Goal: Task Accomplishment & Management: Manage account settings

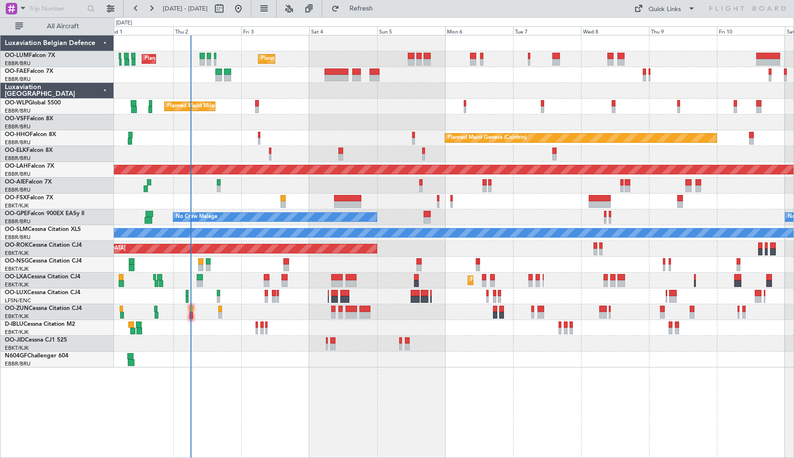
click at [425, 421] on div "Planned Maint [GEOGRAPHIC_DATA] ([GEOGRAPHIC_DATA] National) Planned Maint [GEO…" at bounding box center [454, 246] width 680 height 423
click at [380, 6] on span "Refresh" at bounding box center [361, 8] width 40 height 7
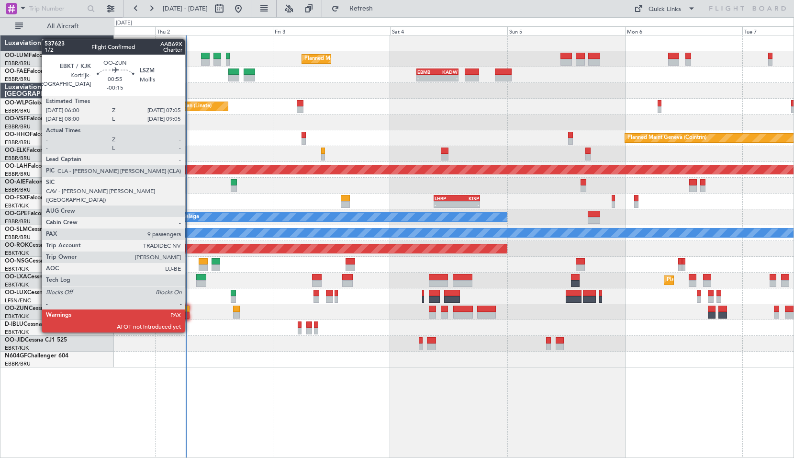
click at [189, 314] on div at bounding box center [187, 315] width 6 height 7
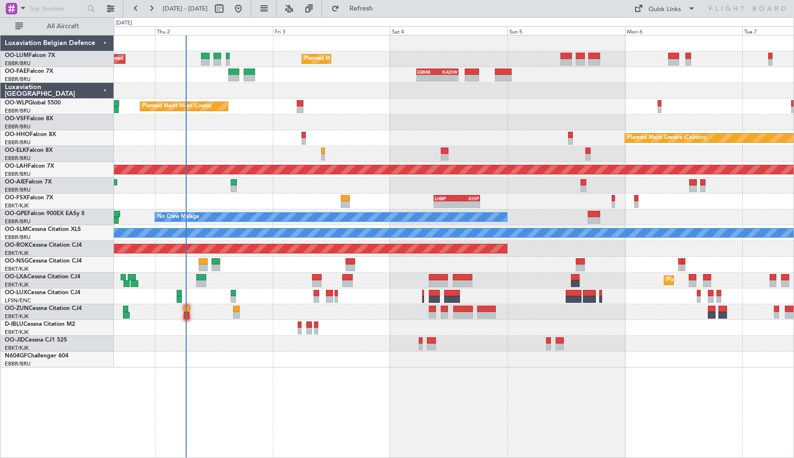
click at [238, 352] on div at bounding box center [454, 359] width 680 height 16
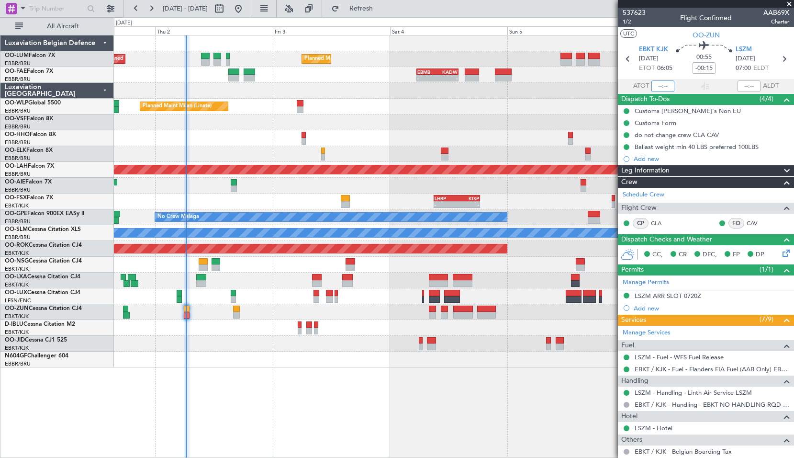
click at [662, 87] on input "text" at bounding box center [663, 85] width 23 height 11
type input "06:07"
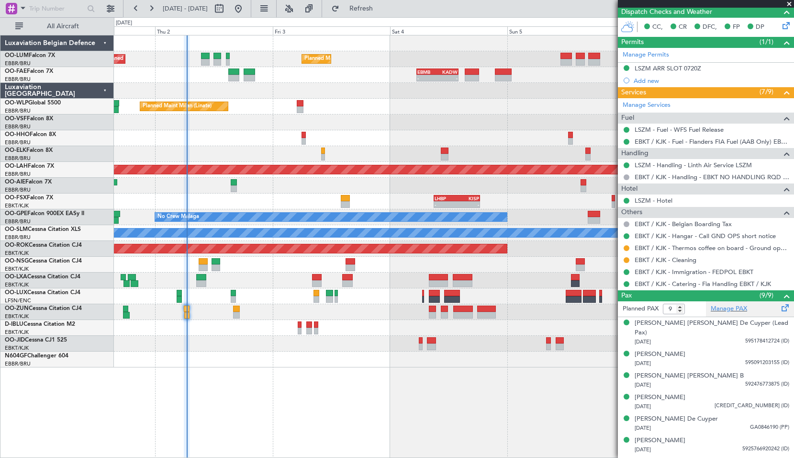
scroll to position [10, 0]
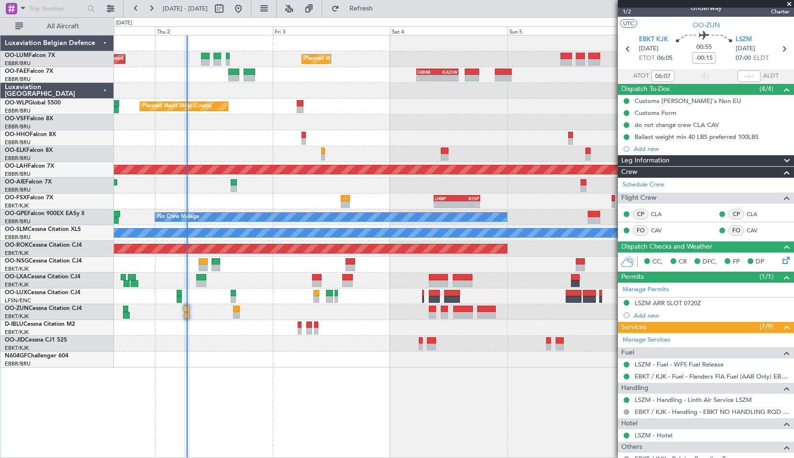
click at [253, 194] on div "- - LHBP 09:00 Z KISP 18:25 Z - - KTEB 02:45 Z LHBP 10:35 Z" at bounding box center [454, 201] width 680 height 16
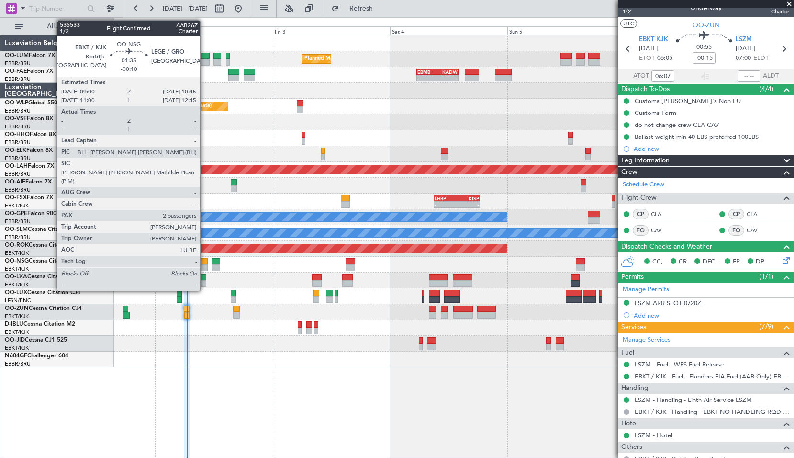
click at [204, 259] on div at bounding box center [203, 261] width 9 height 7
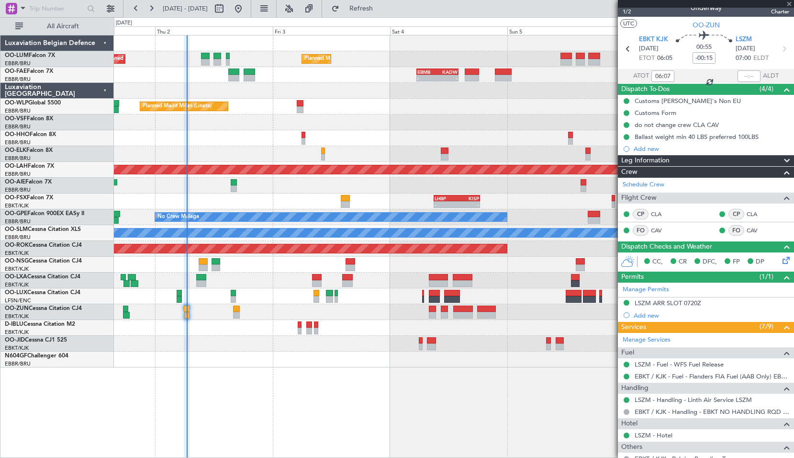
click at [262, 265] on div at bounding box center [454, 265] width 680 height 16
type input "-00:10"
type input "2"
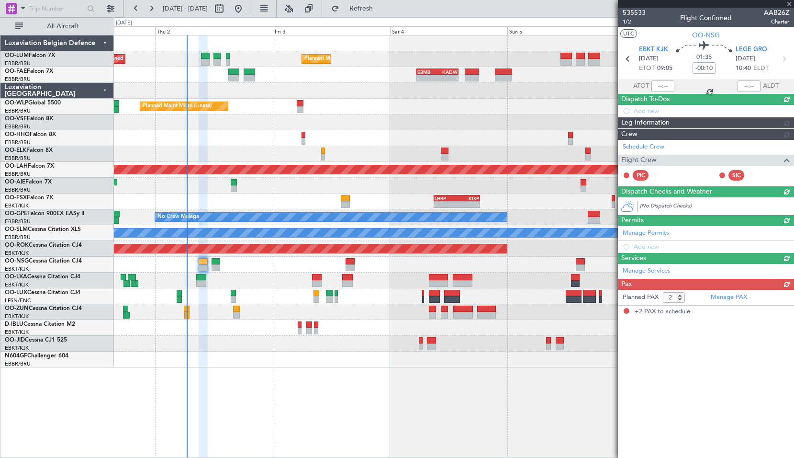
scroll to position [0, 0]
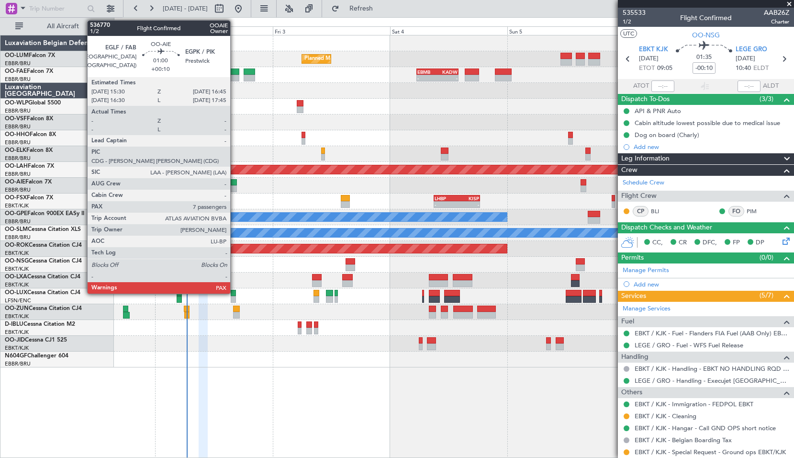
click at [235, 181] on div at bounding box center [234, 182] width 6 height 7
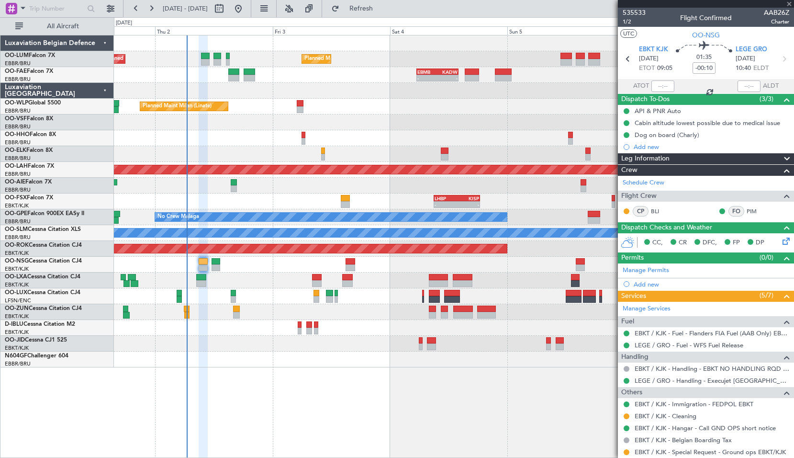
type input "+00:10"
type input "7"
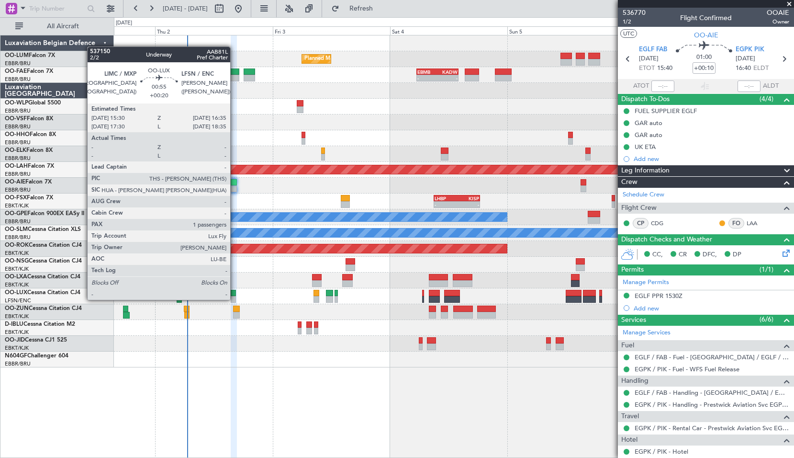
click at [235, 299] on div at bounding box center [234, 299] width 6 height 7
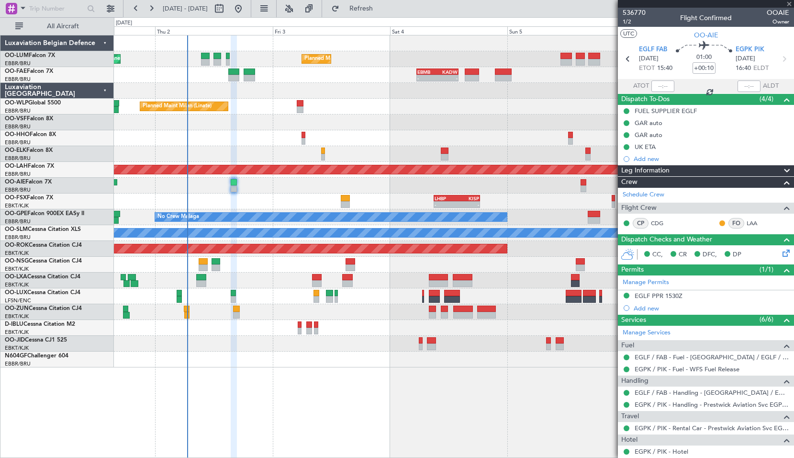
type input "+00:20"
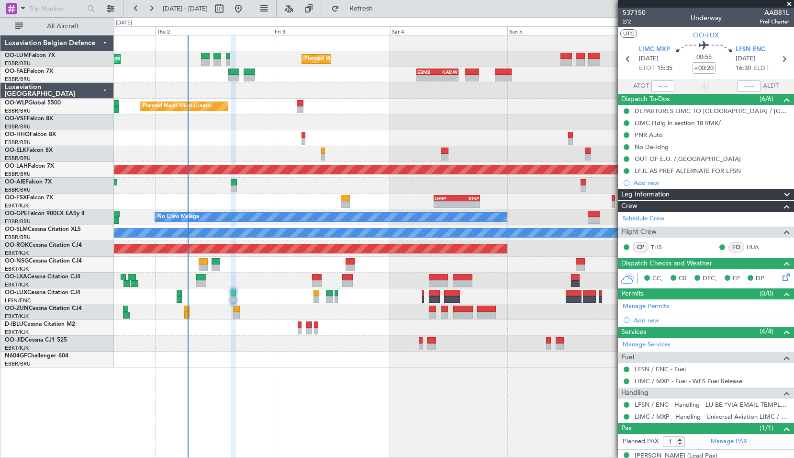
click at [371, 18] on div "0 0 Wed 1 Thu 2 [DATE] Sat 4 Sun 5 Mon 6 Tue 7" at bounding box center [454, 26] width 680 height 17
click at [369, 18] on div "0 0 Wed 1 Thu 2 [DATE] Sat 4 Sun 5 Mon 6 Tue 7" at bounding box center [454, 26] width 680 height 17
click at [299, 189] on div at bounding box center [454, 186] width 680 height 16
click at [384, 18] on div "0 0 Wed 1 Thu 2 [DATE] Sat 4 Sun 5 Mon 6 Tue 7" at bounding box center [454, 26] width 680 height 17
click at [377, 11] on span "Refresh" at bounding box center [361, 8] width 40 height 7
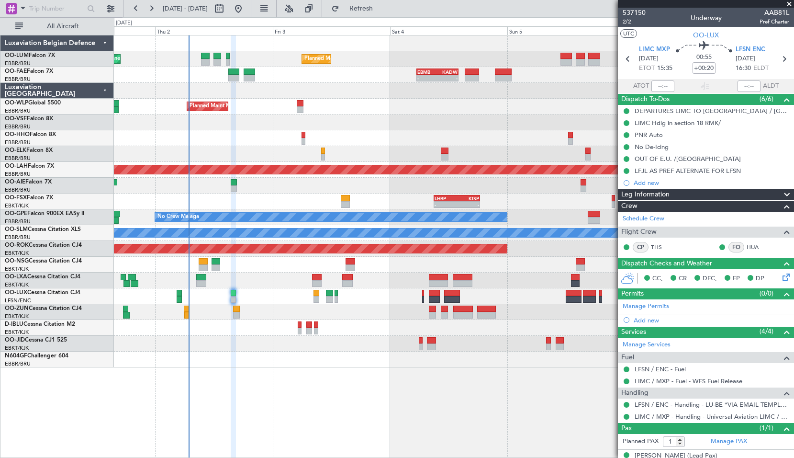
click at [361, 137] on div "Planned Maint Geneva (Cointrin)" at bounding box center [454, 138] width 680 height 16
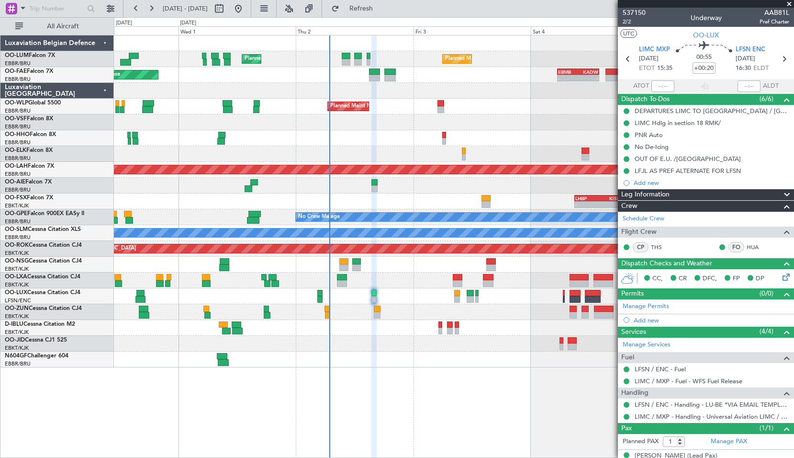
click at [790, 3] on span at bounding box center [790, 4] width 10 height 9
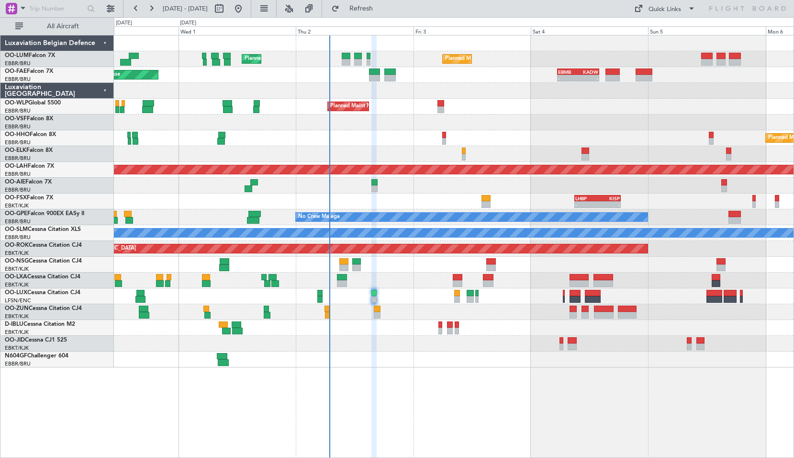
type input "0"
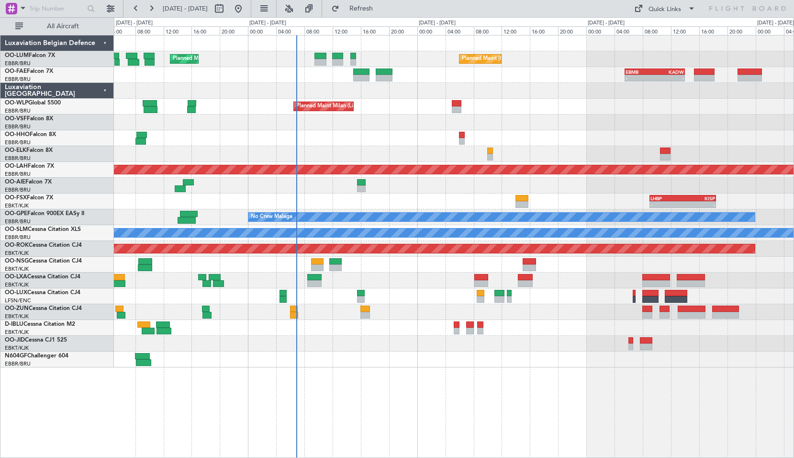
click at [390, 325] on div at bounding box center [454, 328] width 680 height 16
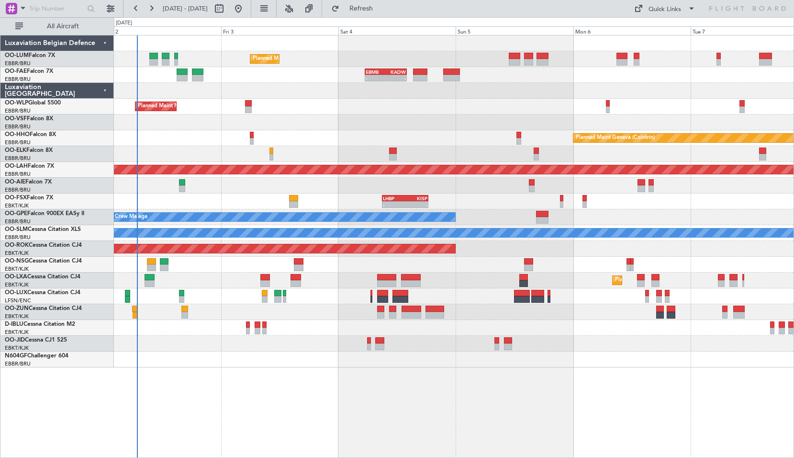
click at [455, 126] on div at bounding box center [454, 122] width 680 height 16
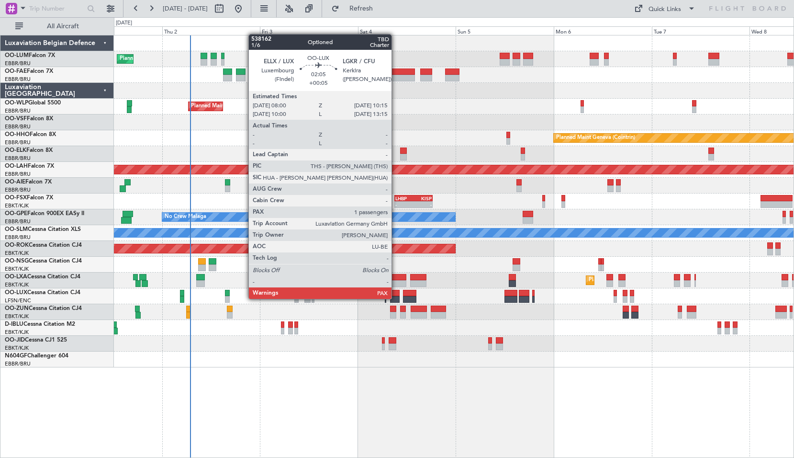
click at [396, 298] on div at bounding box center [395, 299] width 10 height 7
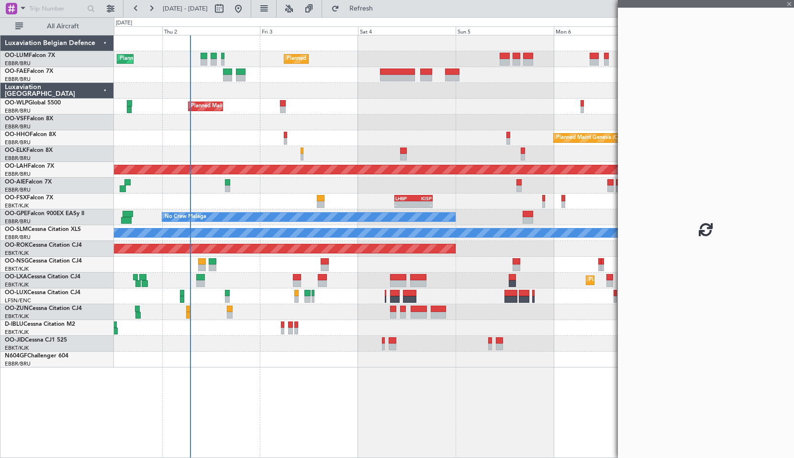
click at [453, 292] on div at bounding box center [454, 296] width 680 height 16
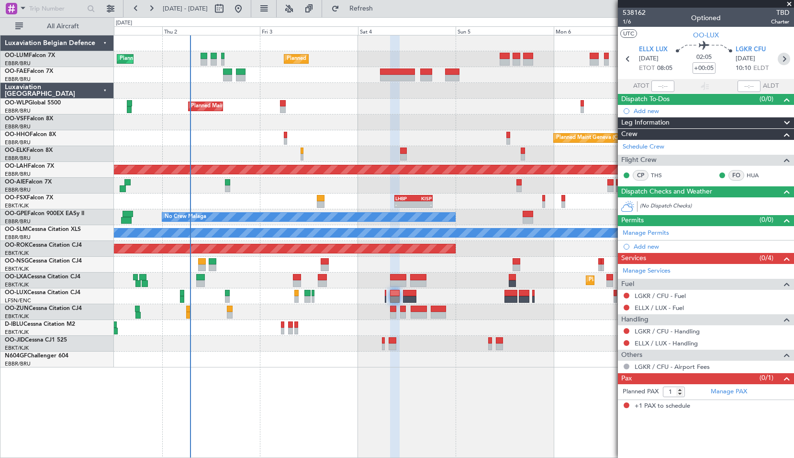
click at [787, 58] on icon at bounding box center [784, 59] width 12 height 12
type input "+00:50"
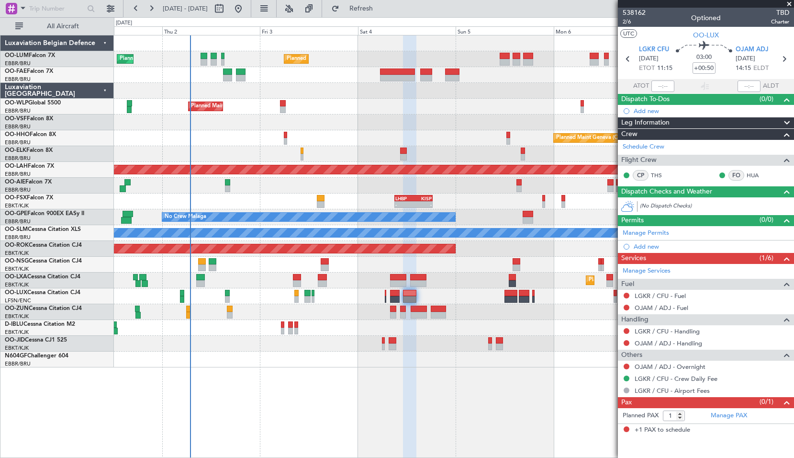
click at [786, 5] on span at bounding box center [790, 4] width 10 height 9
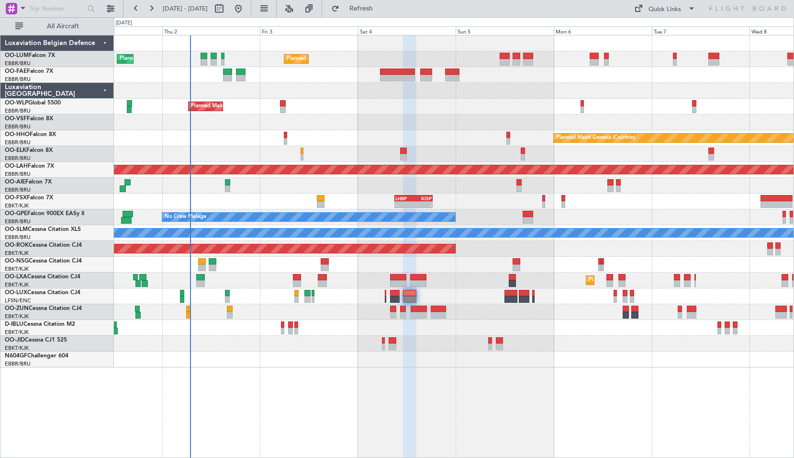
type input "0"
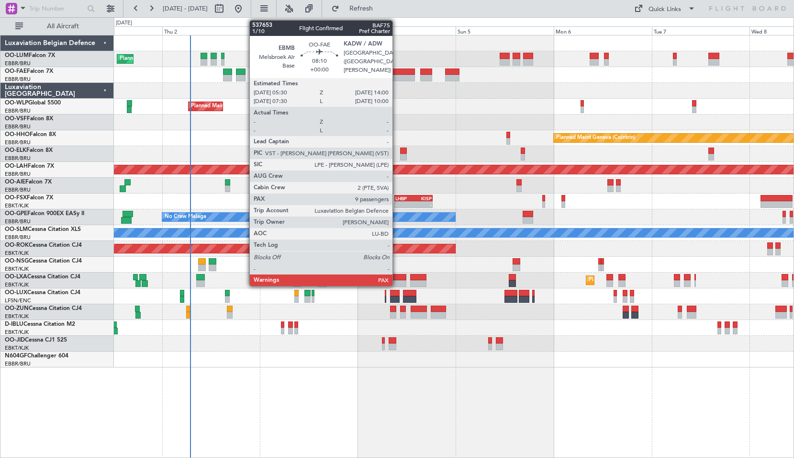
click at [397, 74] on div at bounding box center [397, 71] width 35 height 7
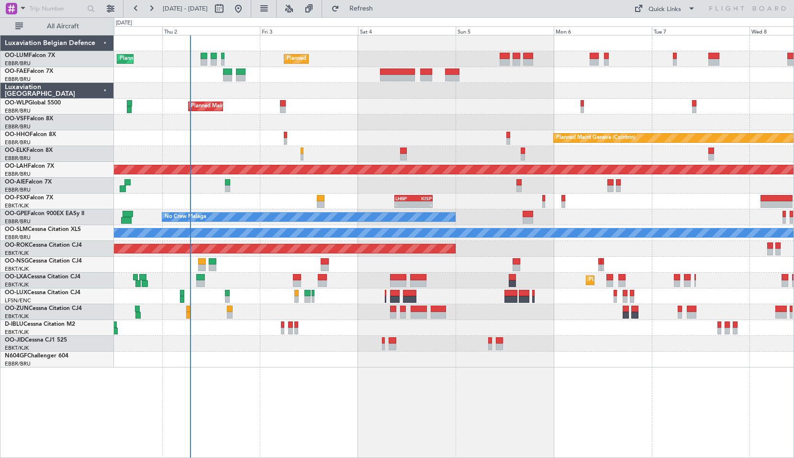
click at [411, 98] on div at bounding box center [454, 91] width 680 height 16
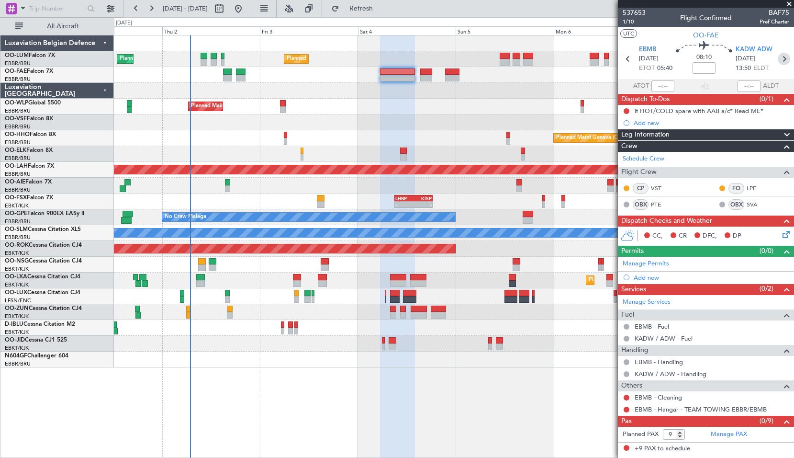
click at [786, 61] on icon at bounding box center [784, 59] width 12 height 12
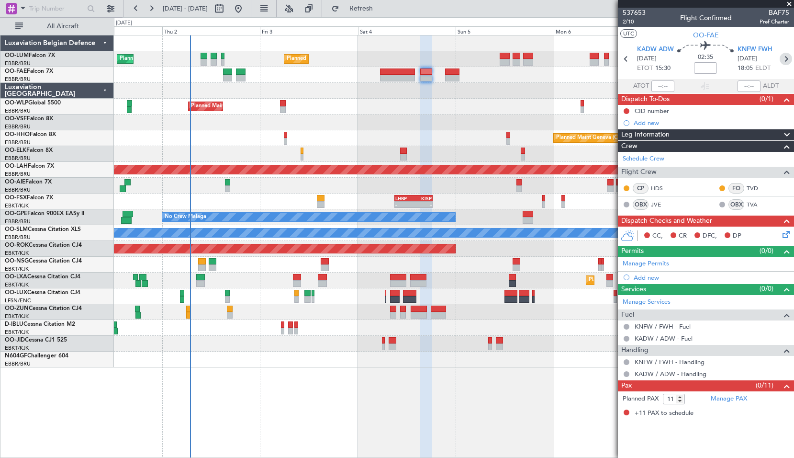
click at [783, 61] on icon at bounding box center [786, 59] width 12 height 12
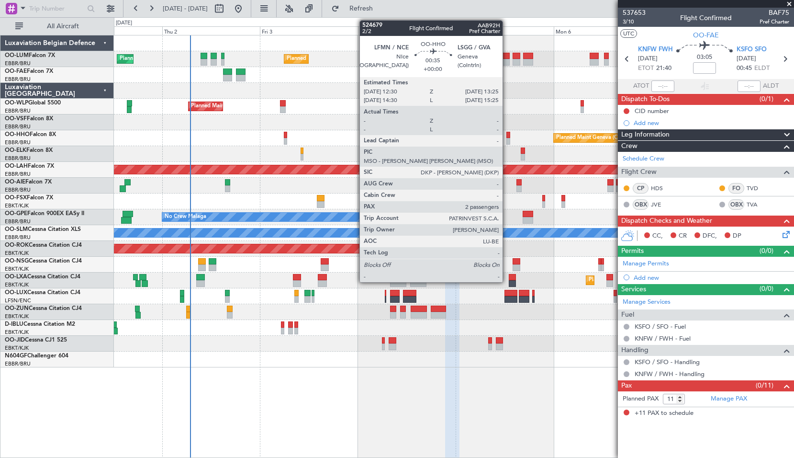
click at [507, 135] on div at bounding box center [509, 135] width 4 height 7
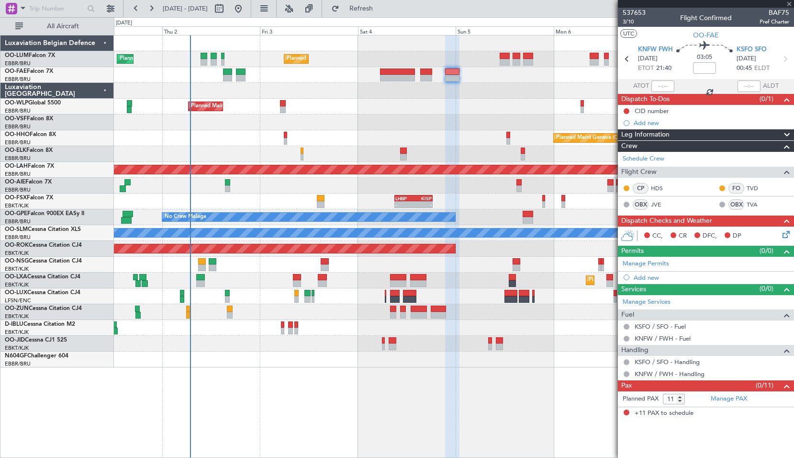
click at [493, 125] on div at bounding box center [454, 122] width 680 height 16
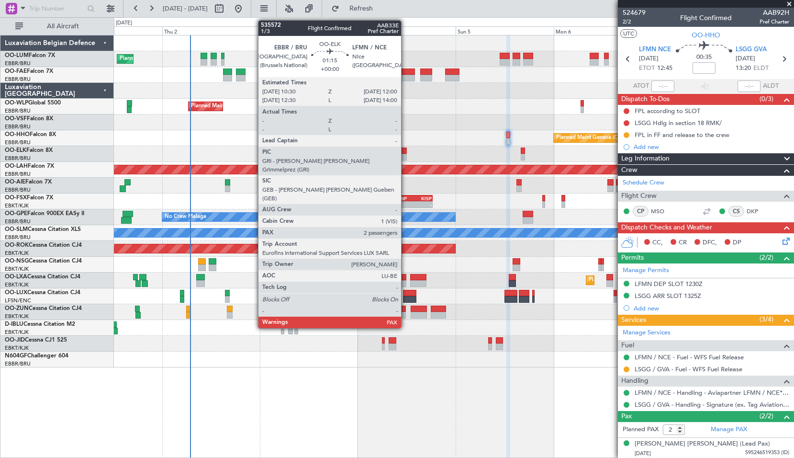
click at [406, 151] on div at bounding box center [403, 150] width 6 height 7
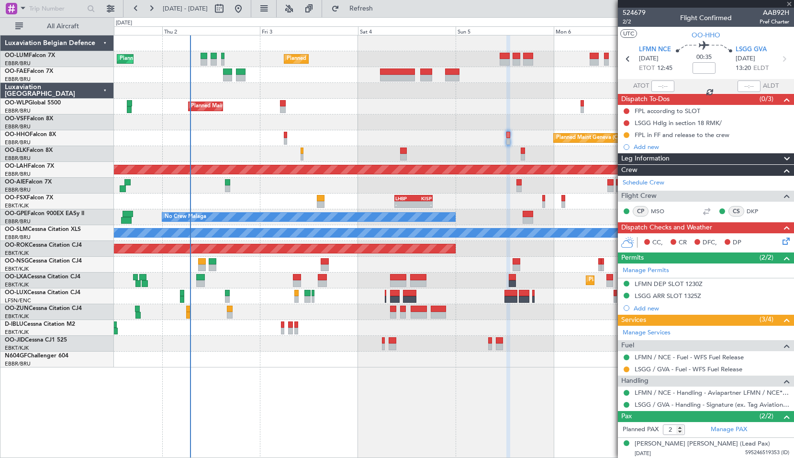
click at [431, 143] on div "Planned Maint Geneva (Cointrin)" at bounding box center [454, 138] width 680 height 16
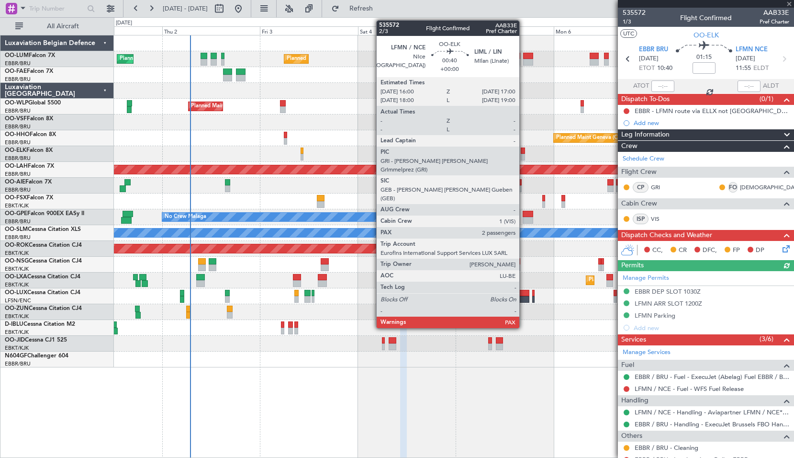
click at [524, 149] on div at bounding box center [523, 150] width 4 height 7
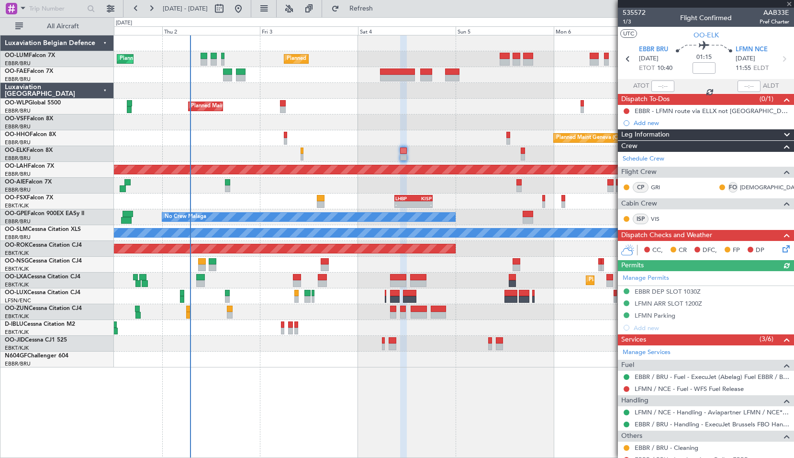
click at [533, 155] on div at bounding box center [454, 154] width 680 height 16
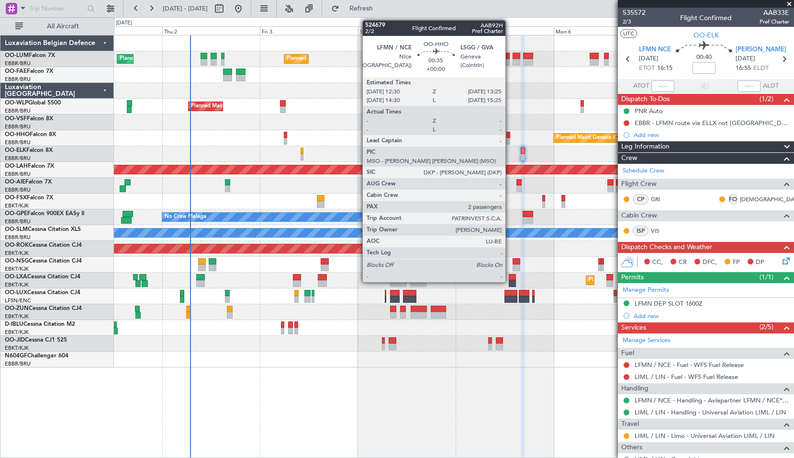
click at [510, 140] on div at bounding box center [509, 141] width 4 height 7
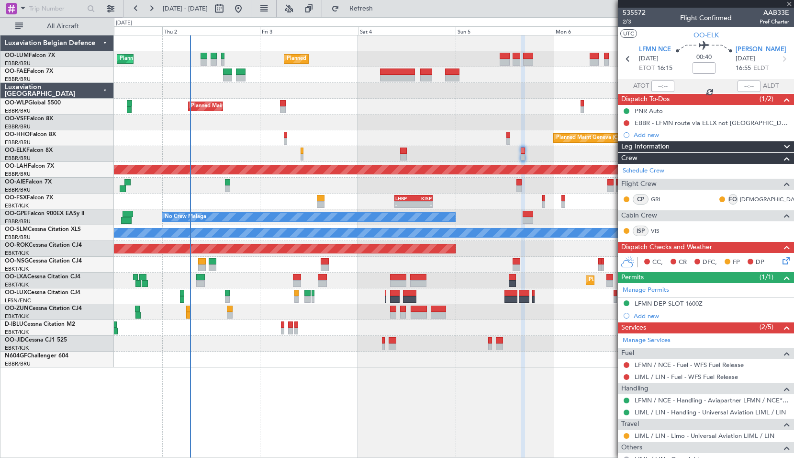
click at [471, 112] on div "Planned Maint Milan (Linate)" at bounding box center [454, 107] width 680 height 16
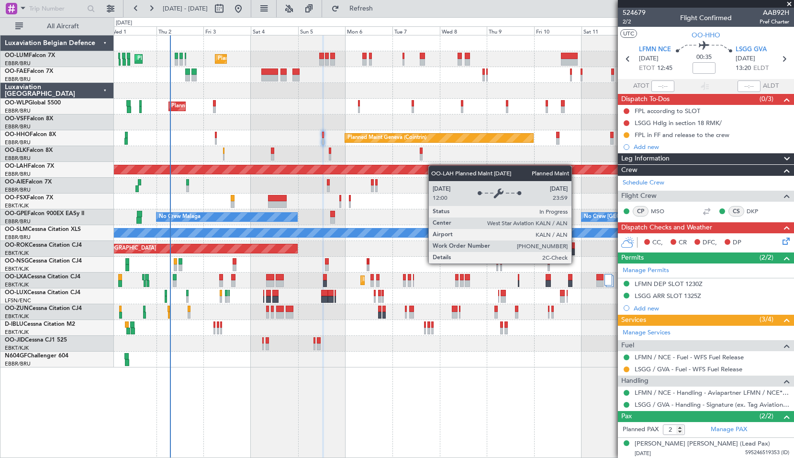
click at [394, 170] on div "Planned Maint Brussels (Brussels National) Planned Maint Brussels (Brussels Nat…" at bounding box center [454, 201] width 680 height 332
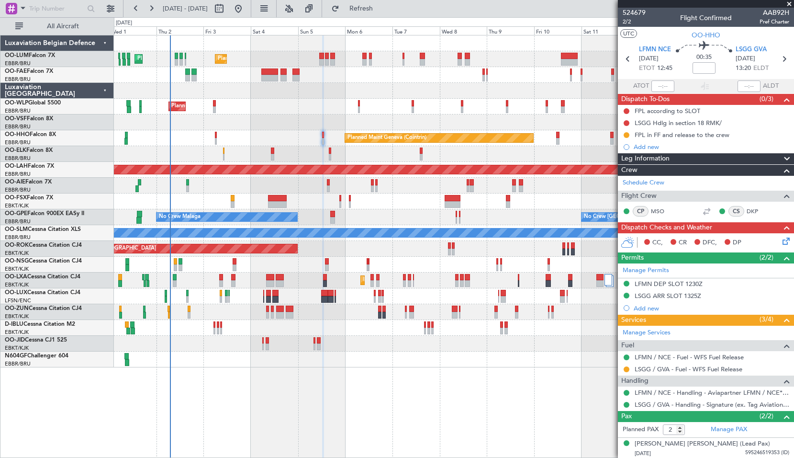
click at [790, 5] on span at bounding box center [790, 4] width 10 height 9
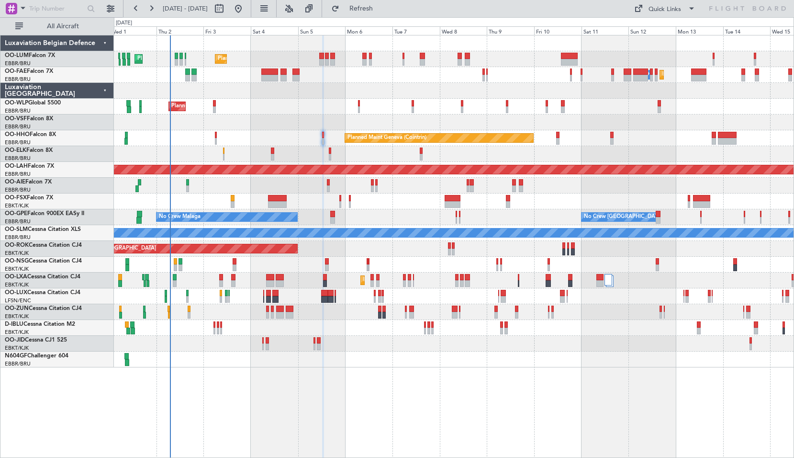
type input "0"
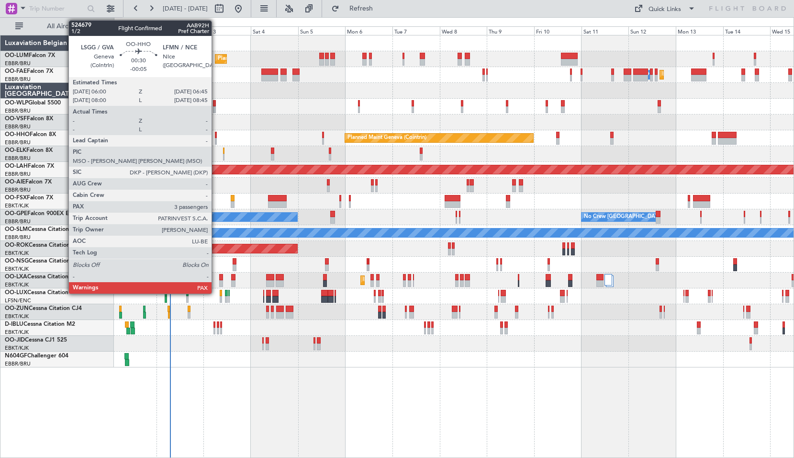
click at [216, 136] on div at bounding box center [216, 135] width 2 height 7
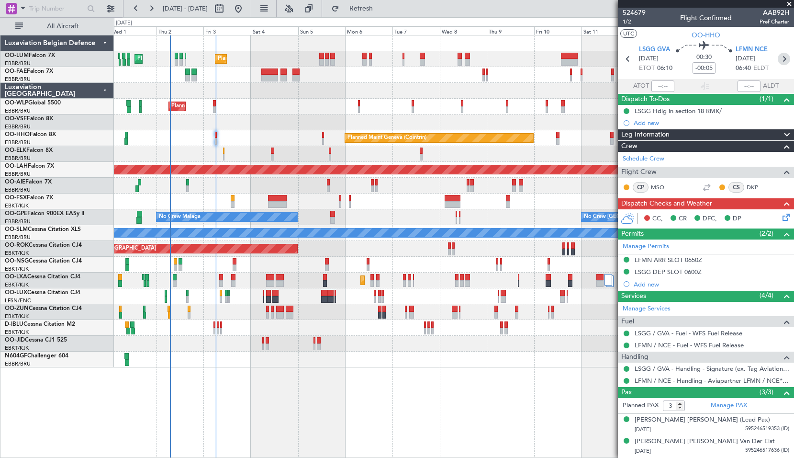
click at [780, 58] on icon at bounding box center [784, 59] width 12 height 12
type input "+00:10"
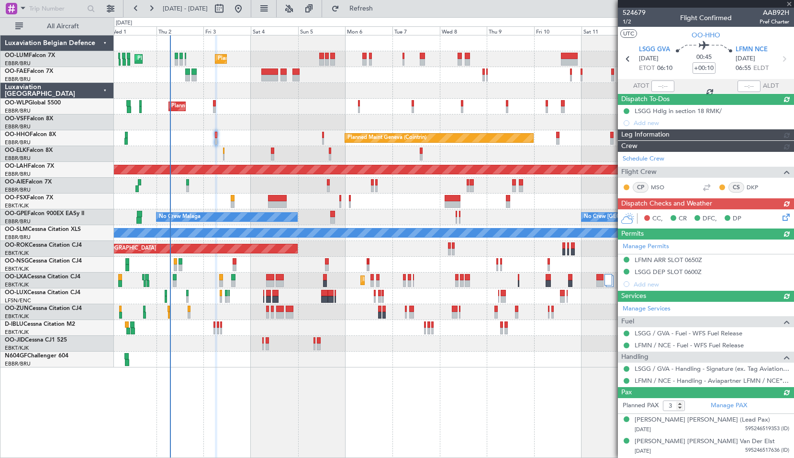
type input "2"
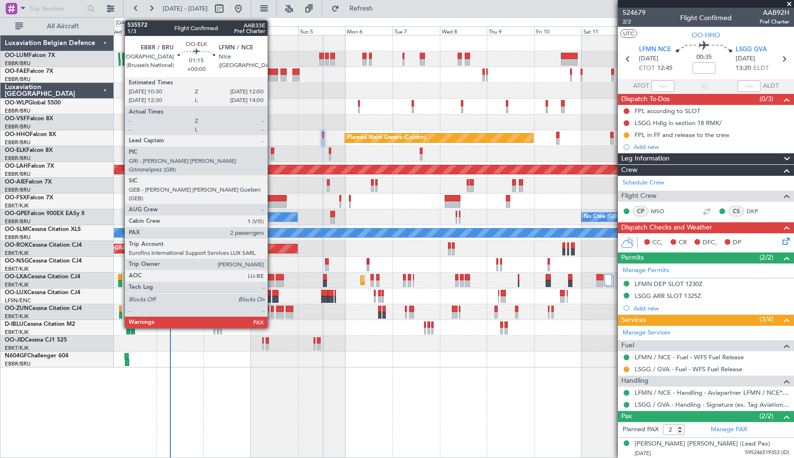
click at [272, 151] on div at bounding box center [272, 150] width 3 height 7
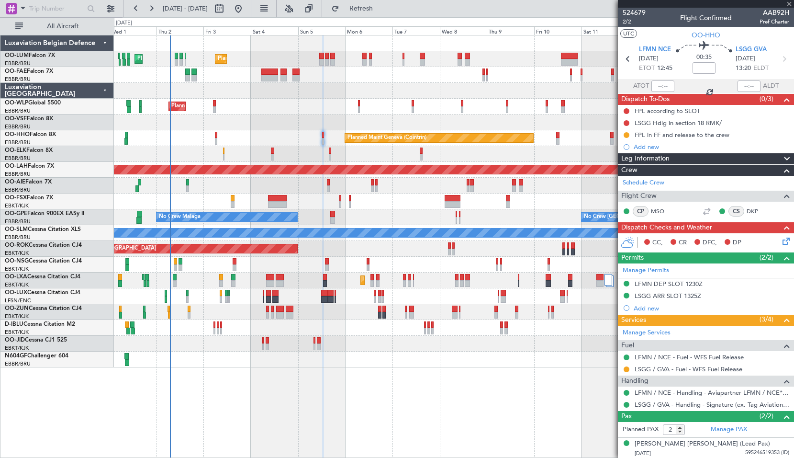
click at [378, 154] on div "Planned Maint Kortrijk-[GEOGRAPHIC_DATA]" at bounding box center [454, 154] width 680 height 16
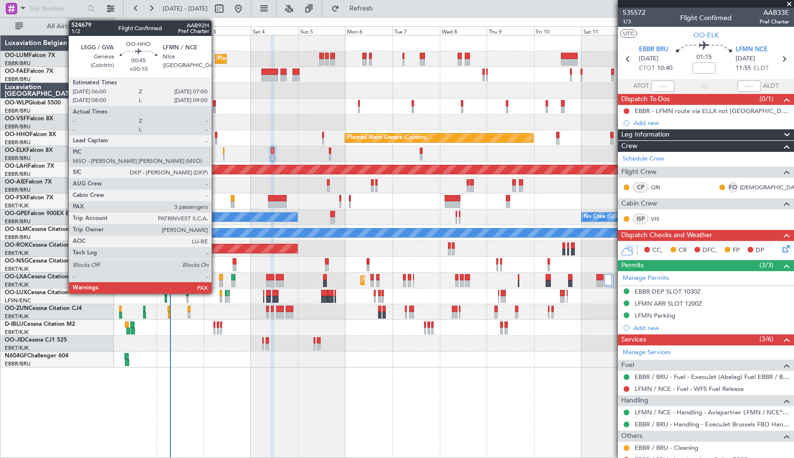
click at [216, 136] on div at bounding box center [216, 135] width 2 height 7
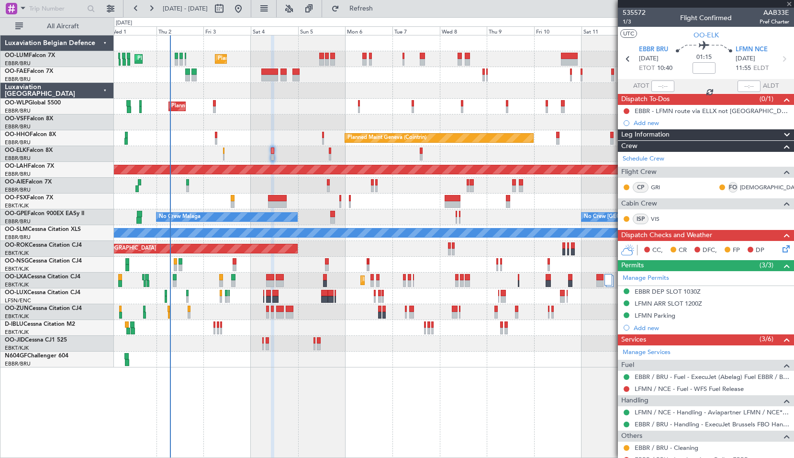
click at [242, 135] on div "Planned Maint Geneva (Cointrin)" at bounding box center [454, 138] width 680 height 16
type input "+00:10"
type input "3"
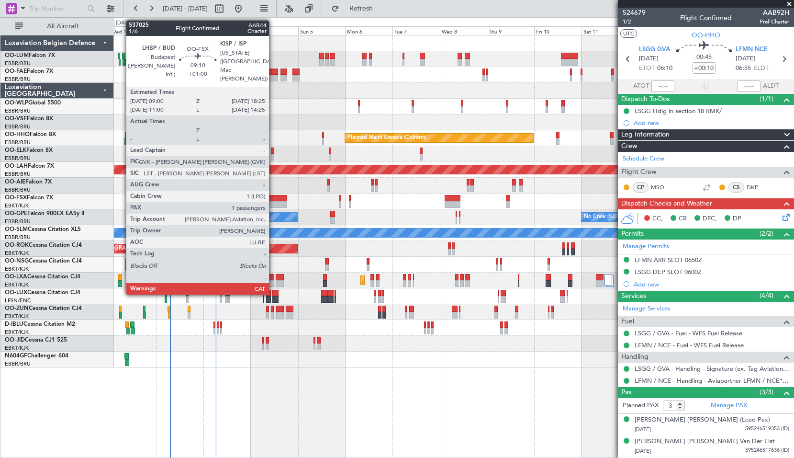
click at [273, 200] on div at bounding box center [277, 198] width 19 height 7
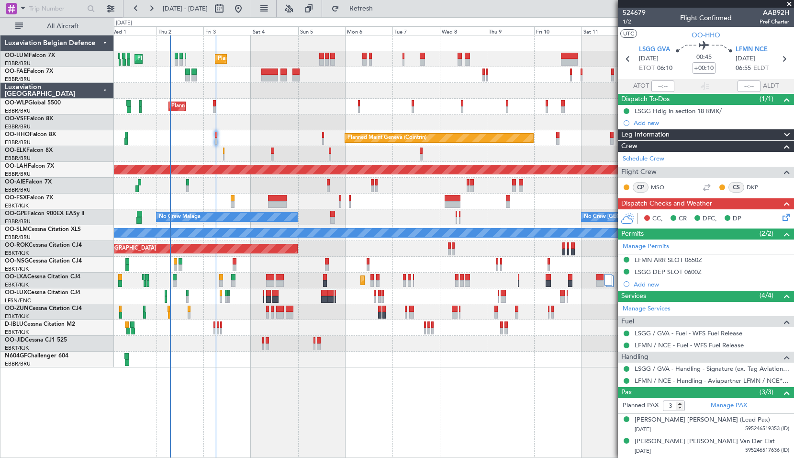
click at [366, 202] on div at bounding box center [454, 201] width 680 height 16
type input "+01:00"
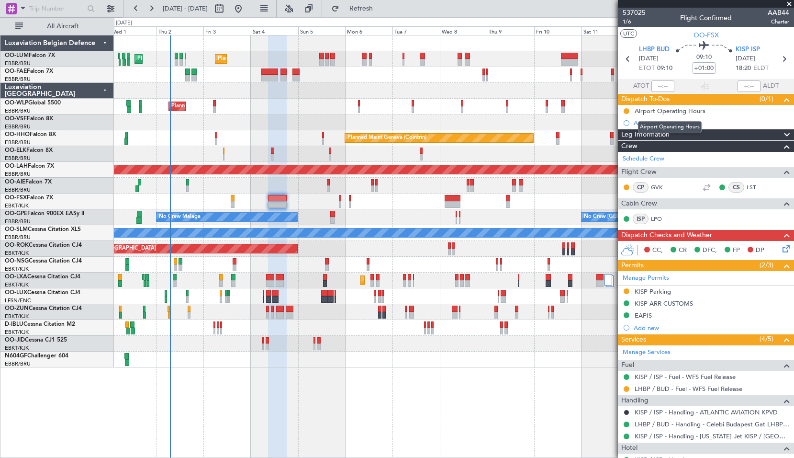
drag, startPoint x: 673, startPoint y: 113, endPoint x: 680, endPoint y: 116, distance: 6.9
click at [673, 112] on div "Airport Operating Hours" at bounding box center [670, 111] width 71 height 8
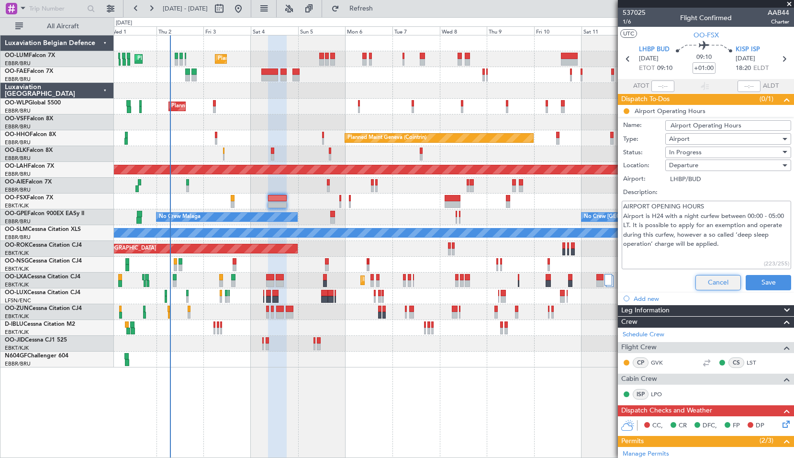
click at [712, 287] on button "Cancel" at bounding box center [718, 282] width 45 height 15
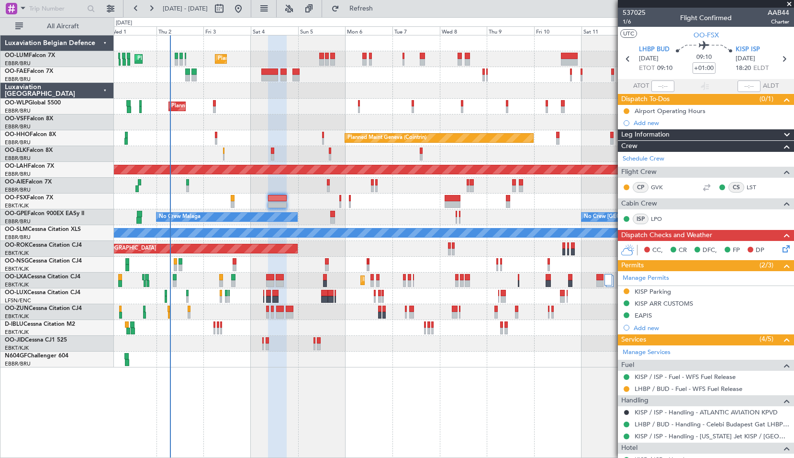
click at [339, 202] on div at bounding box center [454, 201] width 680 height 16
click at [342, 203] on div at bounding box center [454, 201] width 680 height 16
click at [339, 202] on div at bounding box center [454, 201] width 680 height 16
click at [789, 6] on span at bounding box center [790, 4] width 10 height 9
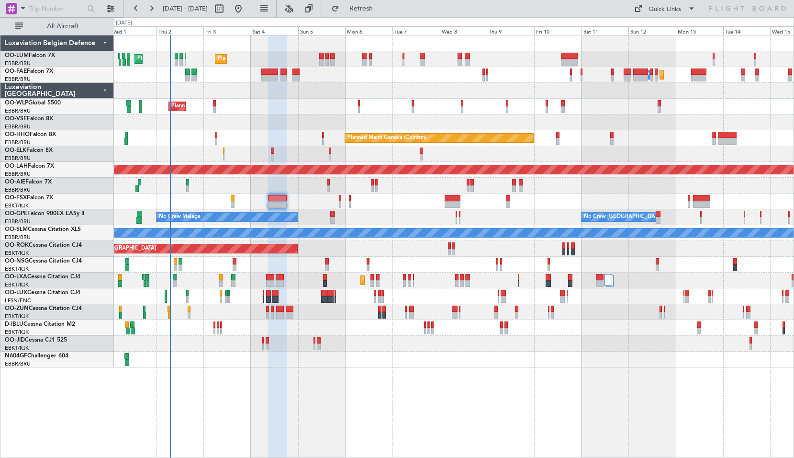
type input "0"
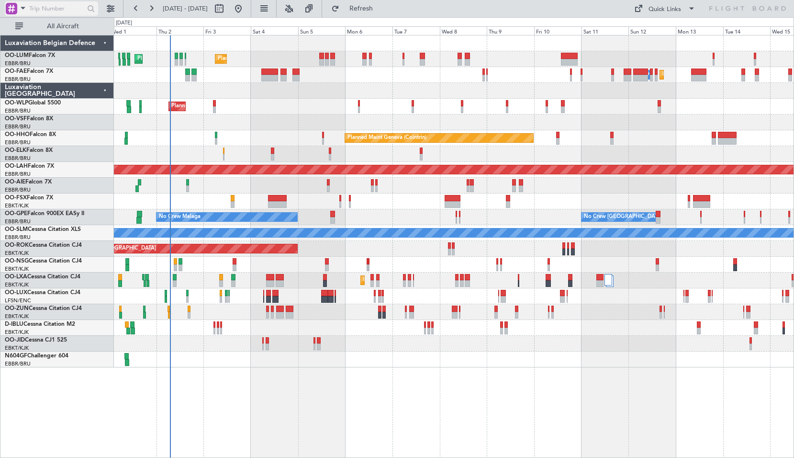
click at [21, 10] on span at bounding box center [22, 8] width 11 height 12
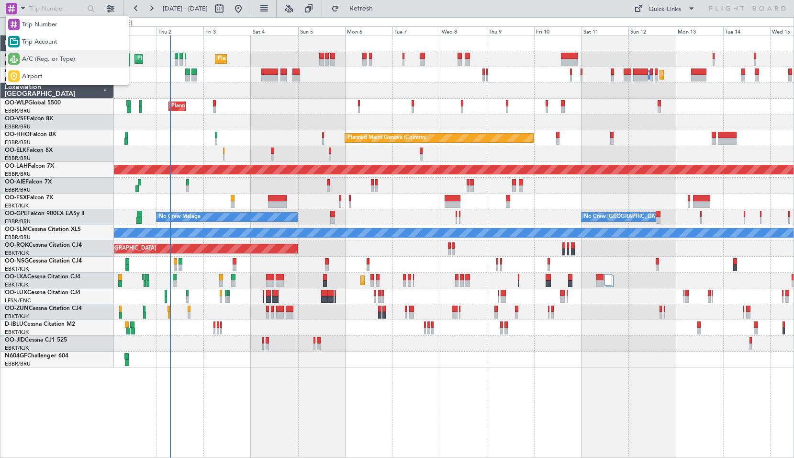
click at [57, 58] on span "A/C (Reg. or Type)" at bounding box center [48, 60] width 53 height 10
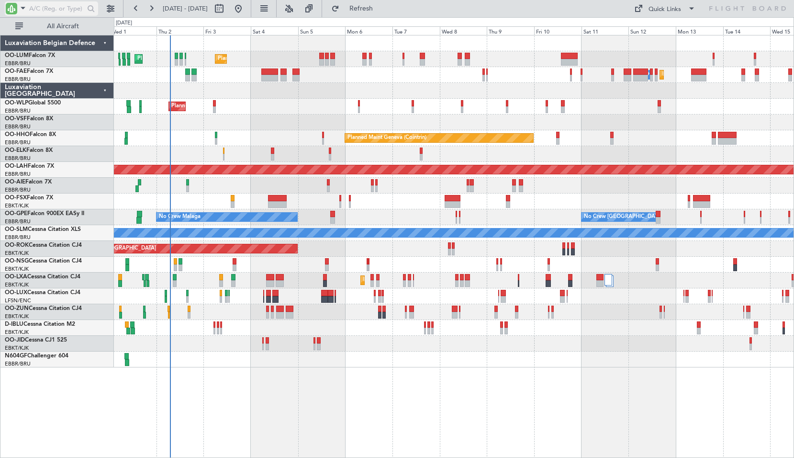
click at [42, 12] on input "text" at bounding box center [56, 8] width 55 height 14
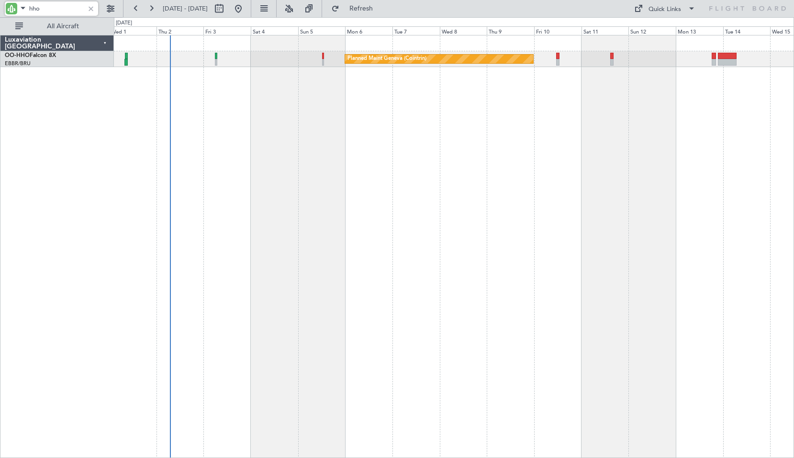
type input "hho"
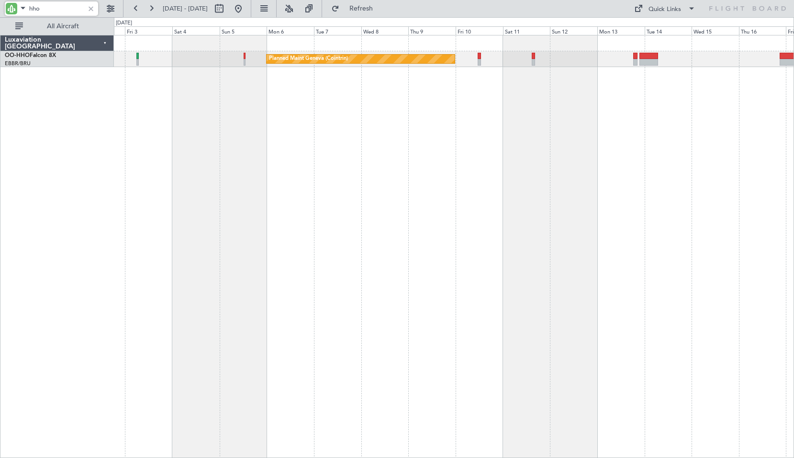
click at [363, 131] on div "Planned Maint Geneva (Cointrin)" at bounding box center [454, 246] width 680 height 423
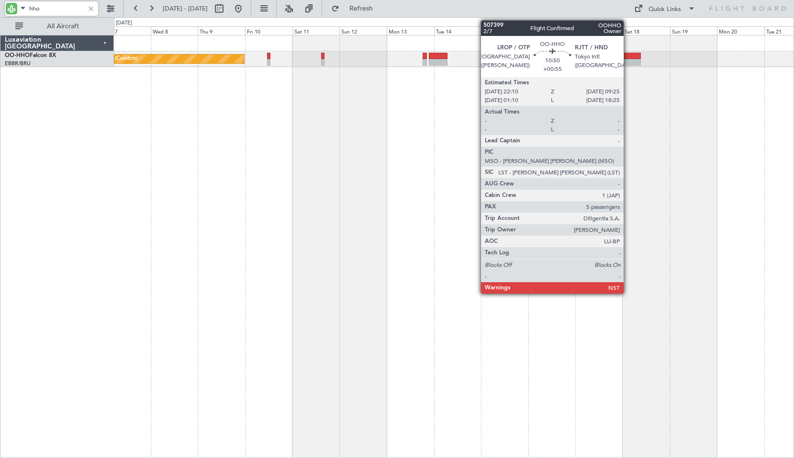
click at [628, 64] on div at bounding box center [630, 62] width 23 height 7
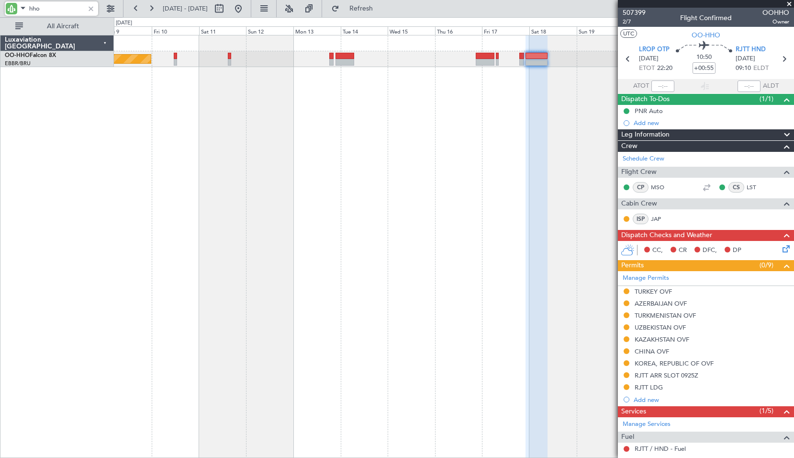
click at [424, 166] on div "Planned Maint Geneva (Cointrin)" at bounding box center [454, 246] width 680 height 423
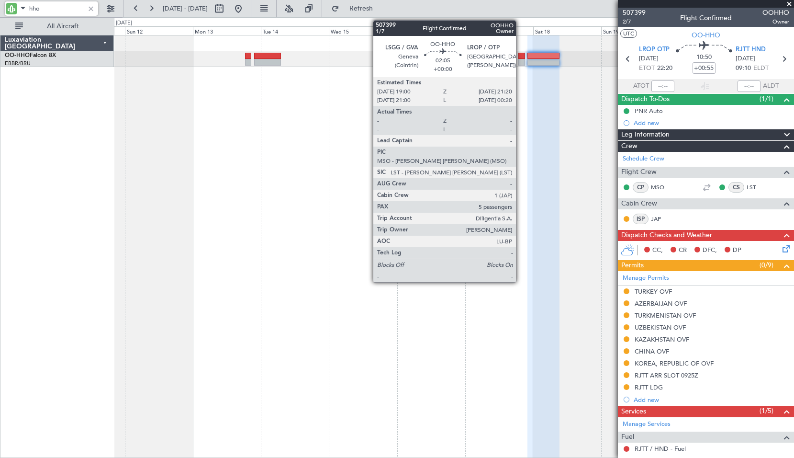
click at [521, 62] on div at bounding box center [522, 62] width 7 height 7
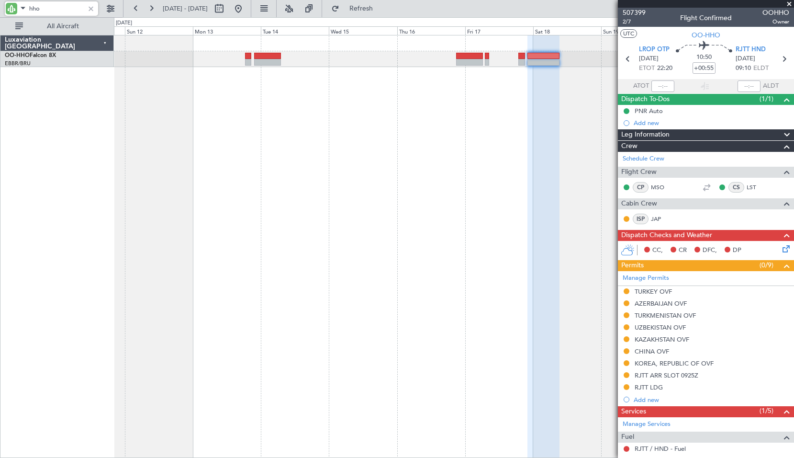
click at [560, 93] on div "Planned Maint Geneva (Cointrin)" at bounding box center [454, 246] width 680 height 423
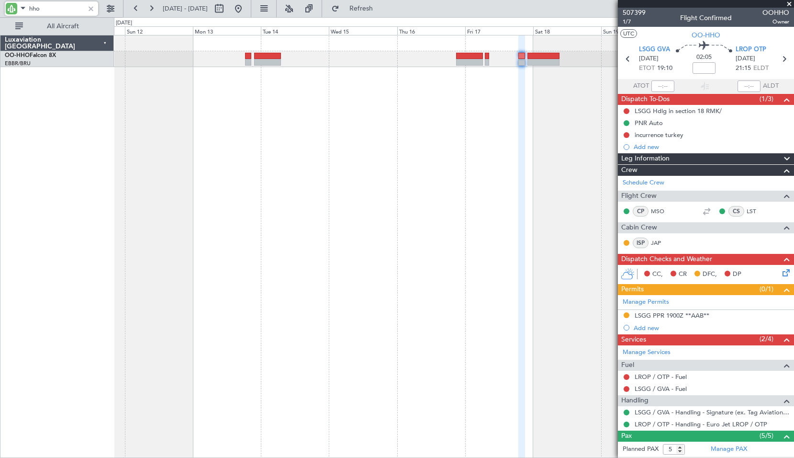
click at [532, 65] on div "Planned Maint Geneva (Cointrin)" at bounding box center [454, 59] width 680 height 16
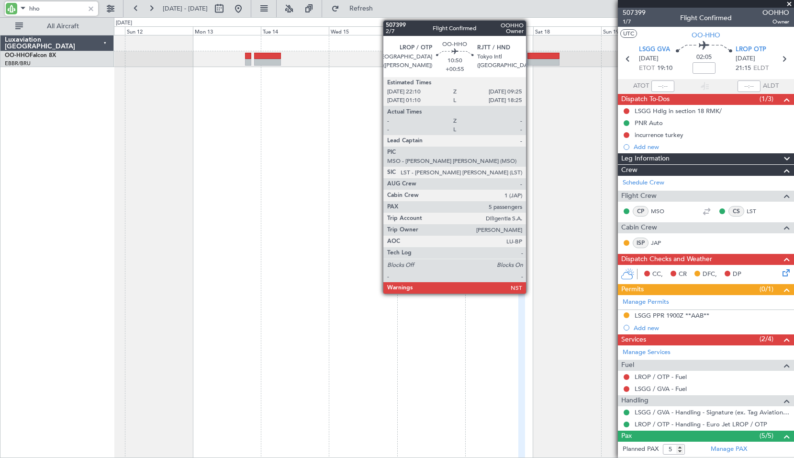
click at [531, 64] on div at bounding box center [544, 62] width 32 height 7
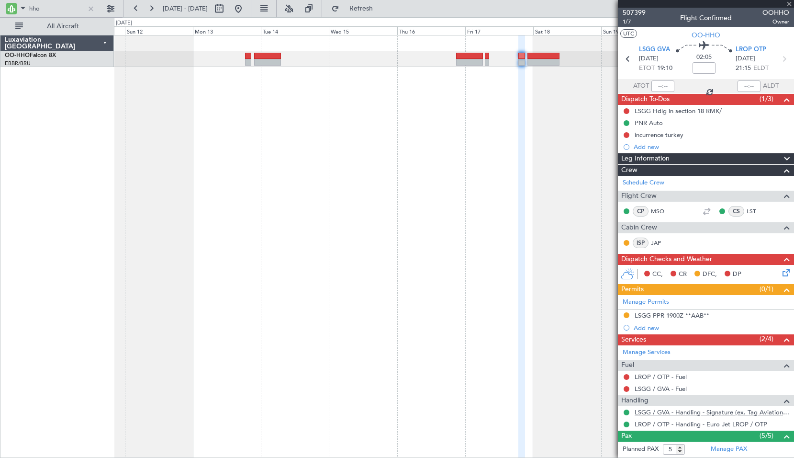
type input "+00:55"
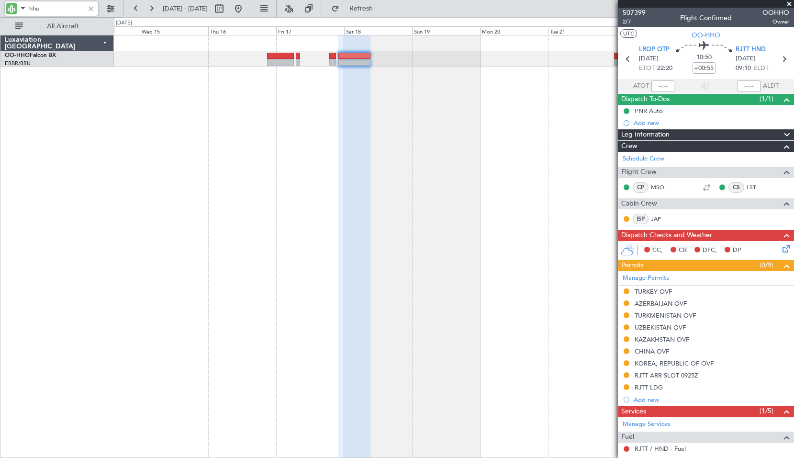
click at [356, 118] on div at bounding box center [355, 246] width 32 height 423
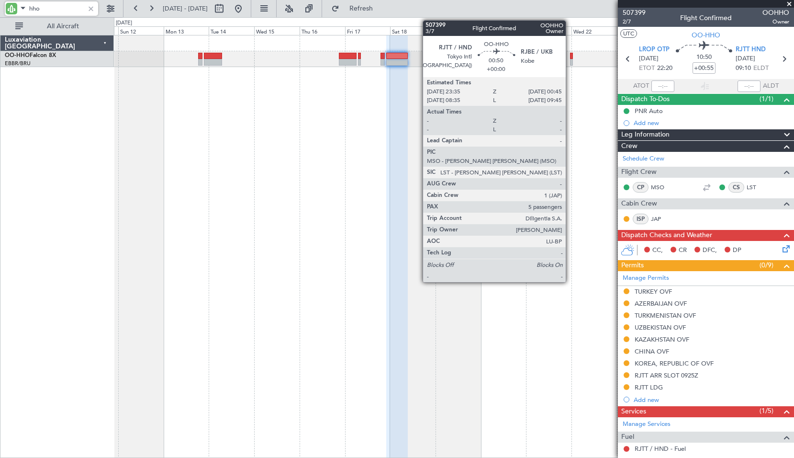
click at [570, 56] on div at bounding box center [571, 56] width 2 height 7
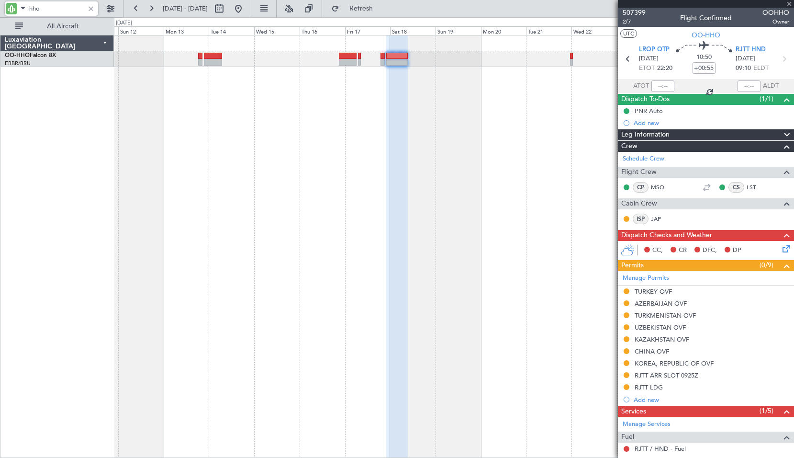
click at [562, 93] on div "Planned Maint Geneva (Cointrin)" at bounding box center [454, 246] width 680 height 423
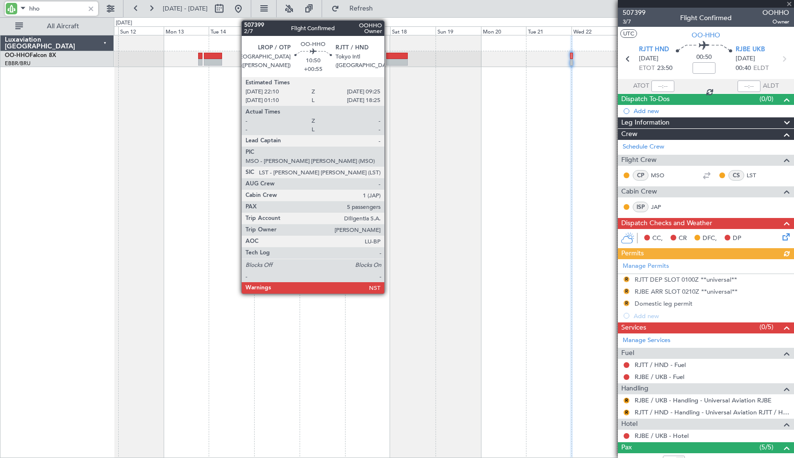
click at [390, 57] on div at bounding box center [397, 56] width 22 height 7
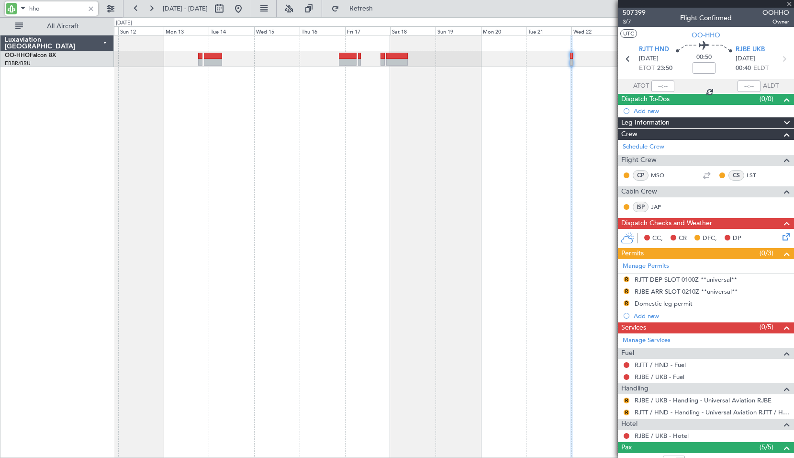
type input "+00:55"
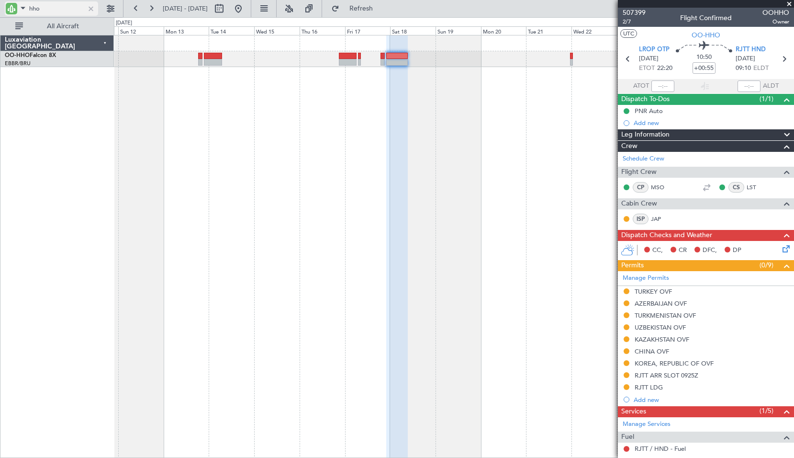
click at [93, 9] on div at bounding box center [91, 8] width 11 height 11
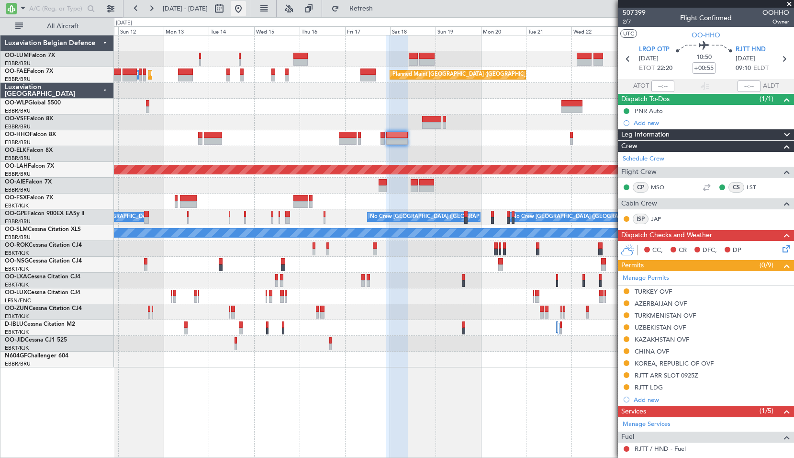
click at [246, 9] on button at bounding box center [238, 8] width 15 height 15
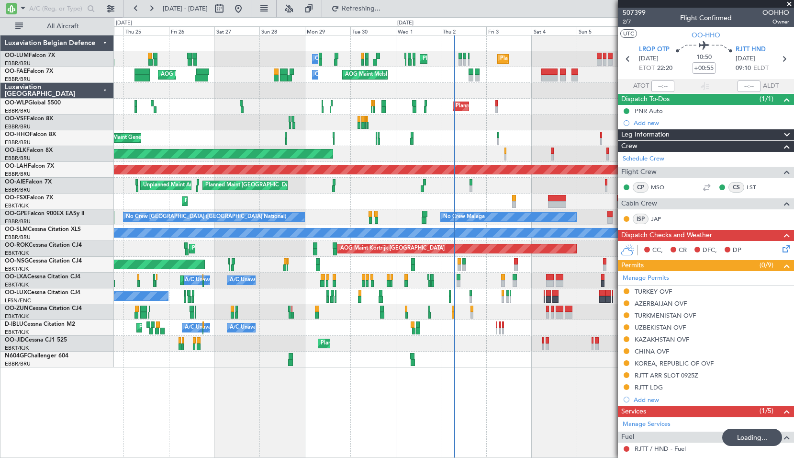
click at [450, 366] on div "Planned Maint Brussels (Brussels National) Owner Melsbroek Air Base Planned Mai…" at bounding box center [454, 246] width 680 height 423
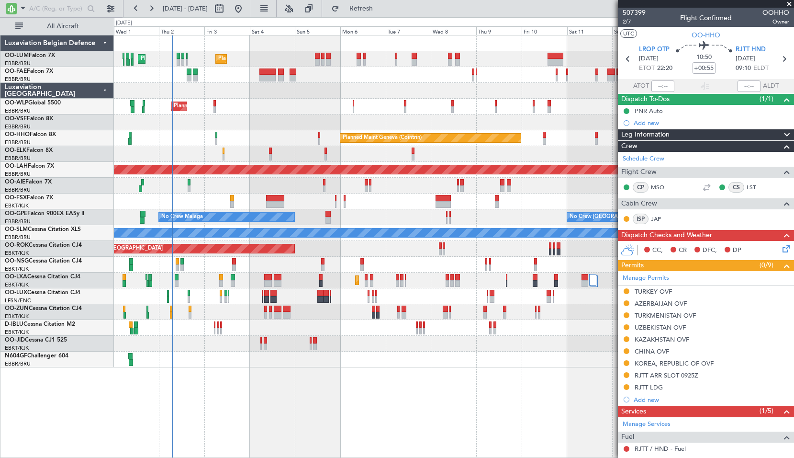
click at [283, 128] on div at bounding box center [454, 122] width 680 height 16
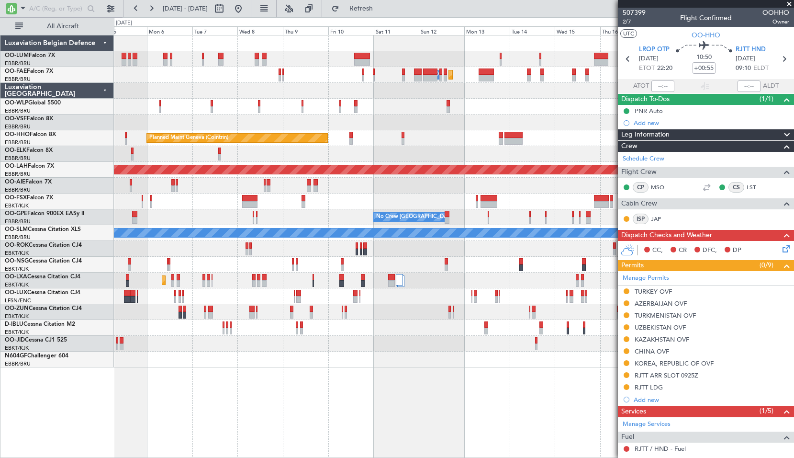
click at [291, 131] on div "Planned Maint Brussels (Brussels National) Planned Maint Brussels (Brussels Nat…" at bounding box center [454, 201] width 680 height 332
click at [246, 6] on button at bounding box center [238, 8] width 15 height 15
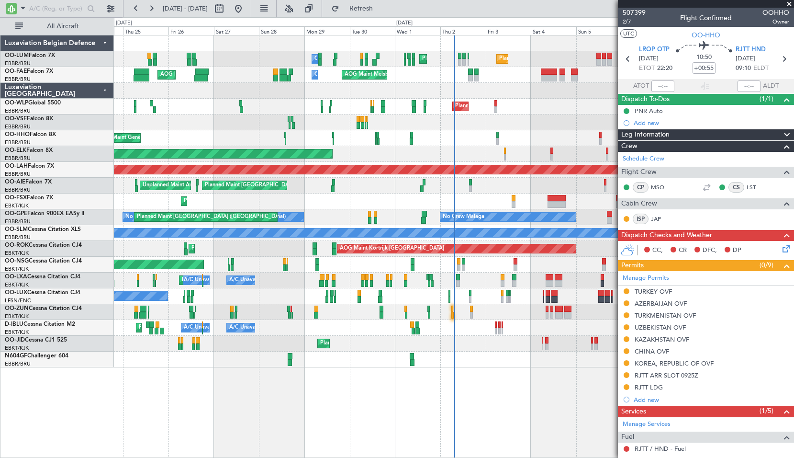
click at [788, 4] on span at bounding box center [790, 4] width 10 height 9
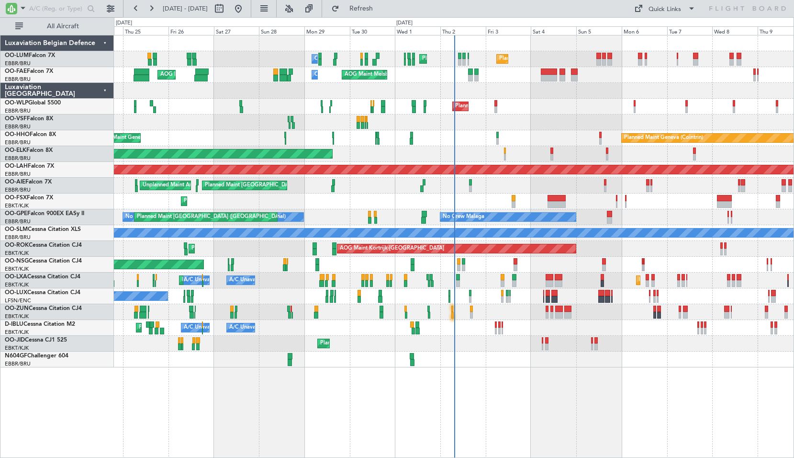
type input "0"
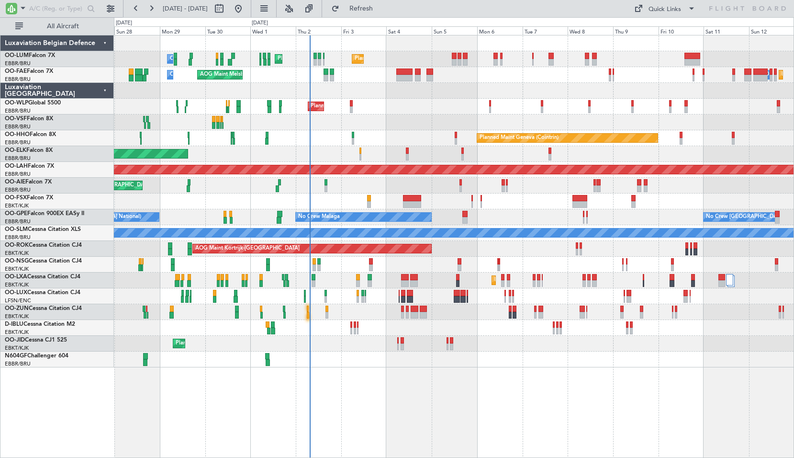
click at [457, 400] on div "Owner Melsbroek Air Base Planned Maint Brussels (Brussels National) Planned Mai…" at bounding box center [454, 246] width 680 height 423
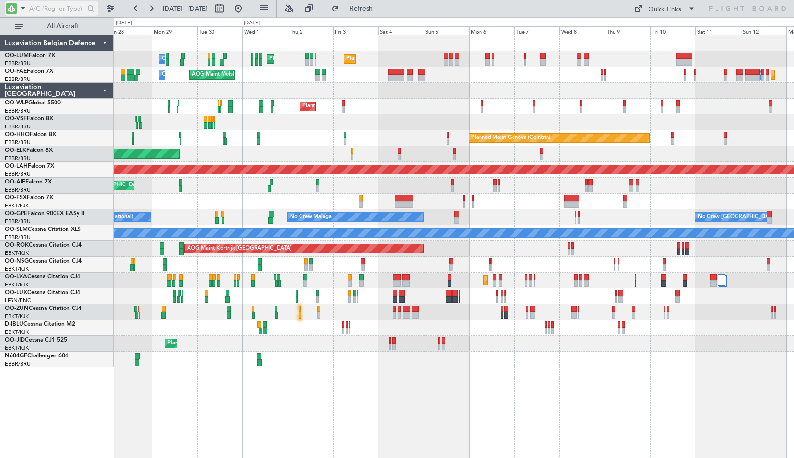
click at [22, 6] on span at bounding box center [22, 8] width 11 height 12
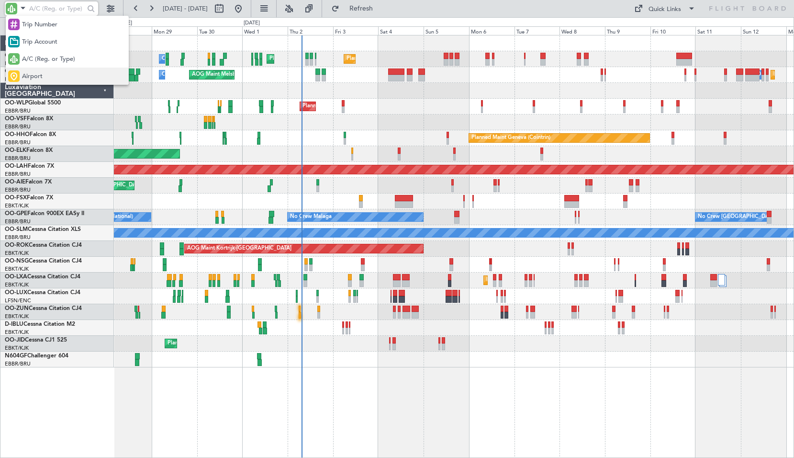
click at [36, 78] on span "Airport" at bounding box center [32, 77] width 21 height 10
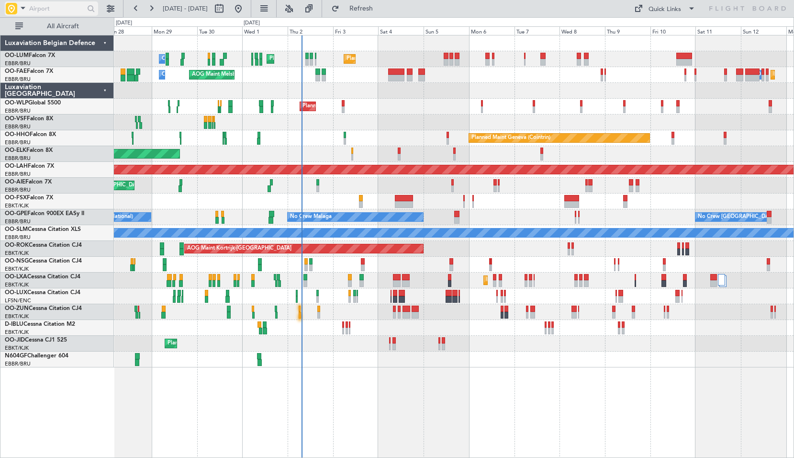
click at [57, 8] on input "text" at bounding box center [56, 8] width 55 height 14
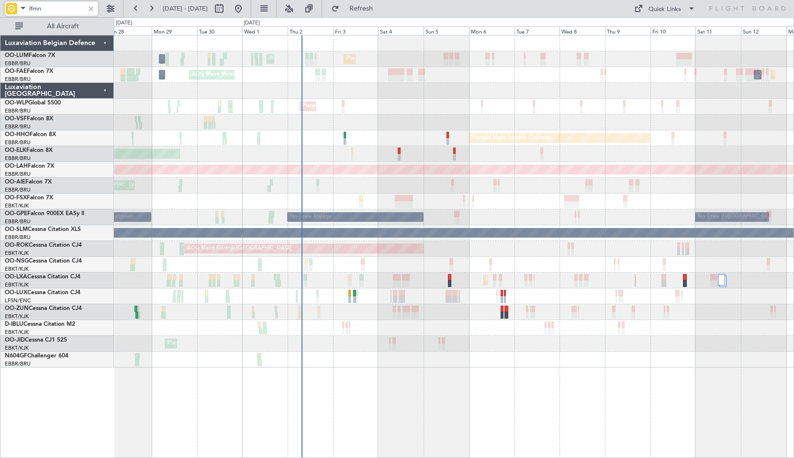
type input "lfmn"
click at [87, 12] on div at bounding box center [91, 8] width 11 height 11
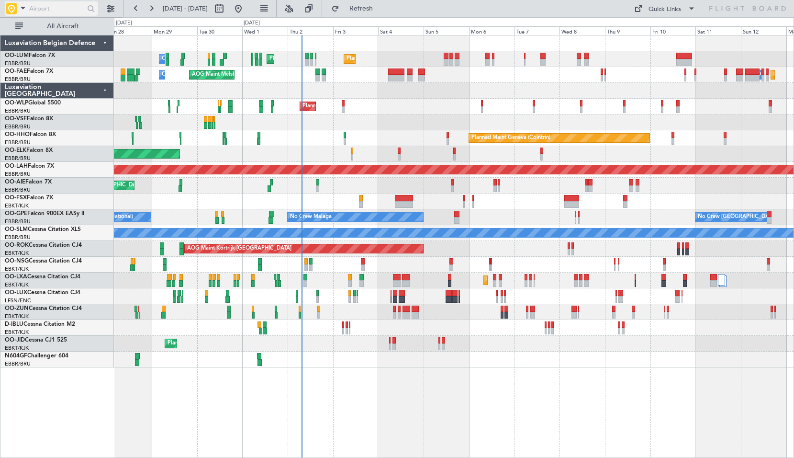
click at [26, 10] on span at bounding box center [22, 8] width 11 height 12
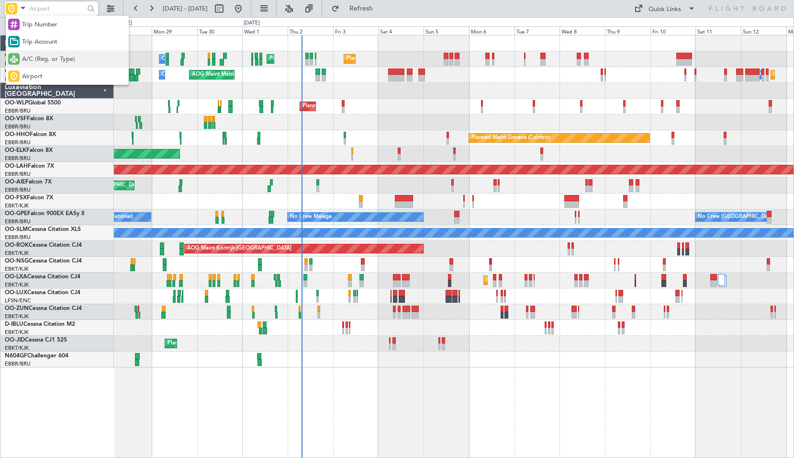
click at [34, 61] on span "A/C (Reg. or Type)" at bounding box center [48, 60] width 53 height 10
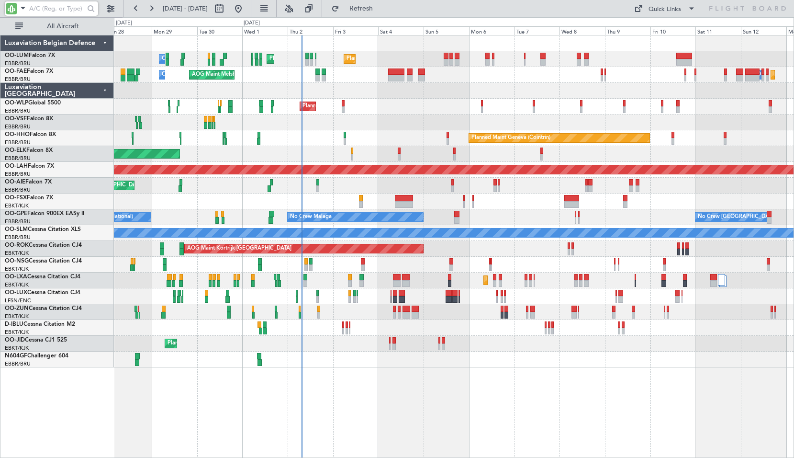
drag, startPoint x: 34, startPoint y: 61, endPoint x: 34, endPoint y: 9, distance: 52.7
click at [34, 9] on input "text" at bounding box center [56, 8] width 55 height 14
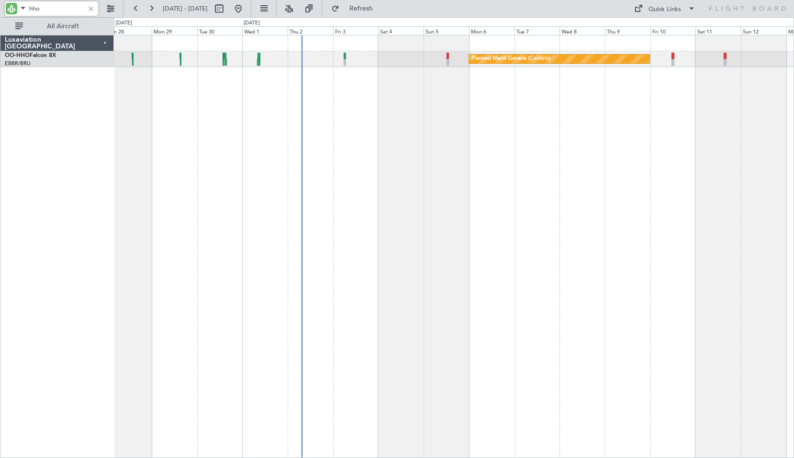
type input "hho"
click at [93, 11] on div at bounding box center [91, 8] width 11 height 11
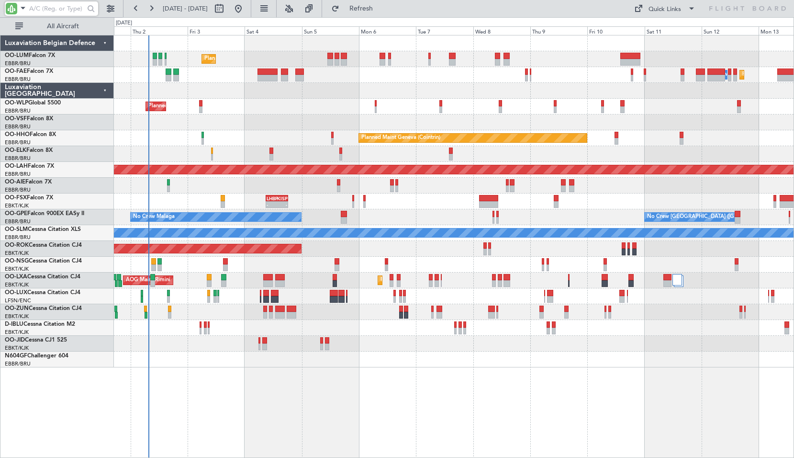
click at [239, 128] on div at bounding box center [454, 122] width 680 height 16
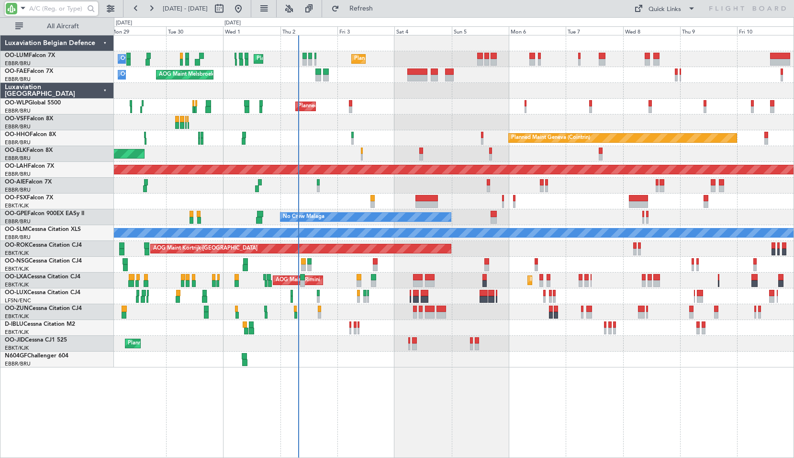
click at [568, 414] on div "Owner Melsbroek Air Base Planned Maint Brussels (Brussels National) Planned Mai…" at bounding box center [454, 246] width 680 height 423
click at [297, 9] on button at bounding box center [289, 8] width 15 height 15
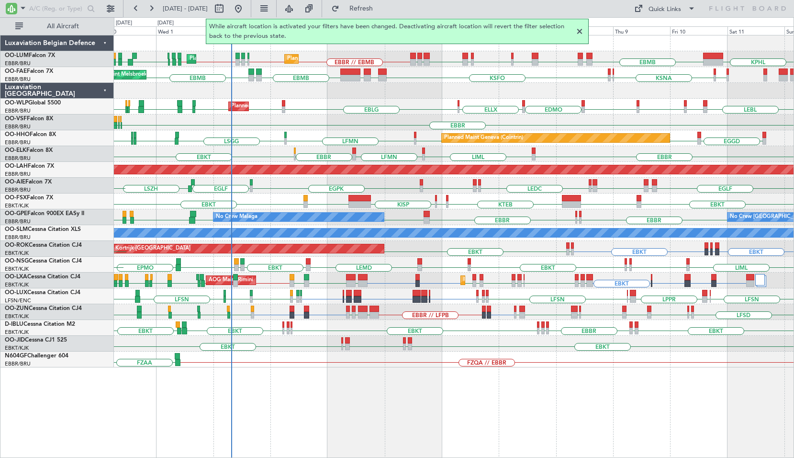
click at [569, 402] on div "KPHL EBMB LATI EBMB LROP LRSB BKPR EBMB LRSB EYVI EBBR // EBMB EBMB // EBBR ELL…" at bounding box center [454, 246] width 680 height 423
click at [581, 34] on div at bounding box center [579, 31] width 11 height 11
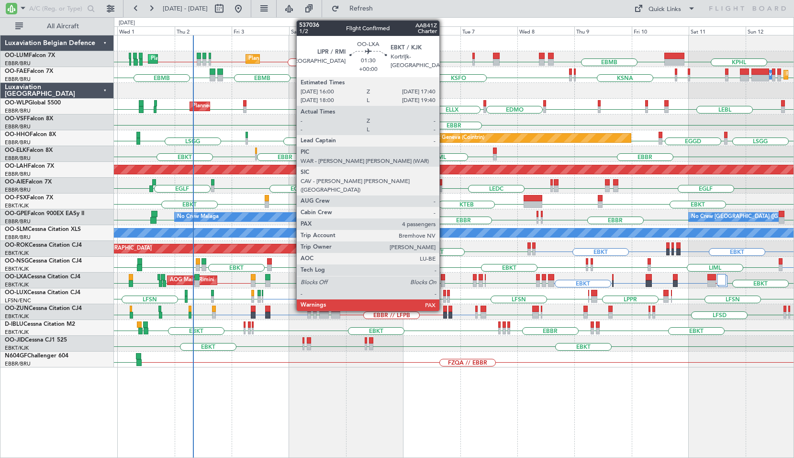
click at [444, 279] on div at bounding box center [443, 277] width 4 height 7
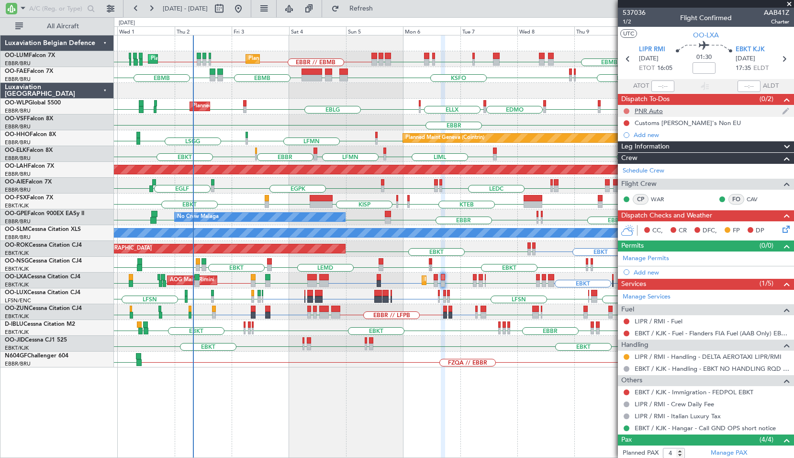
click at [627, 111] on button at bounding box center [627, 111] width 6 height 6
click at [621, 151] on span "Completed" at bounding box center [631, 153] width 32 height 10
click at [297, 4] on button at bounding box center [289, 8] width 15 height 15
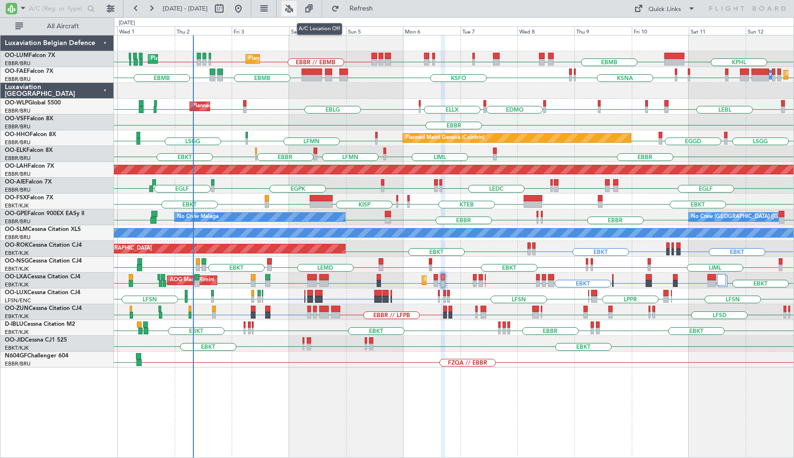
type input "0"
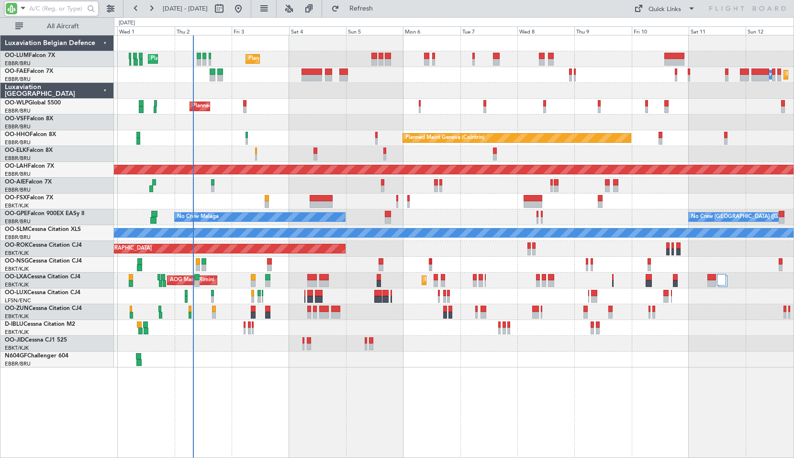
click at [50, 13] on input "text" at bounding box center [56, 8] width 55 height 14
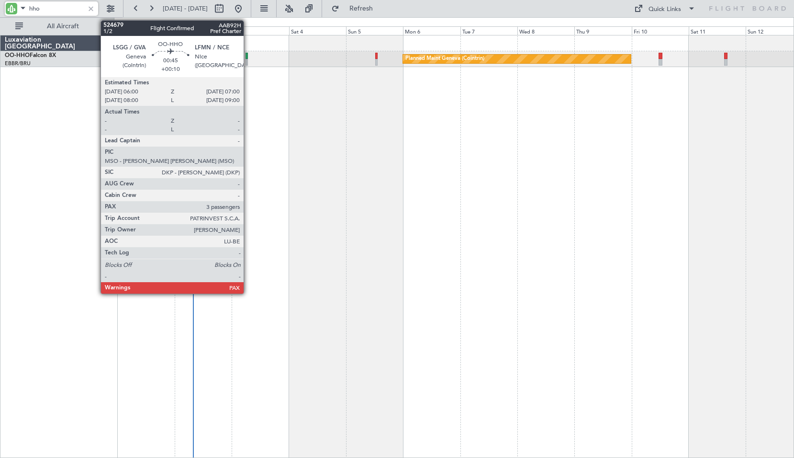
click at [248, 56] on div at bounding box center [247, 56] width 2 height 7
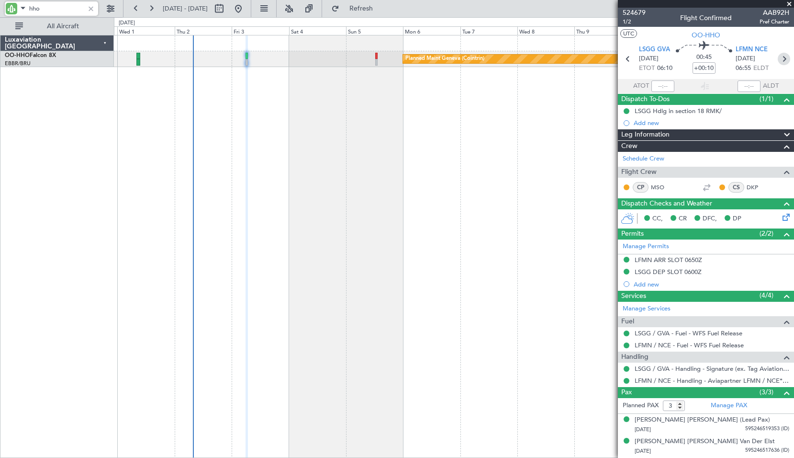
type input "hho"
click at [779, 61] on icon at bounding box center [784, 59] width 12 height 12
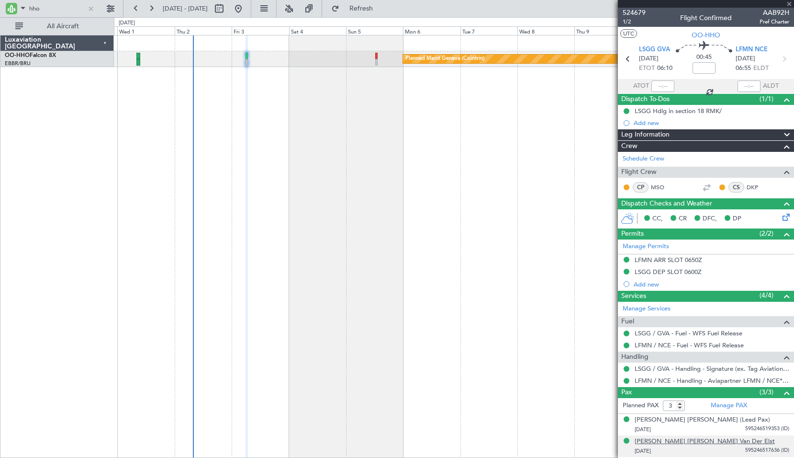
type input "2"
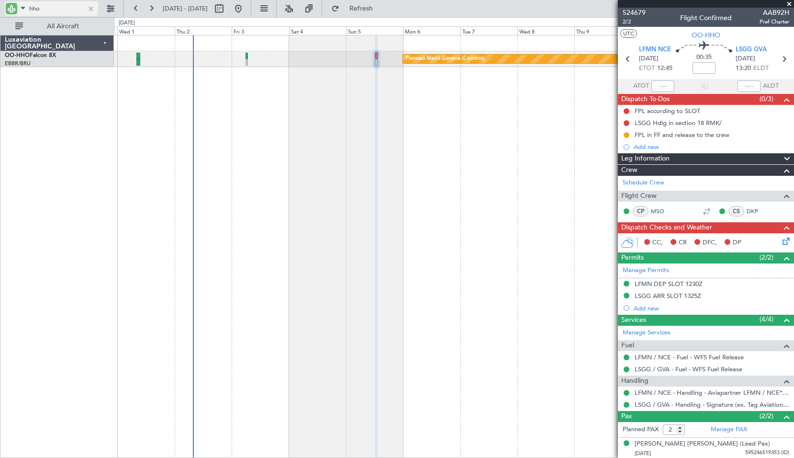
click at [74, 10] on input "hho" at bounding box center [56, 8] width 55 height 14
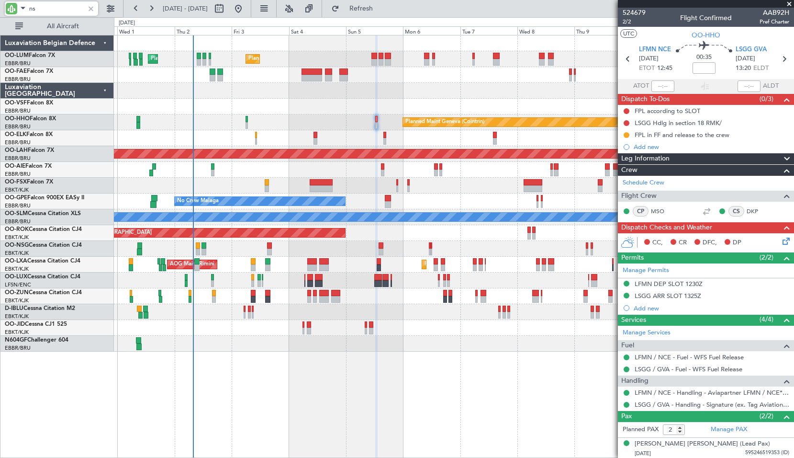
type input "nsg"
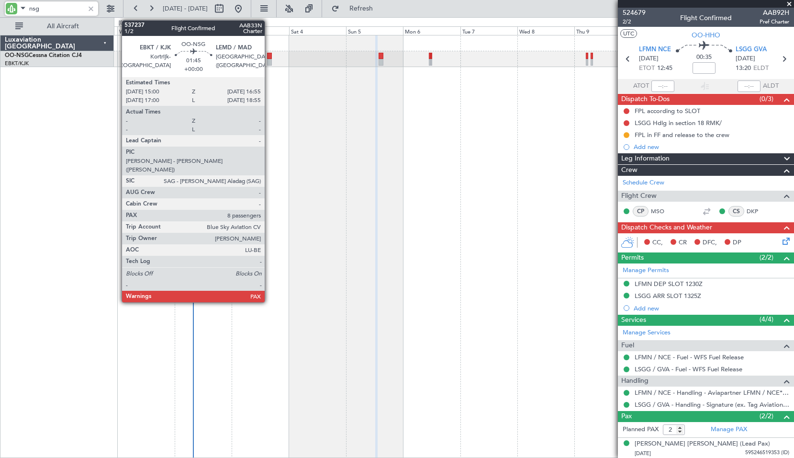
click at [270, 58] on div at bounding box center [269, 56] width 5 height 7
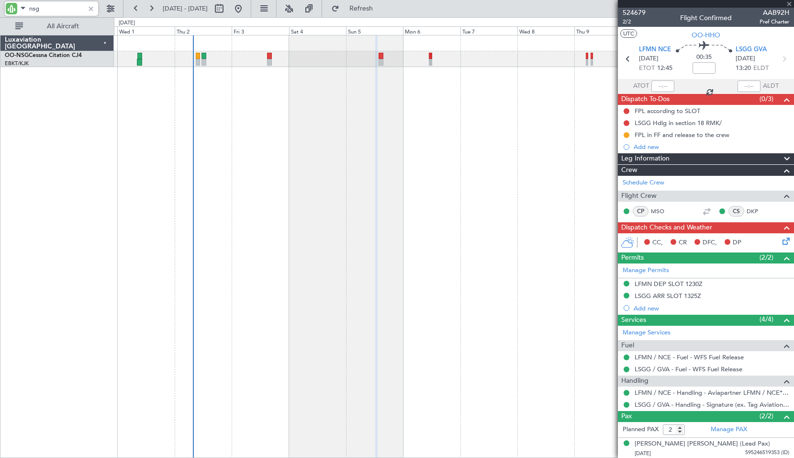
type input "8"
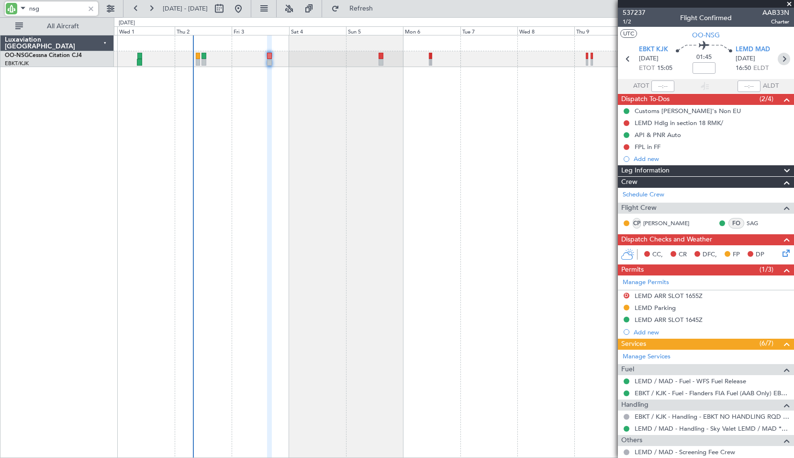
type input "nsg"
click at [778, 63] on icon at bounding box center [784, 59] width 12 height 12
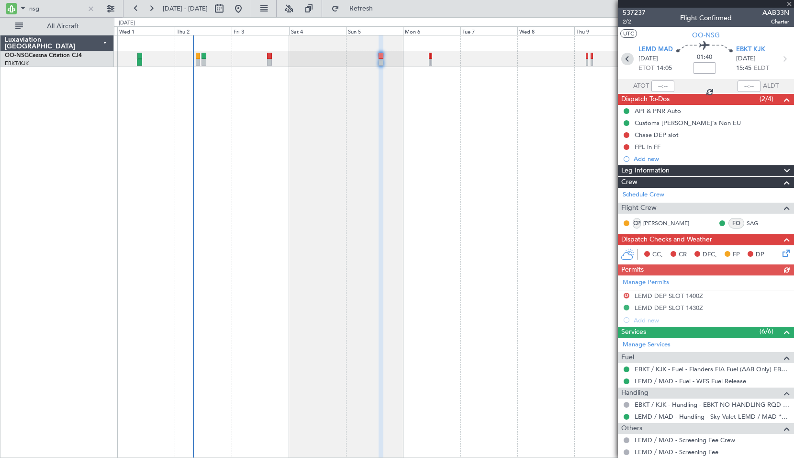
click at [623, 60] on icon at bounding box center [628, 59] width 12 height 12
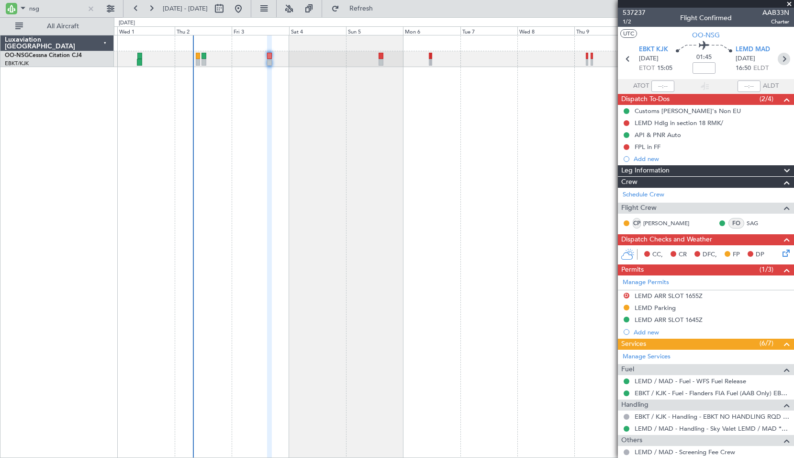
click at [781, 58] on icon at bounding box center [784, 59] width 12 height 12
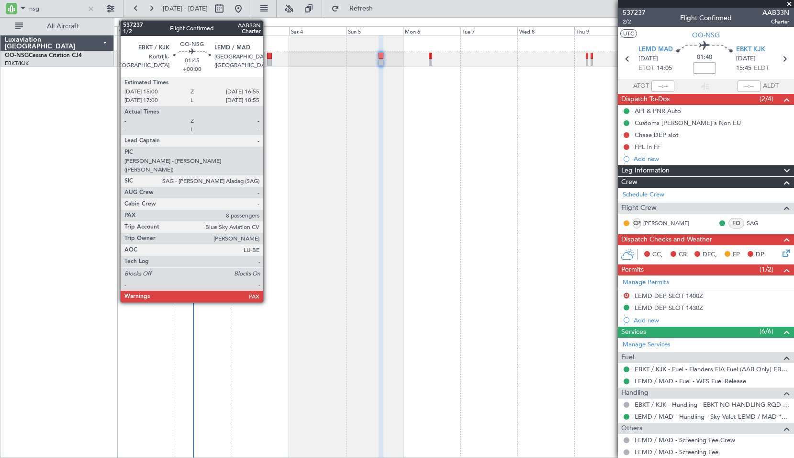
click at [268, 63] on div at bounding box center [269, 62] width 5 height 7
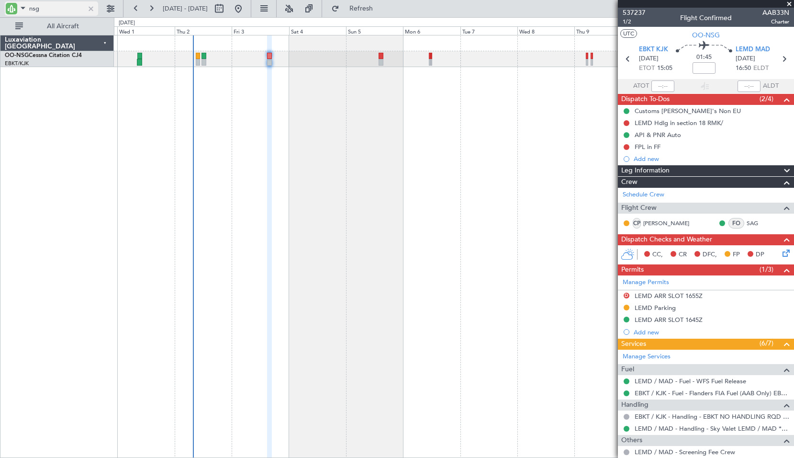
click at [91, 11] on div at bounding box center [91, 8] width 11 height 11
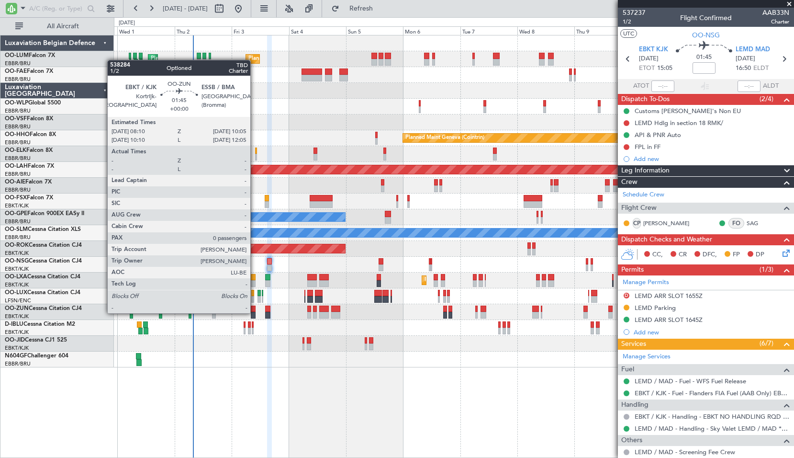
click at [255, 312] on div at bounding box center [253, 315] width 5 height 7
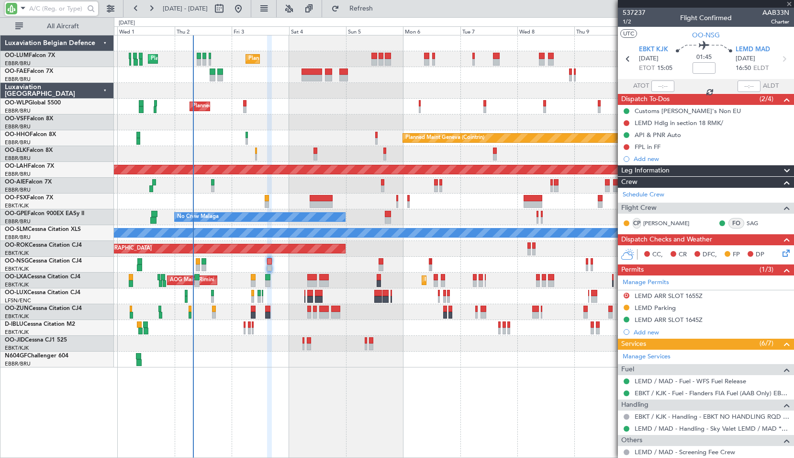
click at [259, 345] on div "Planned Maint Kortrijk-[GEOGRAPHIC_DATA]" at bounding box center [454, 344] width 680 height 16
type input "0"
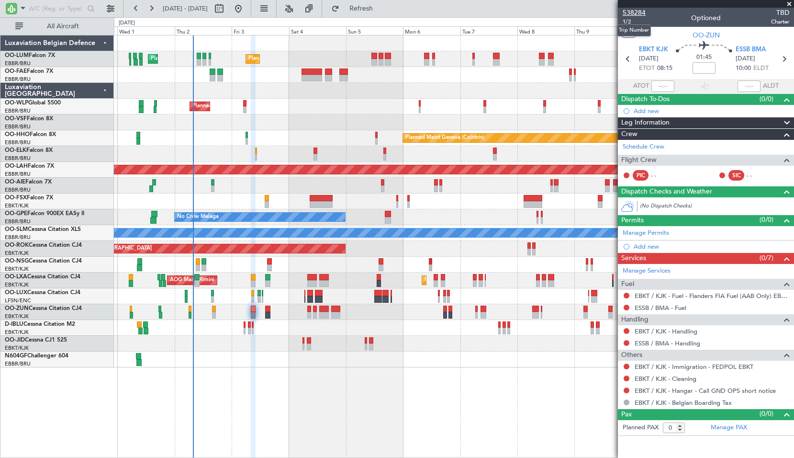
click at [631, 14] on span "538284" at bounding box center [634, 13] width 23 height 10
drag, startPoint x: 395, startPoint y: 9, endPoint x: 389, endPoint y: 17, distance: 9.7
click at [382, 9] on span "Refresh" at bounding box center [361, 8] width 40 height 7
click at [428, 394] on div "Planned Maint Brussels (Brussels National) Planned Maint Brussels (Brussels Nat…" at bounding box center [454, 246] width 680 height 423
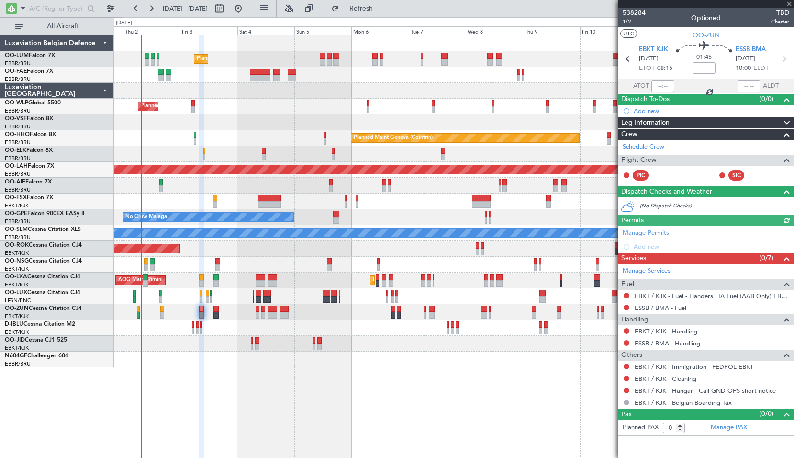
click at [406, 429] on div "Planned Maint Brussels (Brussels National) Planned Maint Brussels (Brussels Nat…" at bounding box center [454, 246] width 680 height 423
click at [790, 4] on span at bounding box center [790, 4] width 10 height 9
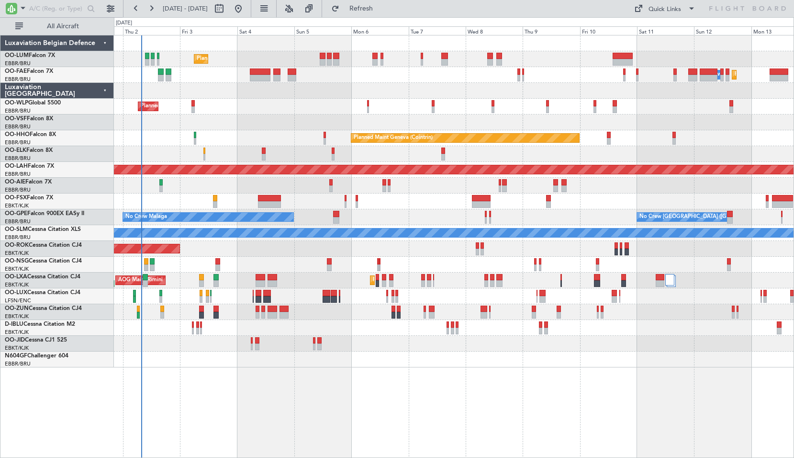
click at [501, 395] on div "Planned Maint Brussels (Brussels National) Planned Maint Brussels (Brussels Nat…" at bounding box center [454, 246] width 680 height 423
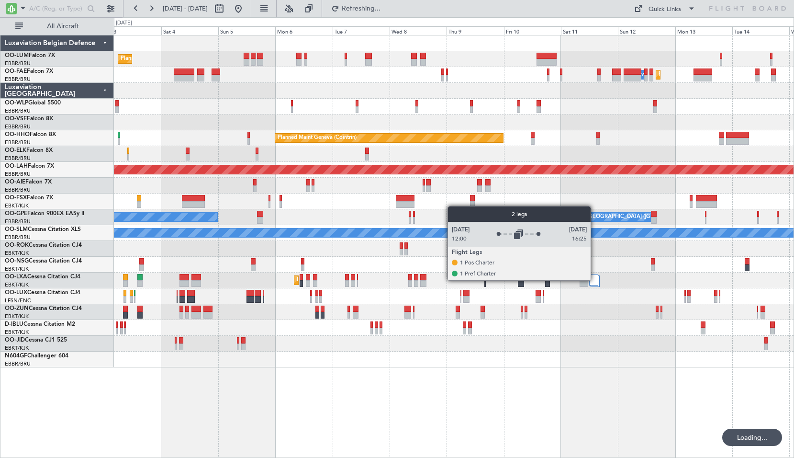
click at [595, 280] on div at bounding box center [593, 279] width 9 height 11
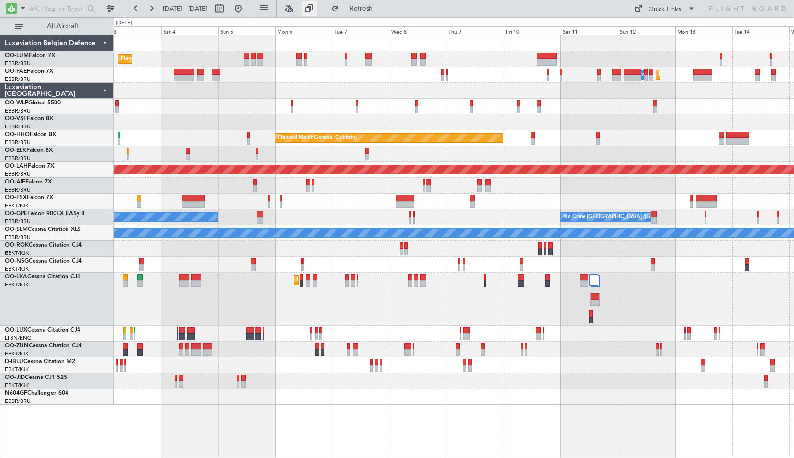
click at [317, 8] on button at bounding box center [309, 8] width 15 height 15
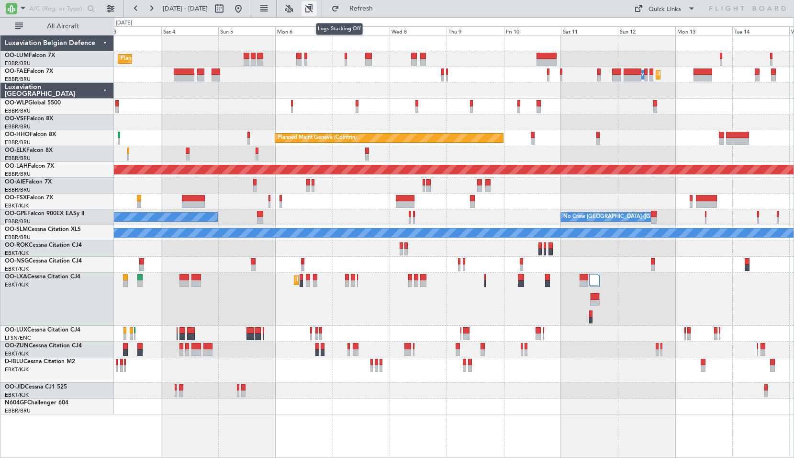
click at [317, 8] on button at bounding box center [309, 8] width 15 height 15
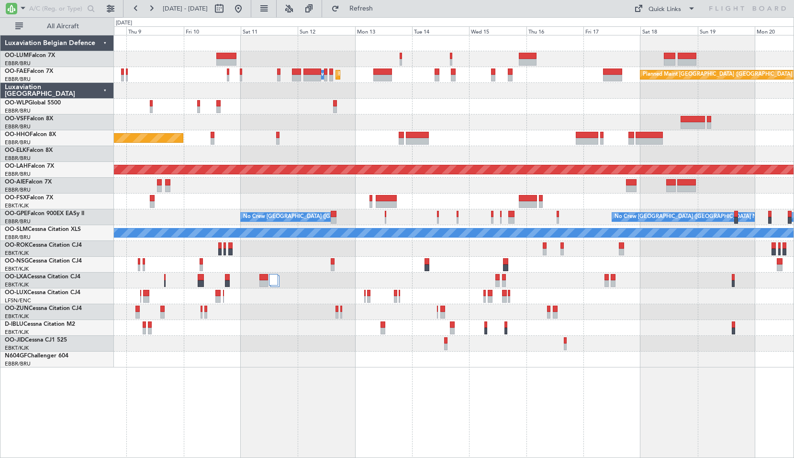
click at [476, 358] on div at bounding box center [454, 359] width 680 height 16
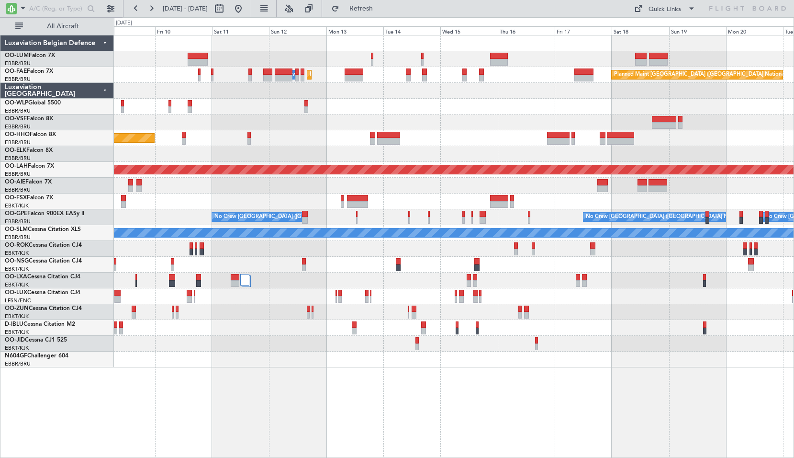
click at [601, 387] on div "Planned Maint Brussels (Brussels National) Planned Maint Melsbroek Air Base Own…" at bounding box center [454, 246] width 680 height 423
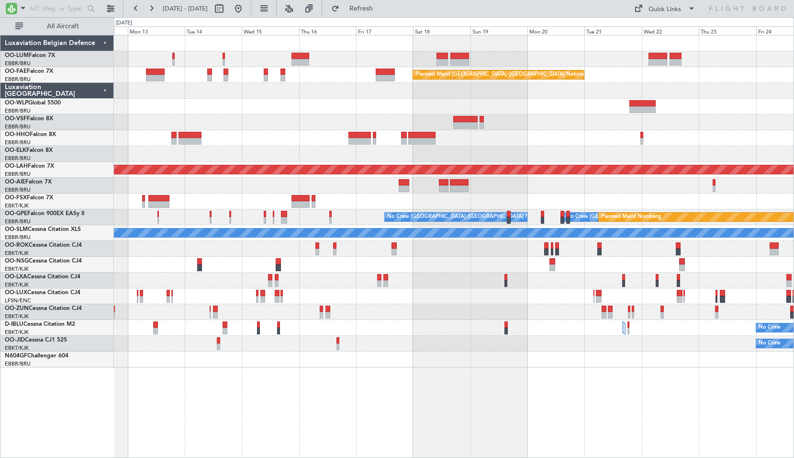
click at [457, 388] on div "Owner Melsbroek Air Base Owner Melsbroek Air Base Planned Maint Kortrijk-Wevelg…" at bounding box center [454, 246] width 680 height 423
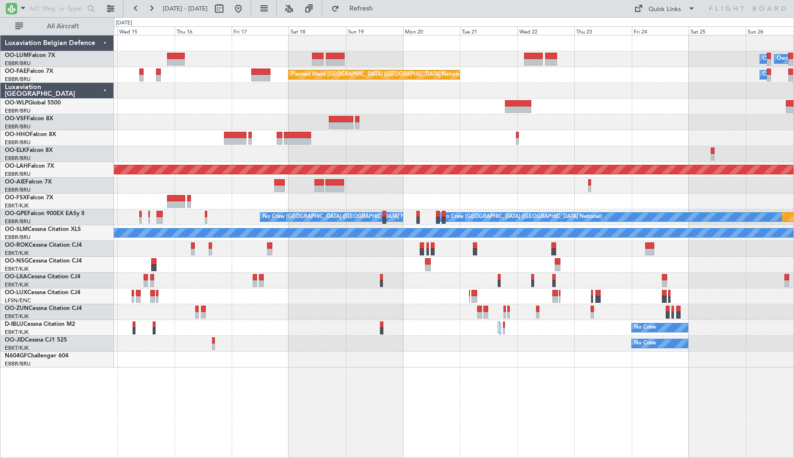
click at [533, 409] on div "Owner Melsbroek Air Base Owner Melsbroek Air Base Planned Maint Kortrijk-Wevelg…" at bounding box center [454, 246] width 680 height 423
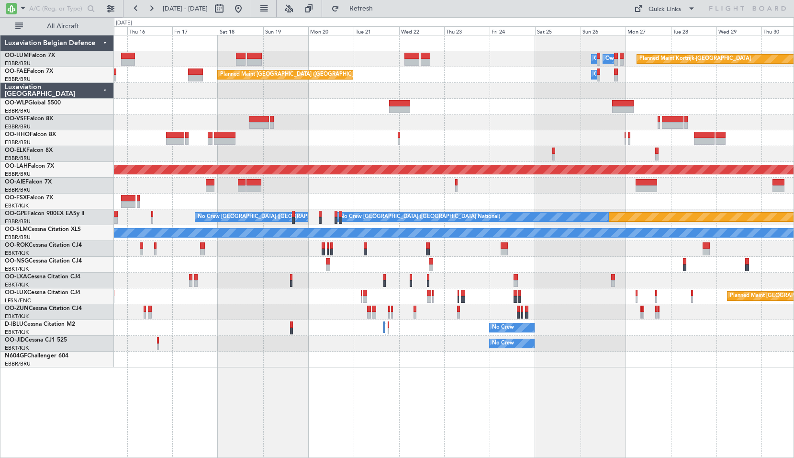
click at [495, 380] on div "Owner Melsbroek Air Base Owner Melsbroek Air Base Planned Maint Kortrijk-Wevelg…" at bounding box center [454, 246] width 680 height 423
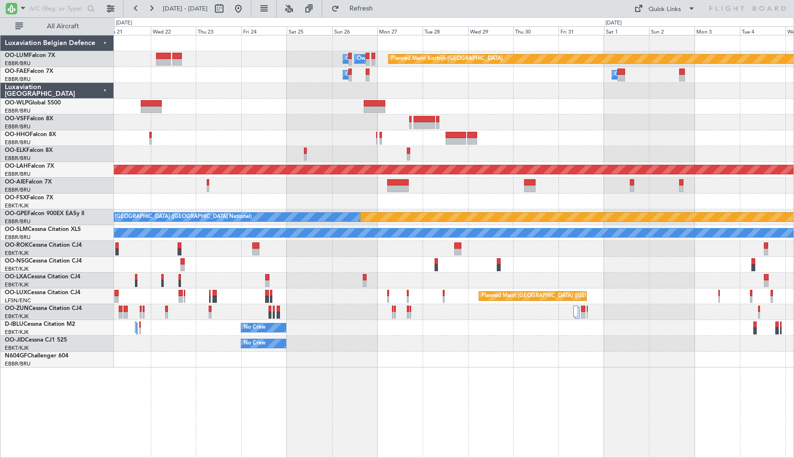
click at [438, 386] on div "Planned Maint Kortrijk-Wevelgem Owner Melsbroek Air Base Owner Melsbroek Air Ba…" at bounding box center [454, 246] width 680 height 423
click at [561, 355] on div "Planned Maint Kortrijk-Wevelgem Owner Melsbroek Air Base Owner Melsbroek Air Ba…" at bounding box center [454, 246] width 680 height 423
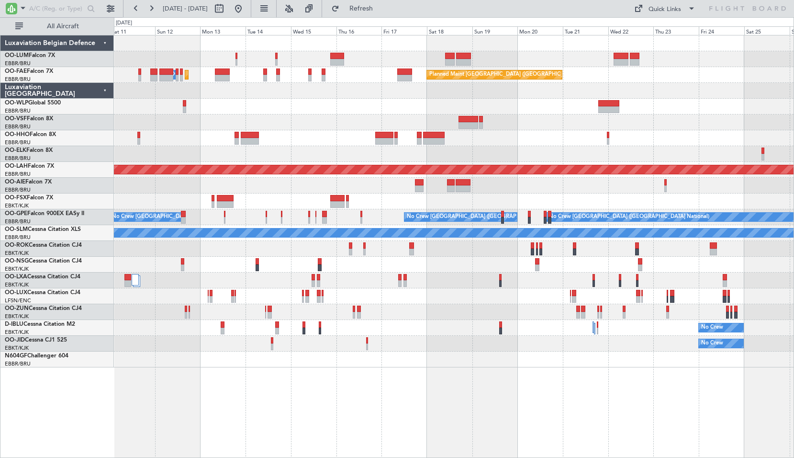
click at [542, 344] on div "Owner Melsbroek Air Base Owner Melsbroek Air Base Planned Maint Kortrijk-Wevelg…" at bounding box center [454, 201] width 680 height 332
click at [596, 326] on div "Owner Melsbroek Air Base Owner Melsbroek Air Base Planned Maint Kortrijk-Wevelg…" at bounding box center [454, 201] width 680 height 332
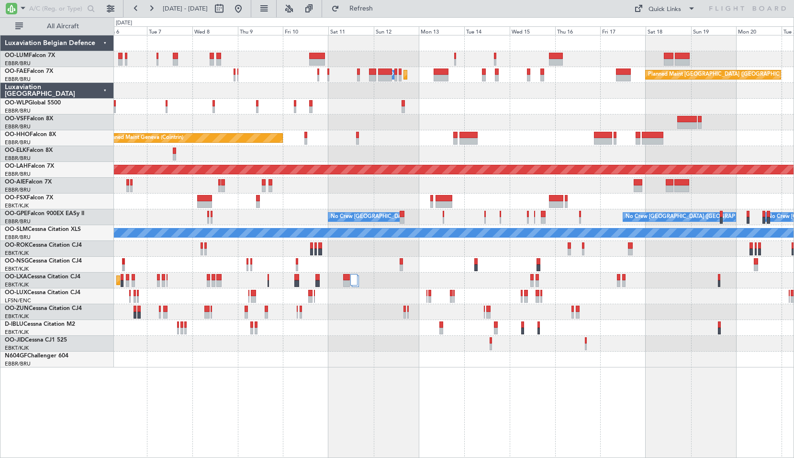
click at [587, 362] on div at bounding box center [454, 359] width 680 height 16
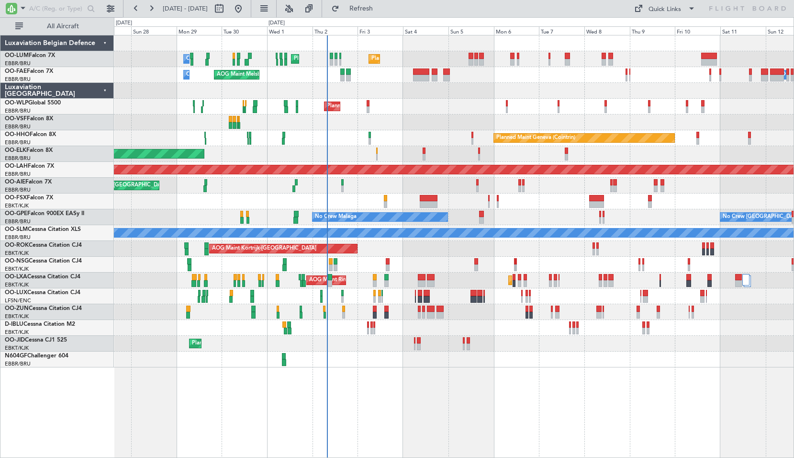
click at [419, 369] on div "Planned Maint Brussels (Brussels National) Planned Maint Brussels (Brussels Nat…" at bounding box center [454, 246] width 680 height 423
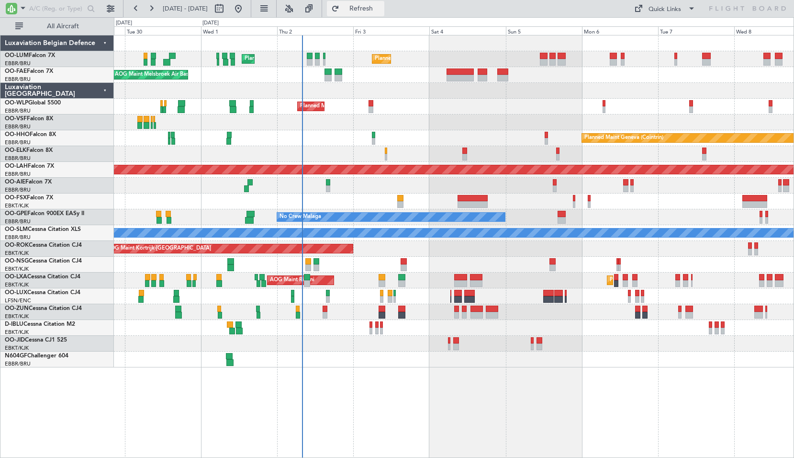
click at [385, 15] on button "Refresh" at bounding box center [355, 8] width 57 height 15
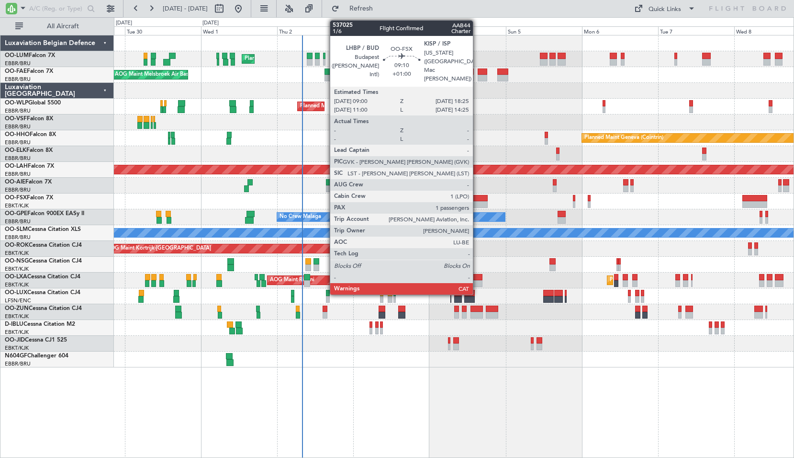
click at [477, 204] on div at bounding box center [473, 204] width 30 height 7
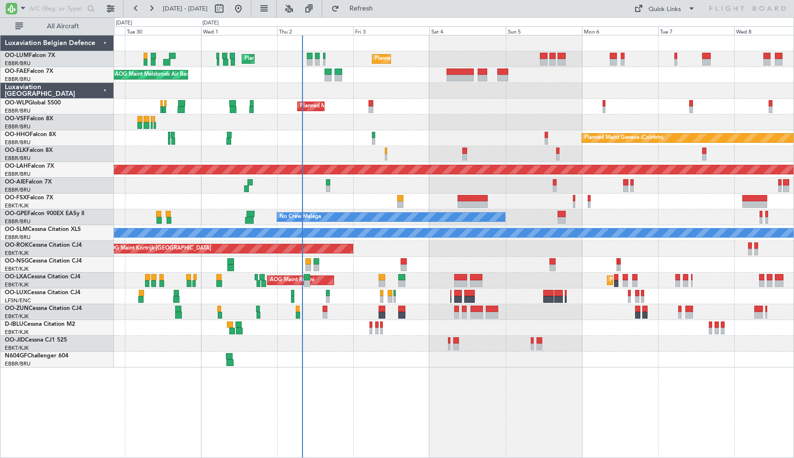
click at [497, 197] on div at bounding box center [454, 201] width 680 height 16
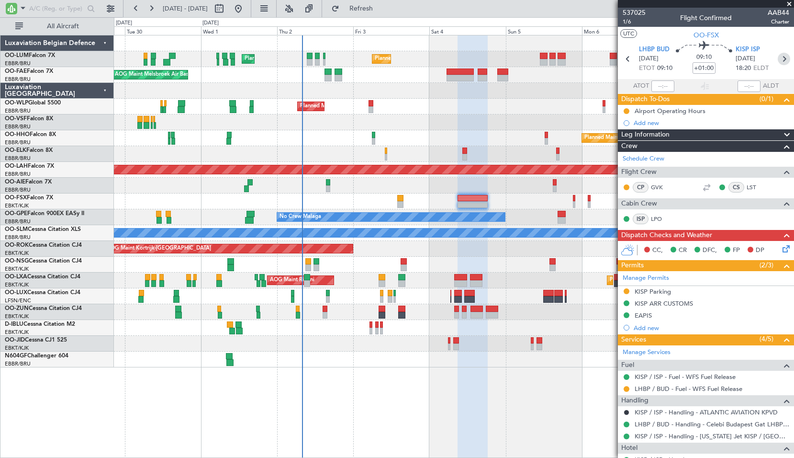
click at [780, 59] on icon at bounding box center [784, 59] width 12 height 12
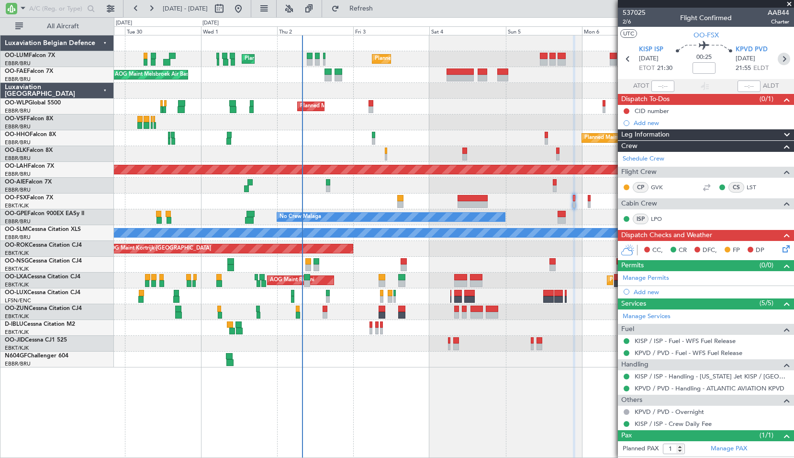
click at [779, 63] on icon at bounding box center [784, 59] width 12 height 12
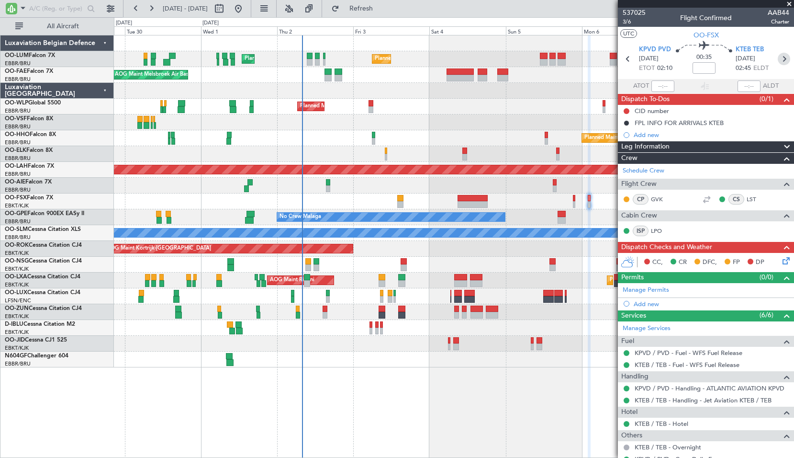
click at [780, 62] on icon at bounding box center [784, 59] width 12 height 12
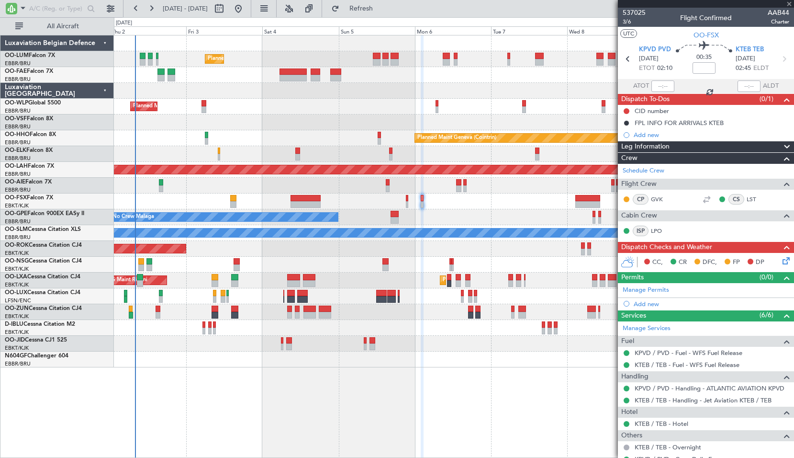
click at [358, 268] on div at bounding box center [454, 265] width 680 height 16
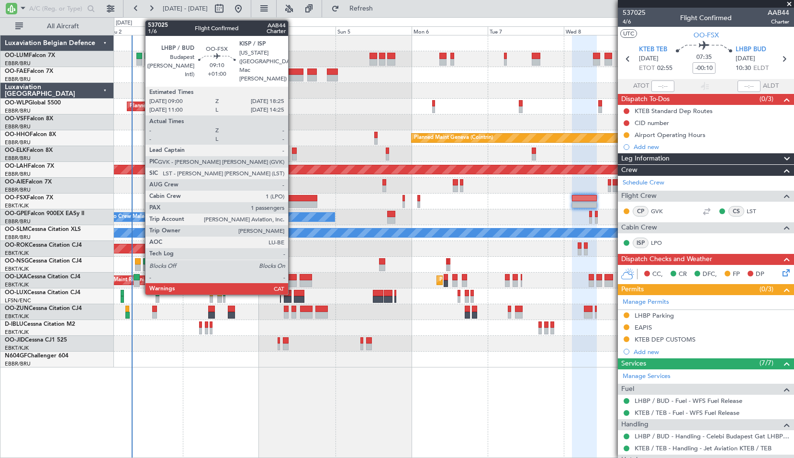
click at [294, 202] on div at bounding box center [302, 204] width 30 height 7
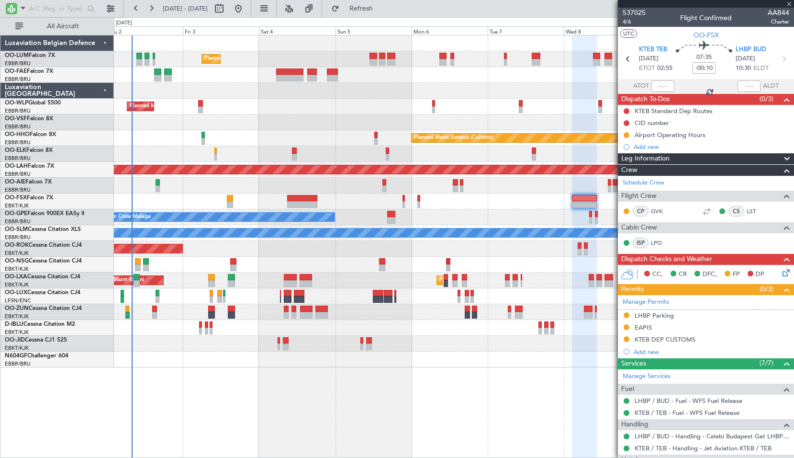
type input "+01:00"
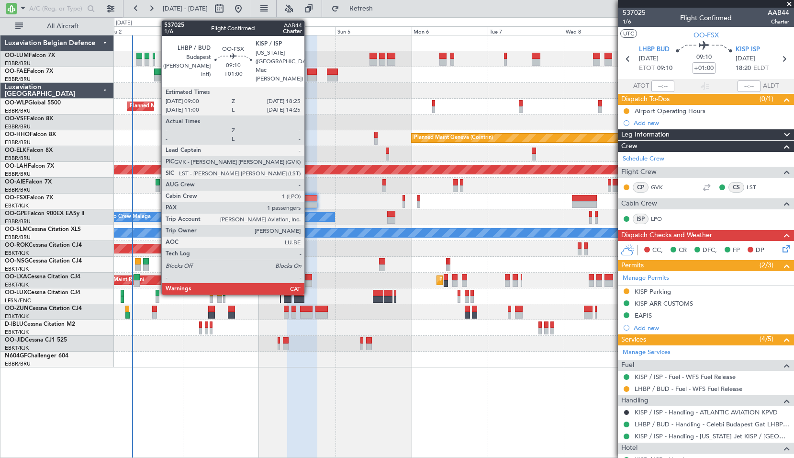
click at [309, 202] on div at bounding box center [302, 204] width 30 height 7
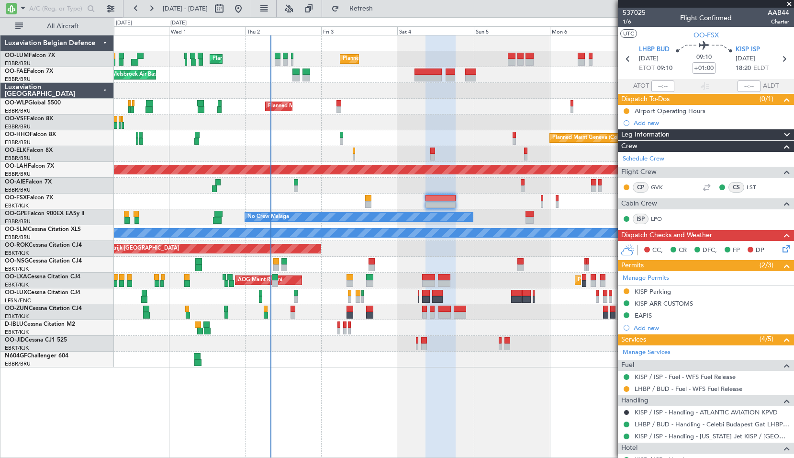
click at [343, 398] on div "Planned Maint Brussels (Brussels National) Planned Maint Brussels (Brussels Nat…" at bounding box center [454, 246] width 680 height 423
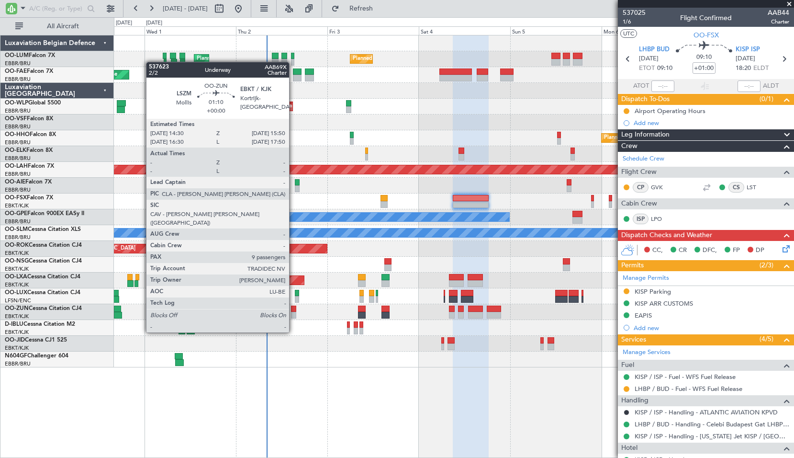
click at [294, 314] on div at bounding box center [293, 315] width 5 height 7
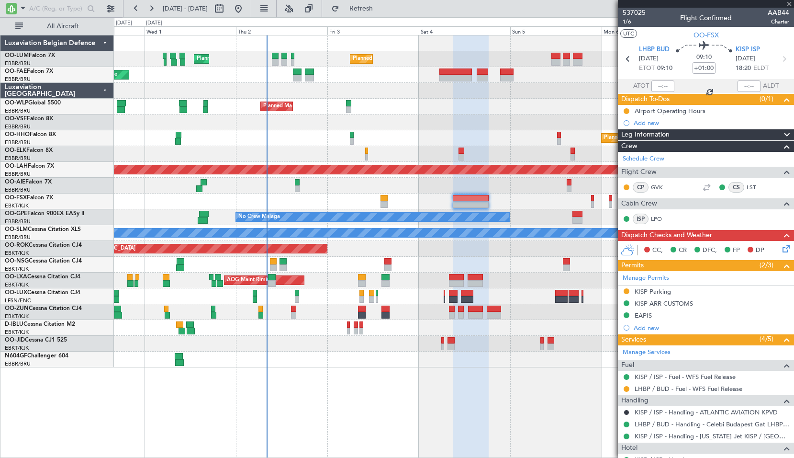
click at [298, 352] on div at bounding box center [454, 359] width 680 height 16
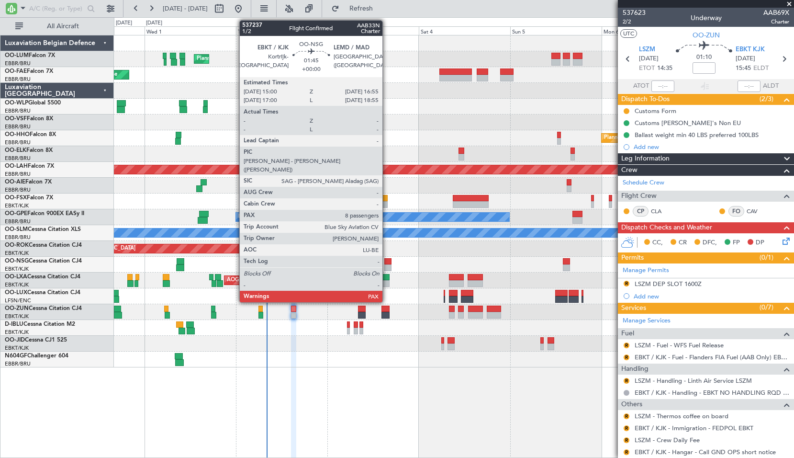
click at [387, 263] on div at bounding box center [389, 261] width 8 height 7
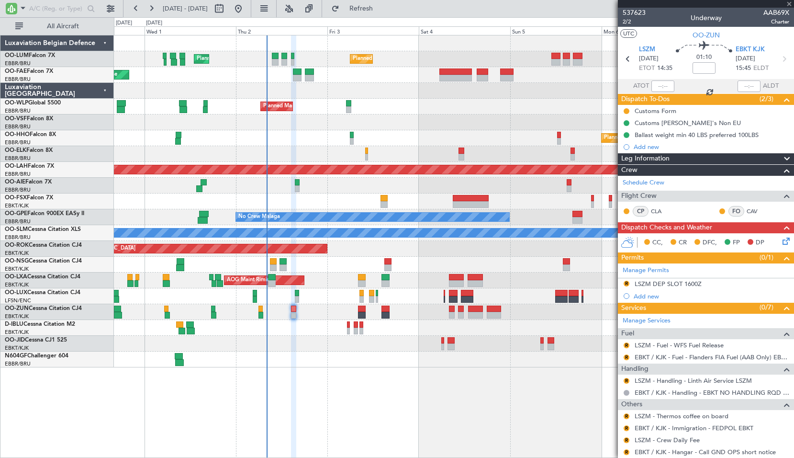
click at [427, 334] on div at bounding box center [454, 328] width 680 height 16
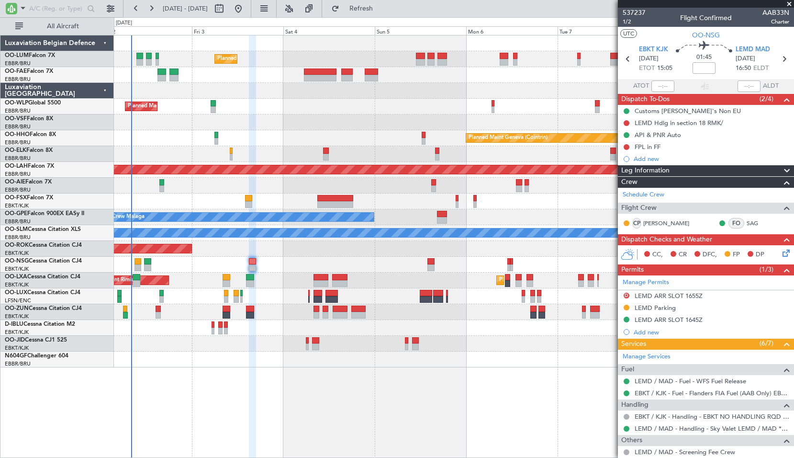
click at [437, 391] on div "Planned Maint Brussels (Brussels National) Planned Maint Brussels (Brussels Nat…" at bounding box center [454, 246] width 680 height 423
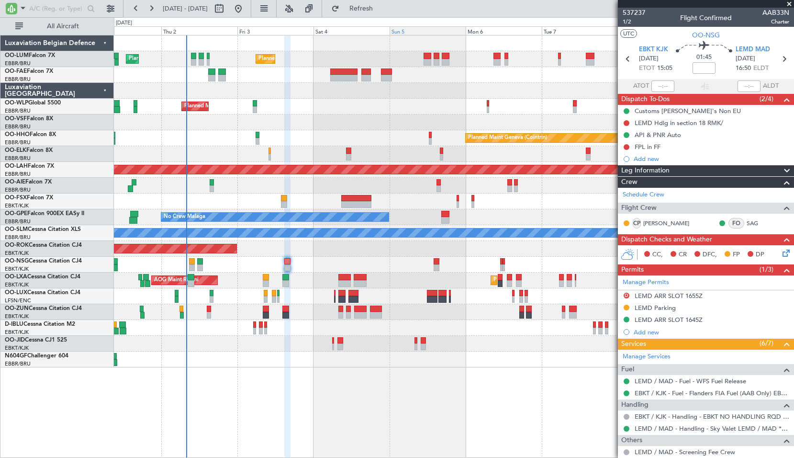
drag, startPoint x: 389, startPoint y: 12, endPoint x: 395, endPoint y: 28, distance: 16.8
click at [382, 12] on span "Refresh" at bounding box center [361, 8] width 40 height 7
click at [269, 388] on div "Planned Maint Brussels (Brussels National) Planned Maint Brussels (Brussels Nat…" at bounding box center [454, 246] width 680 height 423
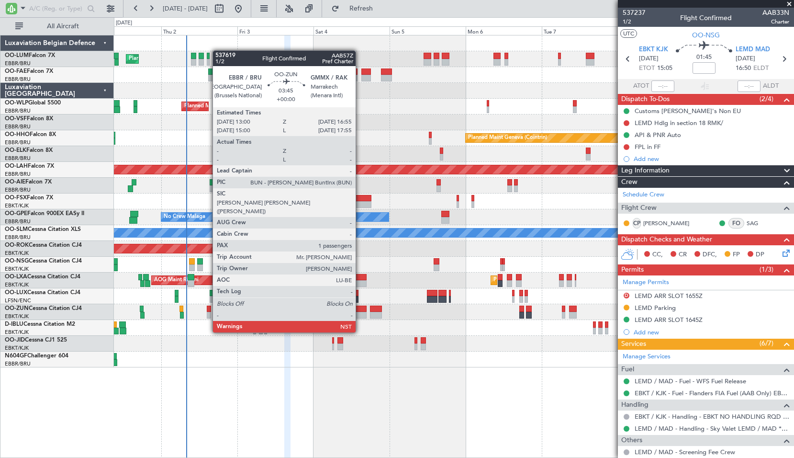
click at [360, 315] on div at bounding box center [360, 315] width 12 height 7
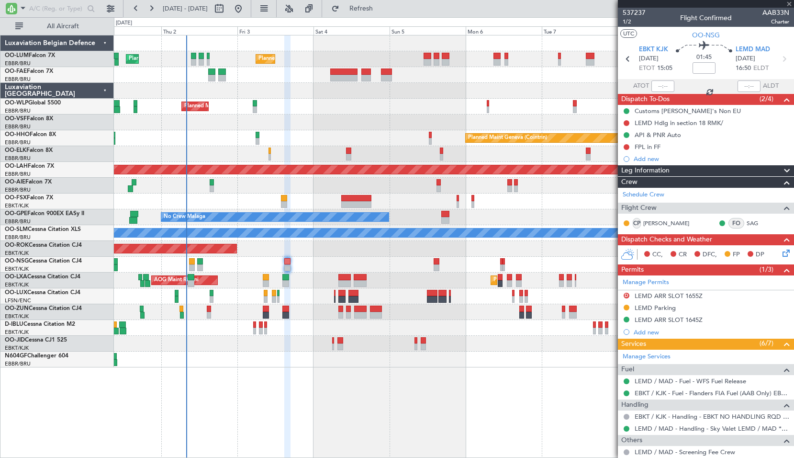
click at [363, 340] on div "Planned Maint Kortrijk-[GEOGRAPHIC_DATA]" at bounding box center [454, 344] width 680 height 16
type input "1"
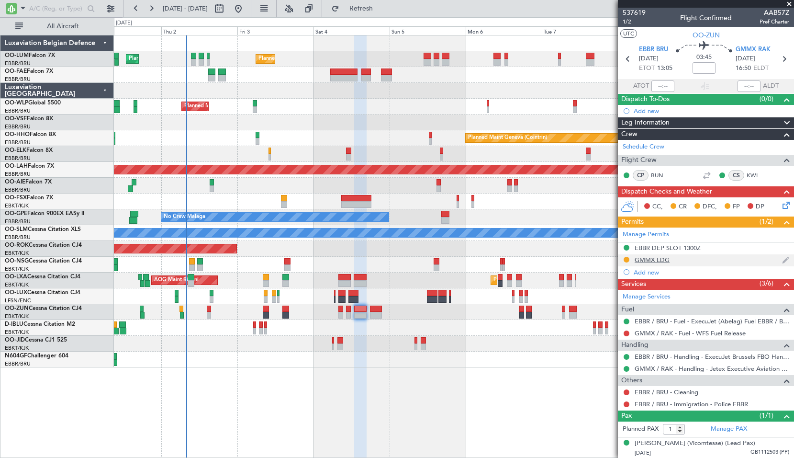
click at [661, 258] on div "GMMX LDG" at bounding box center [652, 260] width 35 height 8
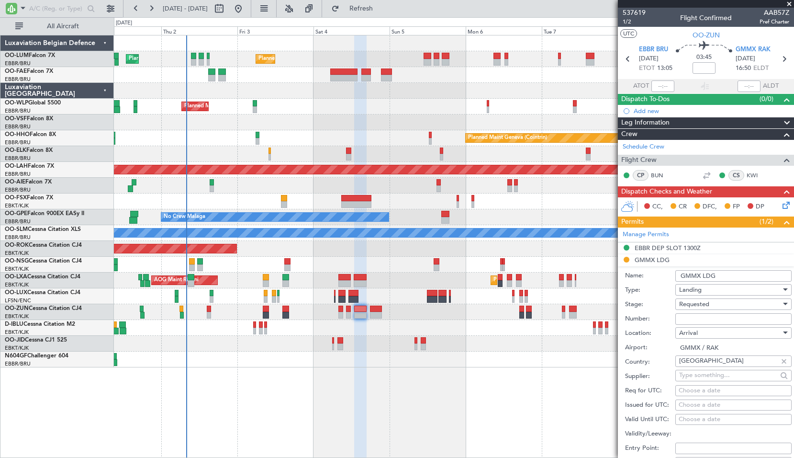
click at [711, 301] on div "Requested" at bounding box center [731, 304] width 102 height 14
click at [705, 375] on span "Received OK" at bounding box center [730, 376] width 101 height 14
click at [704, 320] on input "Number:" at bounding box center [734, 318] width 116 height 11
paste input "S9956/25"
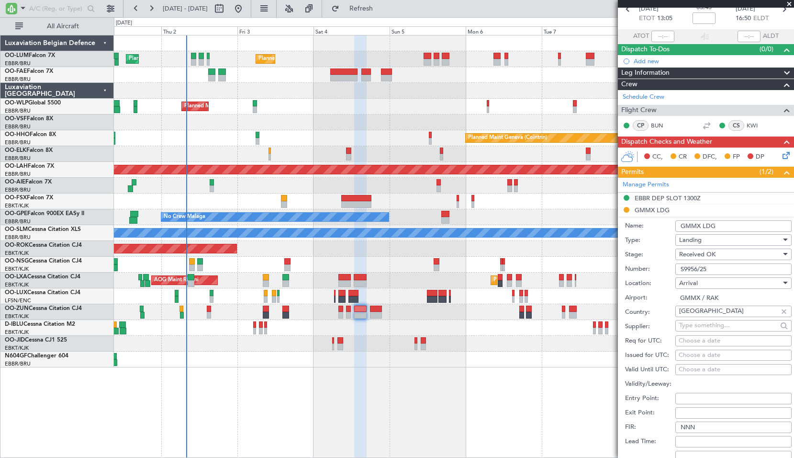
scroll to position [96, 0]
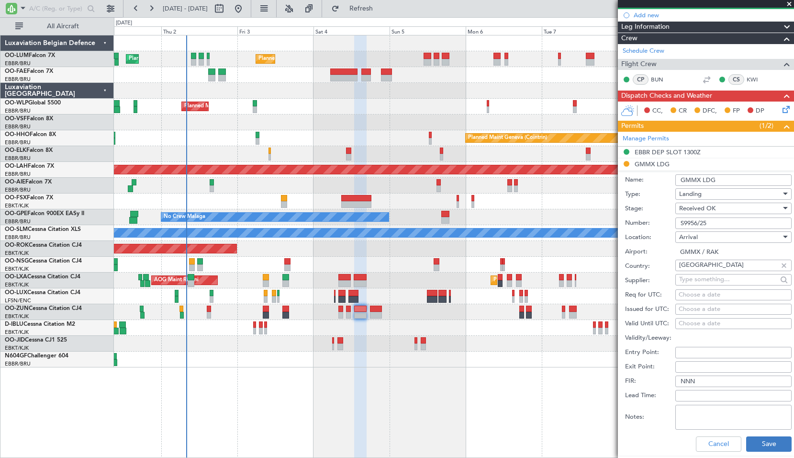
type input "S9956/25"
click at [763, 439] on button "Save" at bounding box center [769, 443] width 45 height 15
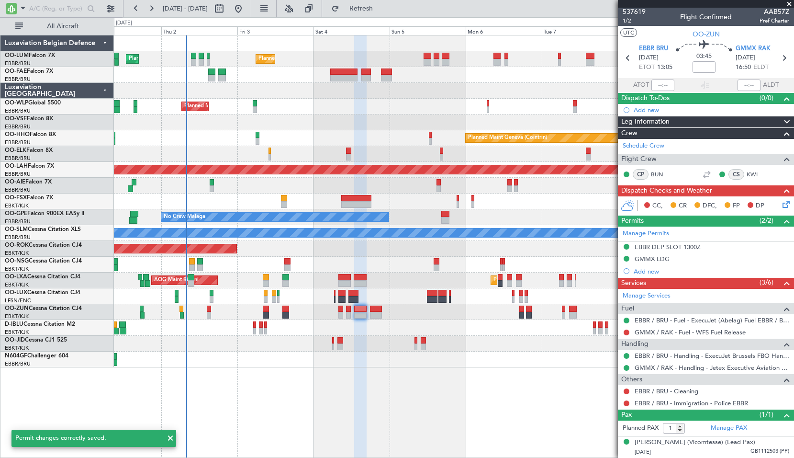
scroll to position [10, 0]
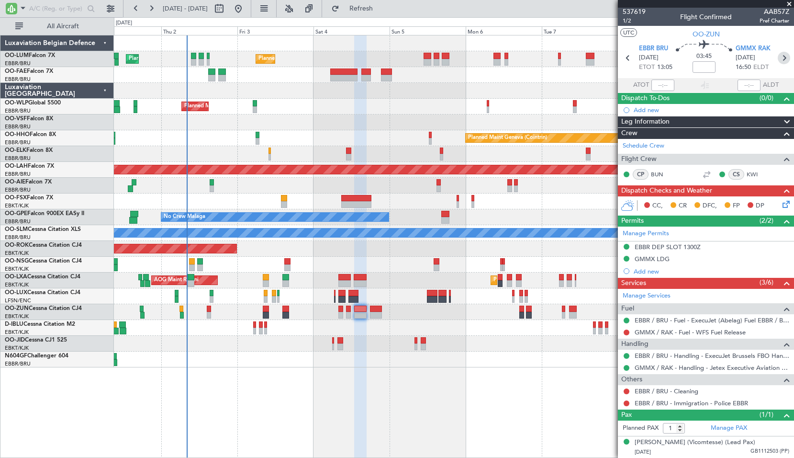
click at [778, 52] on icon at bounding box center [784, 58] width 12 height 12
type input "0"
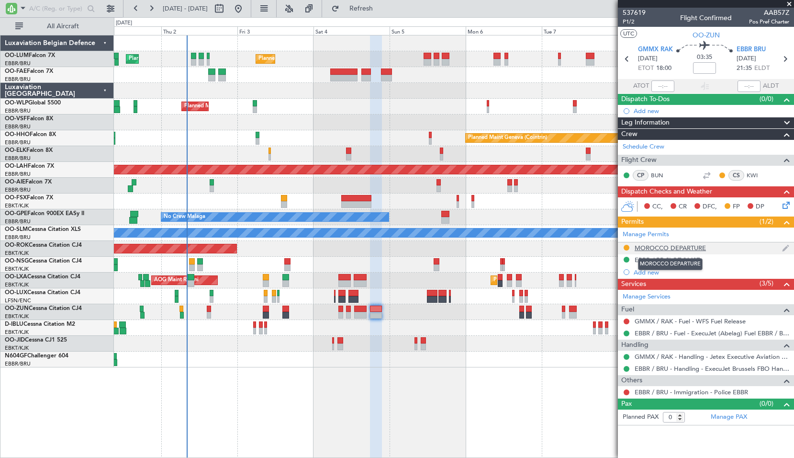
click at [666, 247] on div "MOROCCO DEPARTURE" at bounding box center [670, 248] width 71 height 8
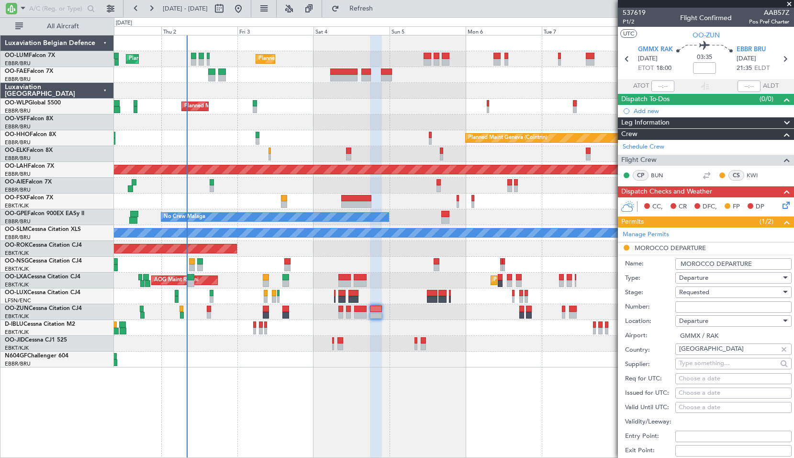
click at [726, 296] on div "Requested" at bounding box center [731, 292] width 102 height 14
drag, startPoint x: 708, startPoint y: 368, endPoint x: 703, endPoint y: 343, distance: 25.8
click at [706, 368] on span "Received OK" at bounding box center [730, 364] width 101 height 14
click at [704, 301] on input "Number:" at bounding box center [734, 306] width 116 height 11
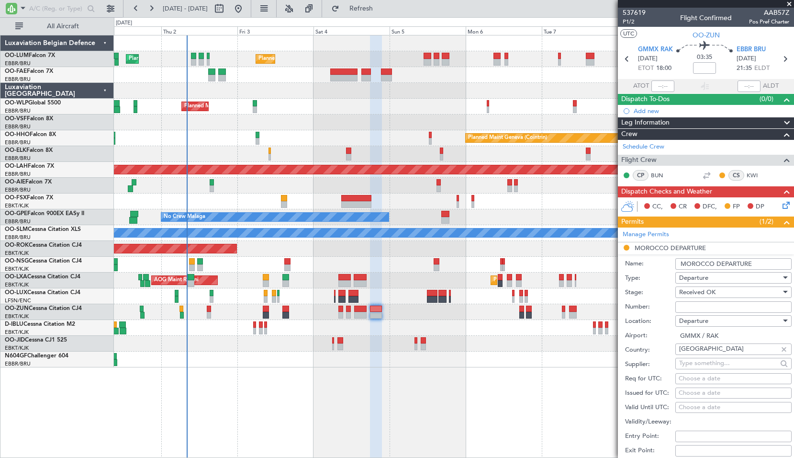
paste input "S9956/25"
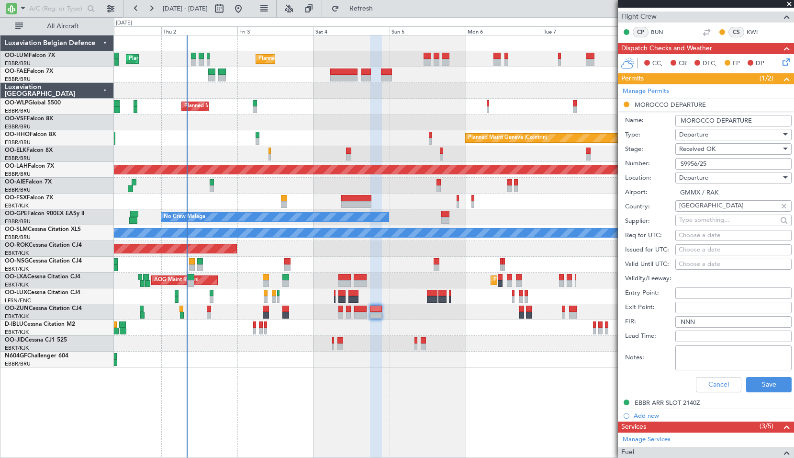
scroll to position [144, 0]
type input "S9956/25"
click at [759, 390] on button "Save" at bounding box center [769, 383] width 45 height 15
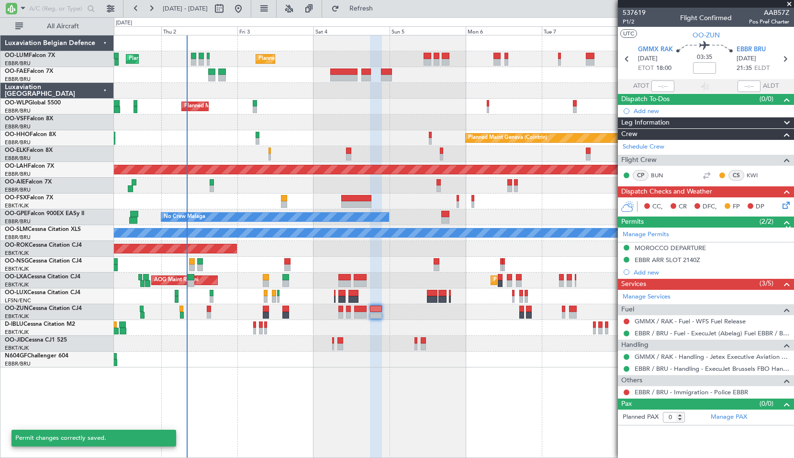
scroll to position [0, 0]
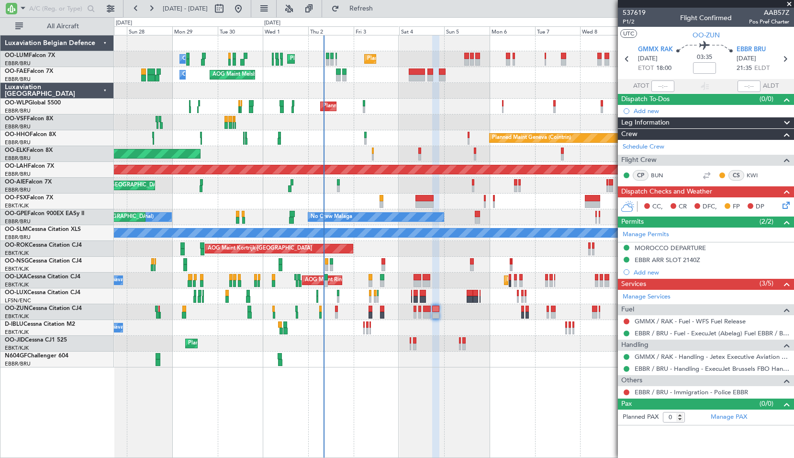
click at [255, 154] on div "Planned Maint Kortrijk-[GEOGRAPHIC_DATA]" at bounding box center [454, 154] width 680 height 16
click at [382, 11] on span "Refresh" at bounding box center [361, 8] width 40 height 7
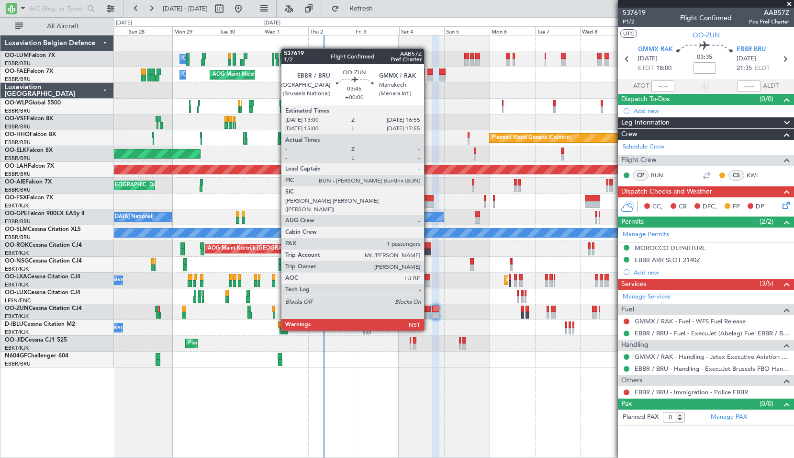
click at [429, 313] on div at bounding box center [427, 315] width 8 height 7
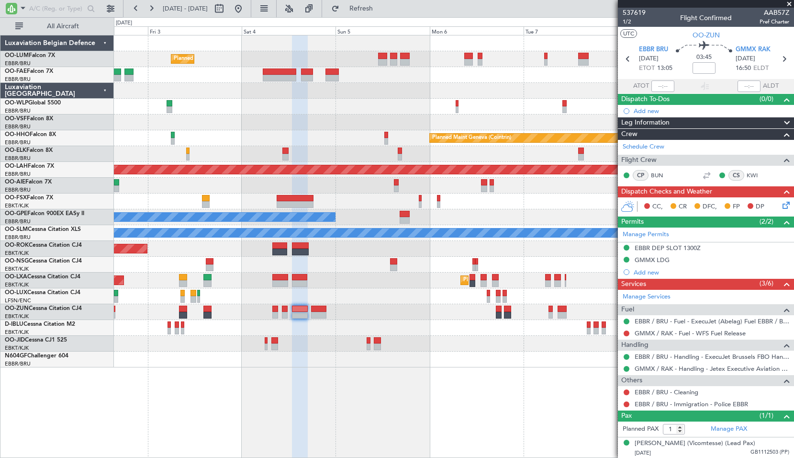
click at [353, 136] on div "Planned Maint Brussels (Brussels National) Planned Maint Brussels (Brussels Nat…" at bounding box center [454, 201] width 680 height 332
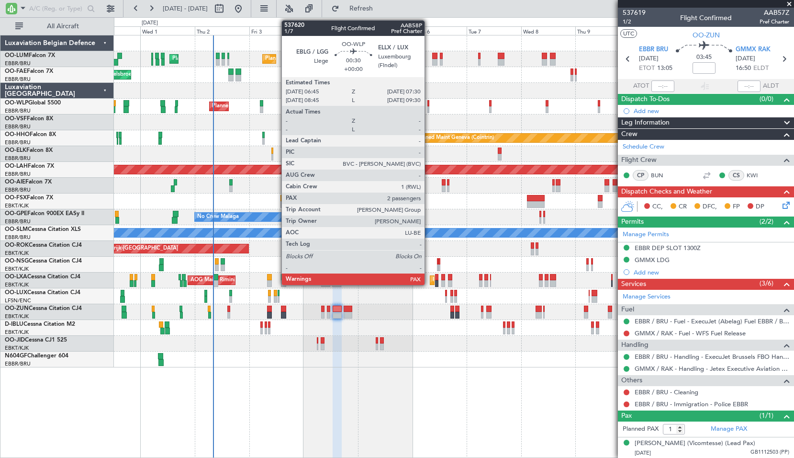
click at [429, 107] on div at bounding box center [429, 109] width 2 height 7
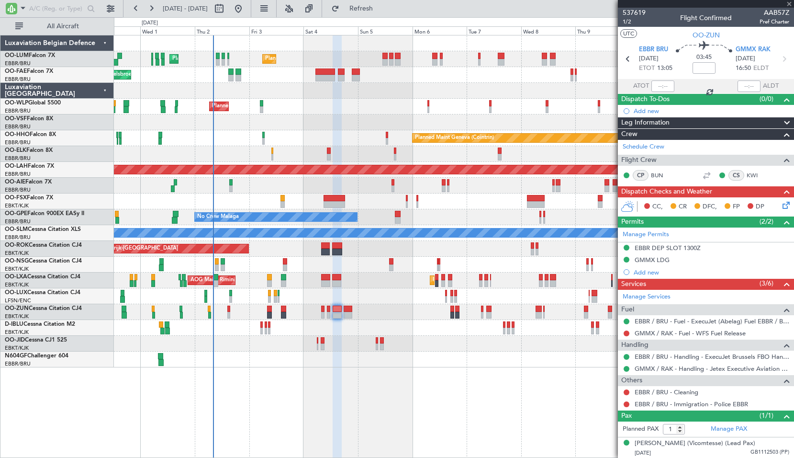
type input "2"
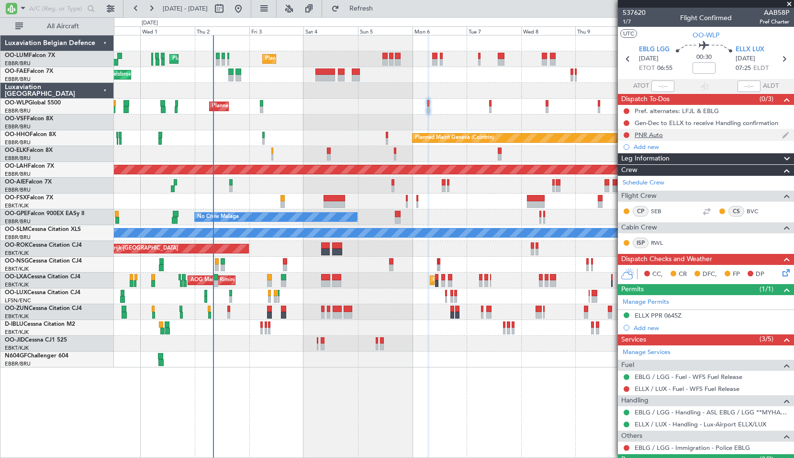
click at [624, 137] on div at bounding box center [627, 135] width 8 height 8
click at [629, 134] on button at bounding box center [627, 135] width 6 height 6
click at [631, 180] on span "Completed" at bounding box center [631, 177] width 32 height 10
click at [784, 56] on icon at bounding box center [784, 59] width 12 height 12
click at [780, 56] on icon at bounding box center [784, 59] width 12 height 12
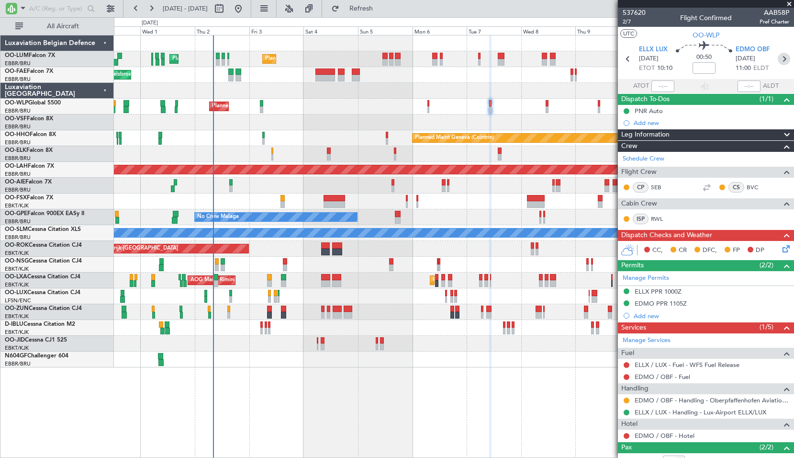
click at [779, 58] on icon at bounding box center [784, 59] width 12 height 12
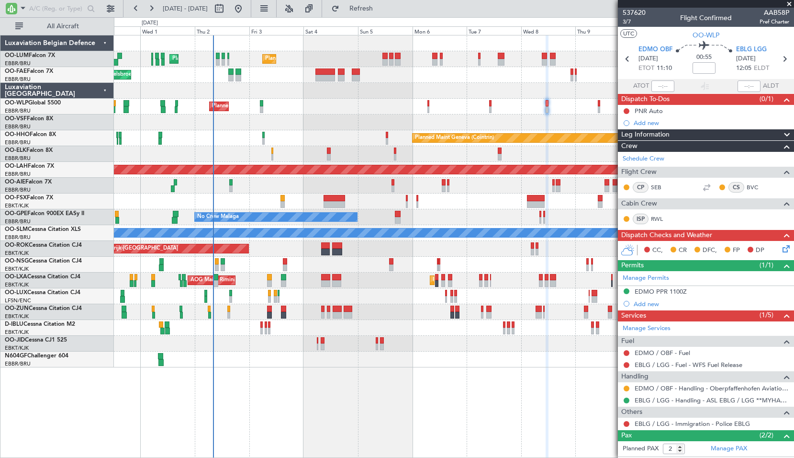
drag, startPoint x: 660, startPoint y: 293, endPoint x: 669, endPoint y: 294, distance: 8.6
click at [660, 293] on div "EDMO PPR 1100Z" at bounding box center [661, 291] width 52 height 8
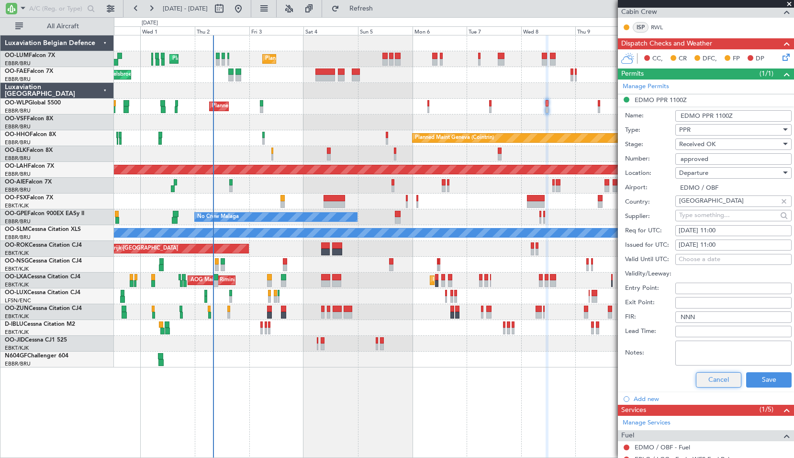
click at [705, 383] on button "Cancel" at bounding box center [718, 379] width 45 height 15
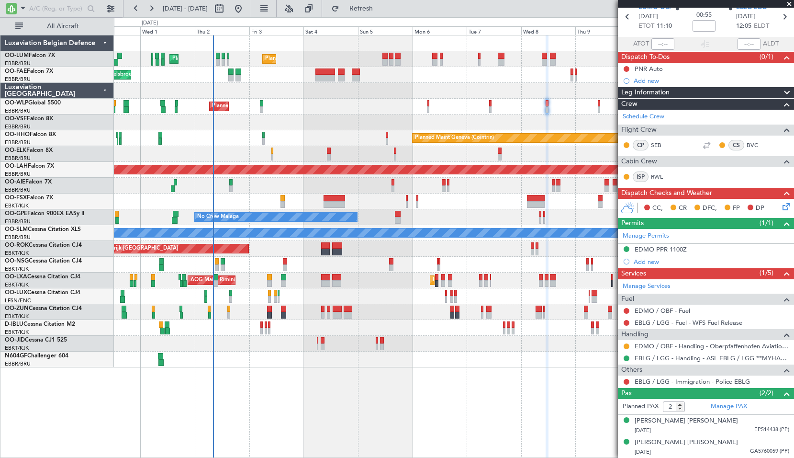
scroll to position [42, 0]
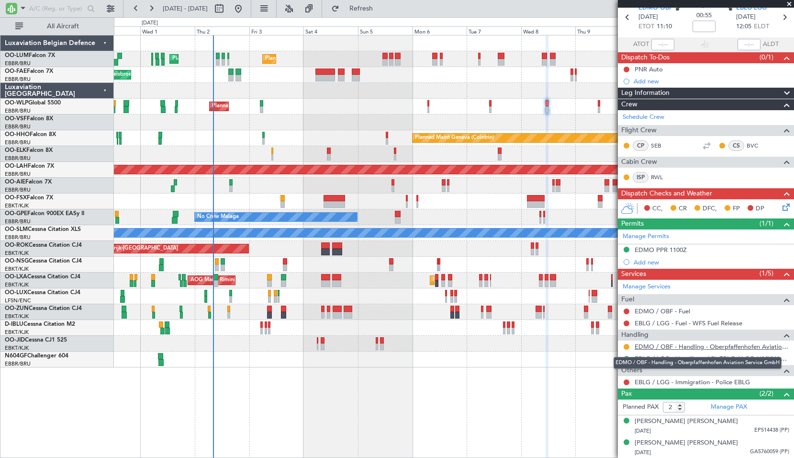
click at [720, 346] on link "EDMO / OBF - Handling - Oberpfaffenhofen Aviation Service GmbH" at bounding box center [712, 346] width 155 height 8
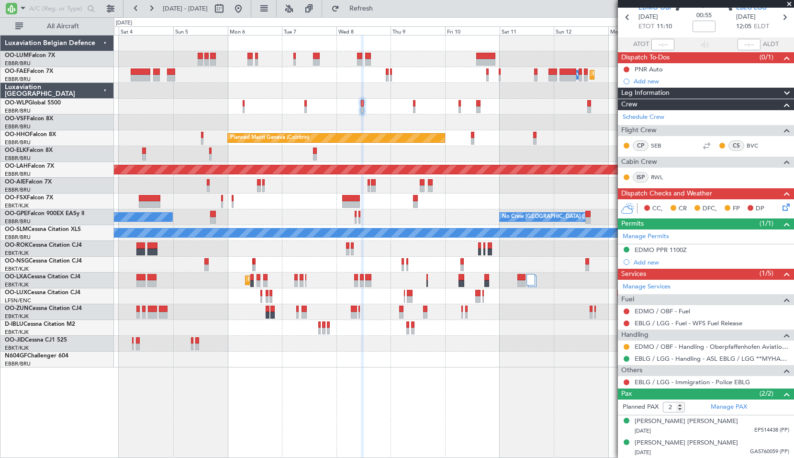
click at [342, 133] on div "Planned Maint Geneva (Cointrin)" at bounding box center [454, 138] width 680 height 16
click at [780, 19] on icon at bounding box center [785, 17] width 12 height 12
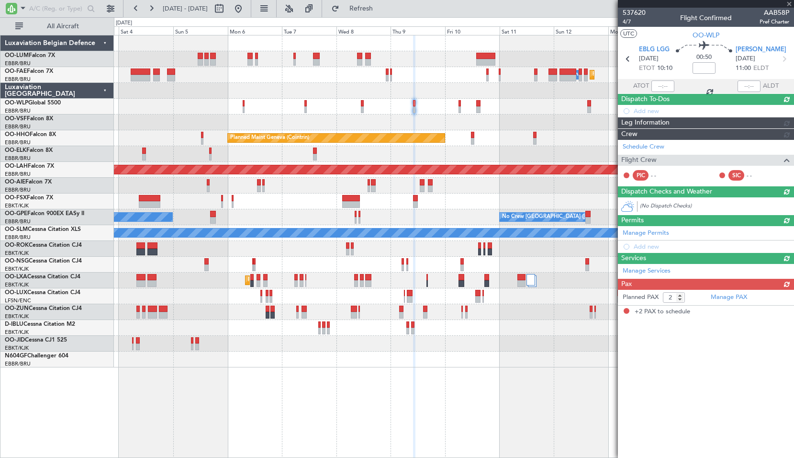
scroll to position [0, 0]
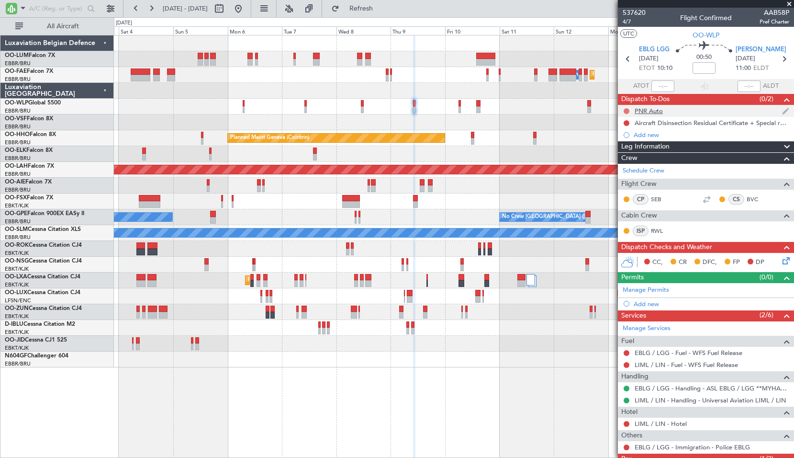
click at [627, 109] on button at bounding box center [627, 111] width 6 height 6
click at [625, 154] on span "Completed" at bounding box center [631, 153] width 32 height 10
click at [778, 63] on icon at bounding box center [784, 59] width 12 height 12
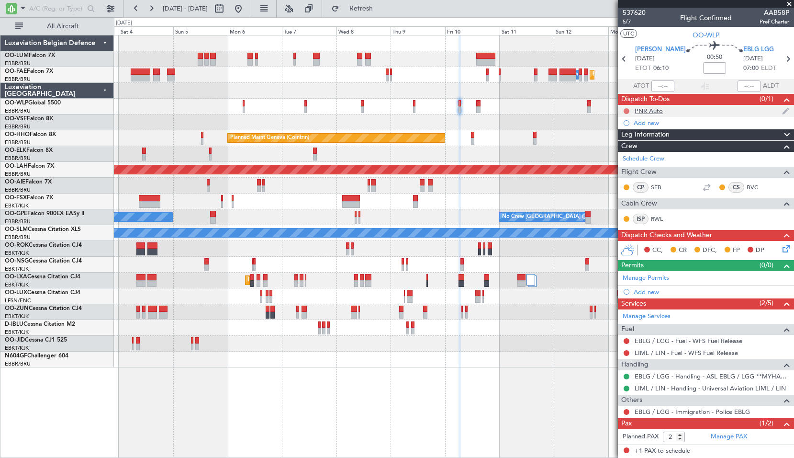
click at [626, 108] on button at bounding box center [627, 111] width 6 height 6
click at [622, 153] on span "Completed" at bounding box center [631, 153] width 32 height 10
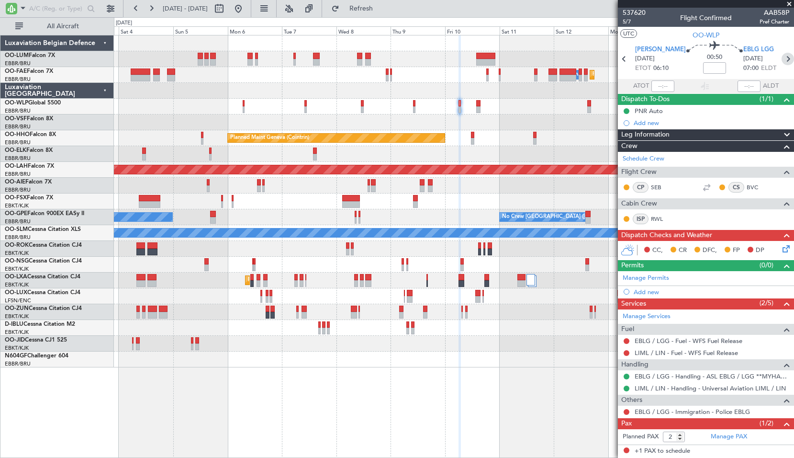
click at [782, 58] on icon at bounding box center [788, 59] width 12 height 12
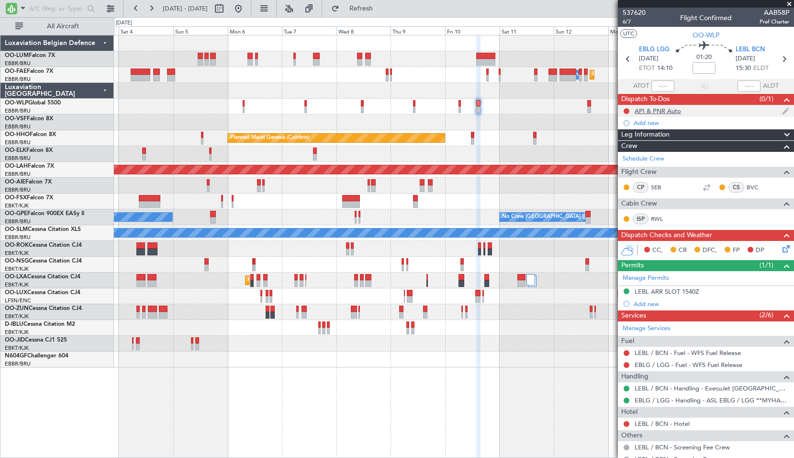
click at [626, 107] on div at bounding box center [627, 111] width 8 height 8
click at [627, 112] on button at bounding box center [627, 111] width 6 height 6
click at [623, 156] on span "Completed" at bounding box center [631, 153] width 32 height 10
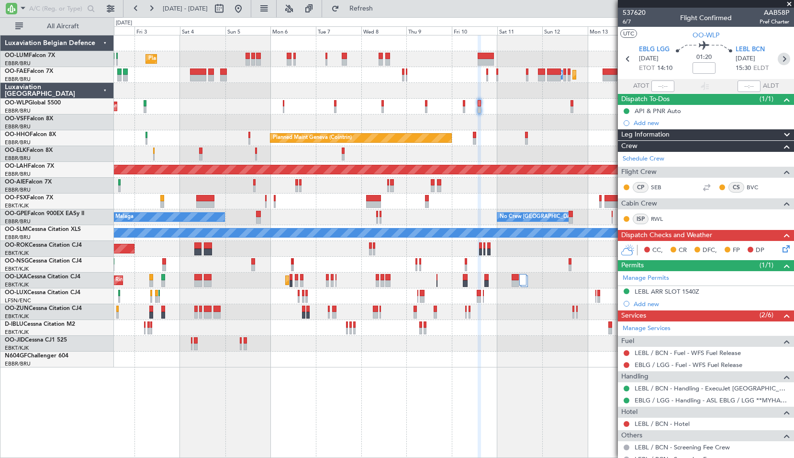
click at [778, 62] on icon at bounding box center [784, 59] width 12 height 12
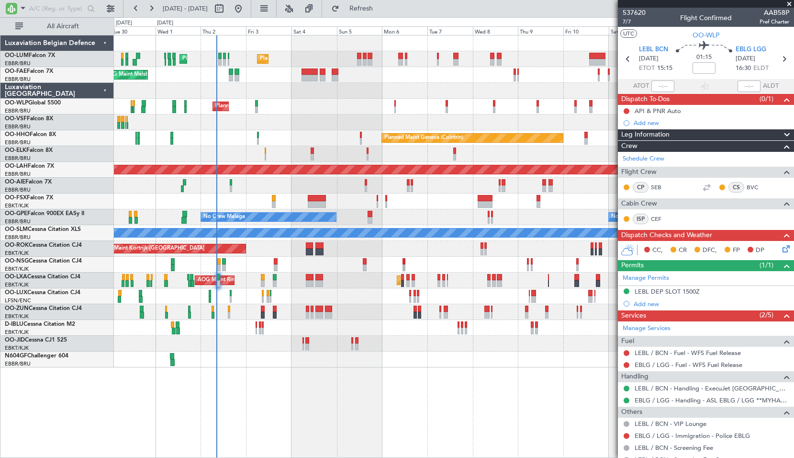
click at [363, 192] on div "Planned Maint London (Farnborough) Unplanned Maint Amsterdam (Schiphol)" at bounding box center [454, 186] width 680 height 16
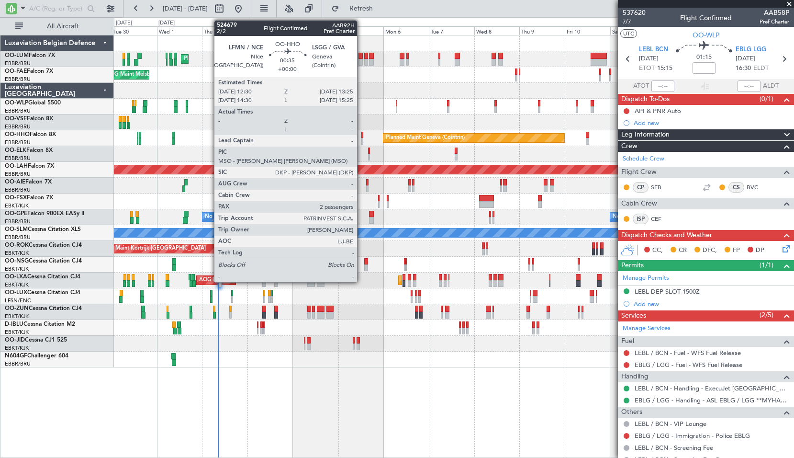
click at [362, 136] on div at bounding box center [363, 135] width 2 height 7
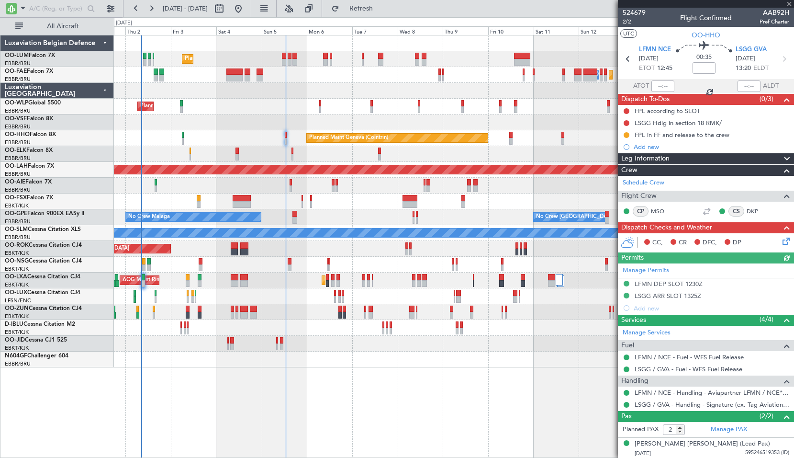
click at [412, 164] on div "Planned Maint [PERSON_NAME]-[GEOGRAPHIC_DATA][PERSON_NAME] ([GEOGRAPHIC_DATA][P…" at bounding box center [454, 170] width 680 height 16
click at [781, 60] on icon at bounding box center [784, 59] width 12 height 12
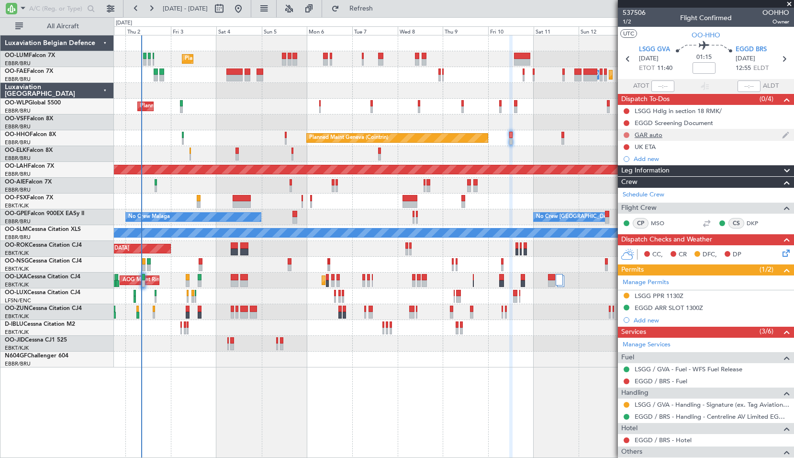
click at [628, 134] on button at bounding box center [627, 135] width 6 height 6
click at [616, 177] on span "Completed" at bounding box center [631, 177] width 32 height 10
click at [778, 61] on icon at bounding box center [784, 59] width 12 height 12
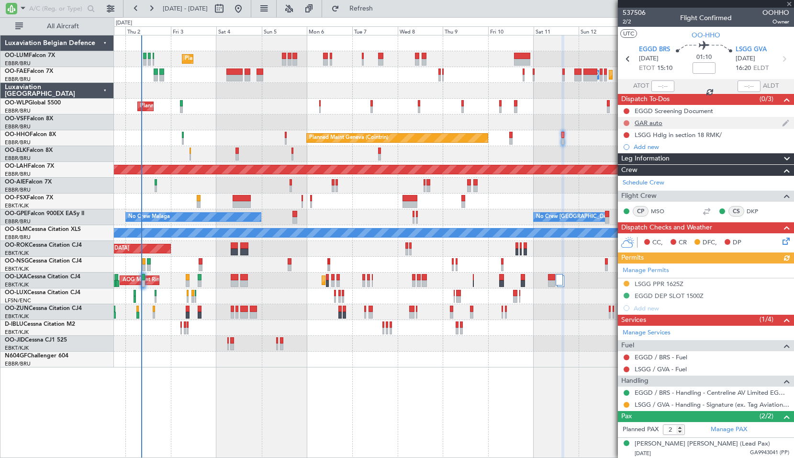
click at [626, 120] on button at bounding box center [627, 123] width 6 height 6
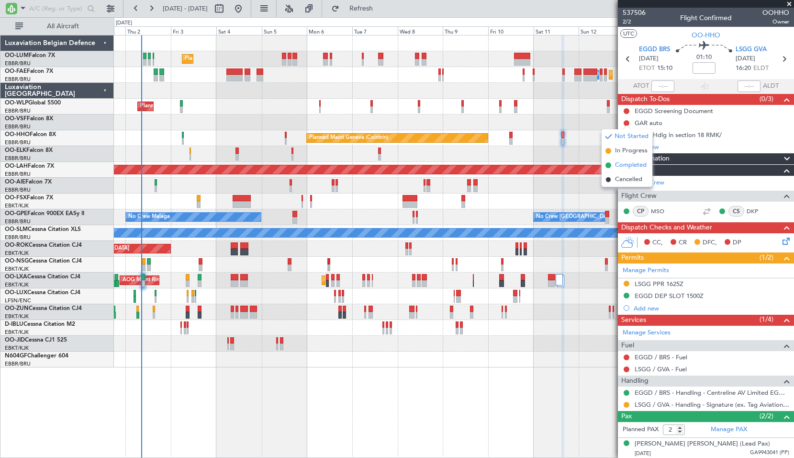
click at [629, 167] on span "Completed" at bounding box center [631, 165] width 32 height 10
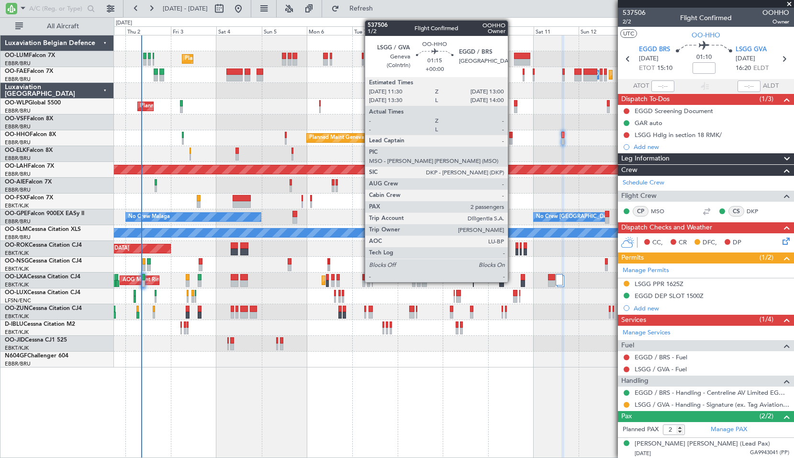
click at [512, 132] on div at bounding box center [511, 135] width 3 height 7
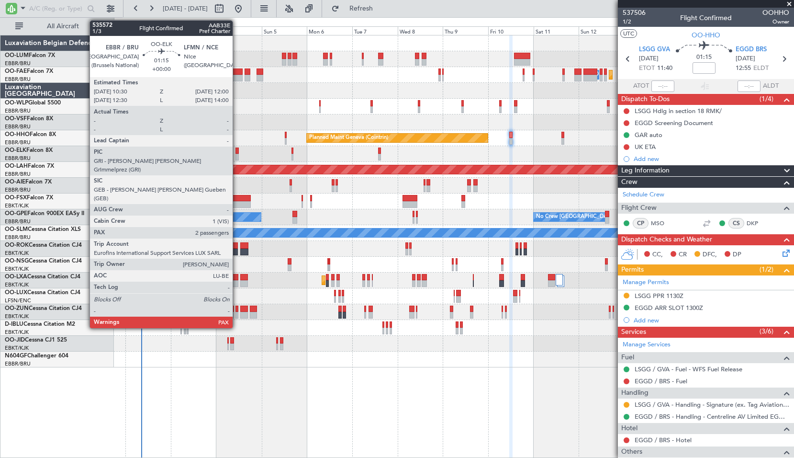
click at [237, 153] on div at bounding box center [237, 150] width 3 height 7
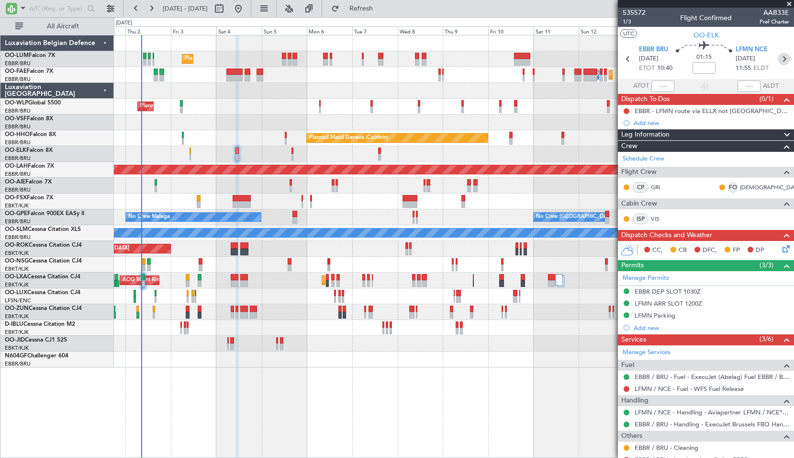
click at [782, 57] on icon at bounding box center [784, 59] width 12 height 12
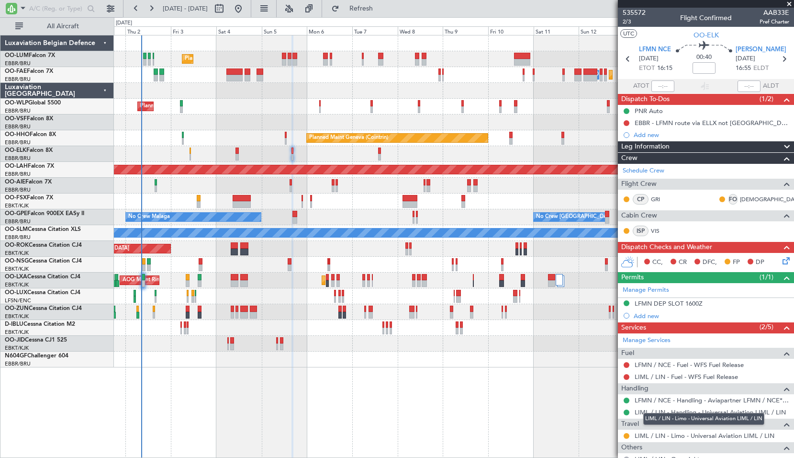
click at [707, 436] on link "LIML / LIN - Limo - Universal Aviation LIML / LIN" at bounding box center [705, 435] width 140 height 8
click at [778, 61] on icon at bounding box center [784, 59] width 12 height 12
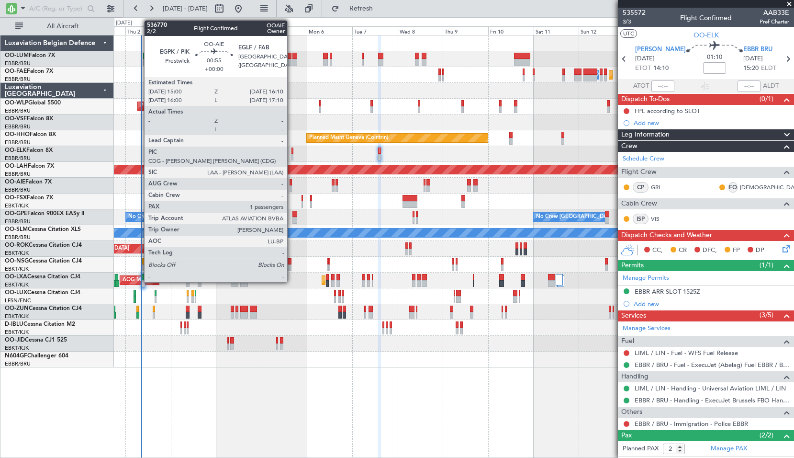
click at [292, 183] on div at bounding box center [291, 182] width 2 height 7
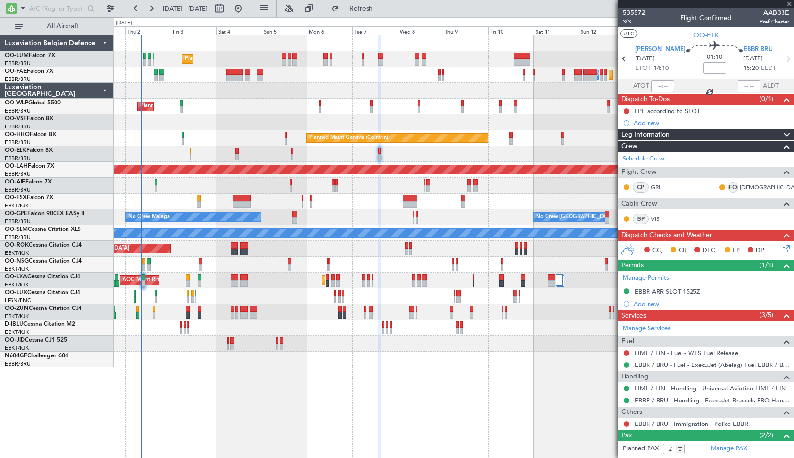
click at [329, 205] on div at bounding box center [454, 201] width 680 height 16
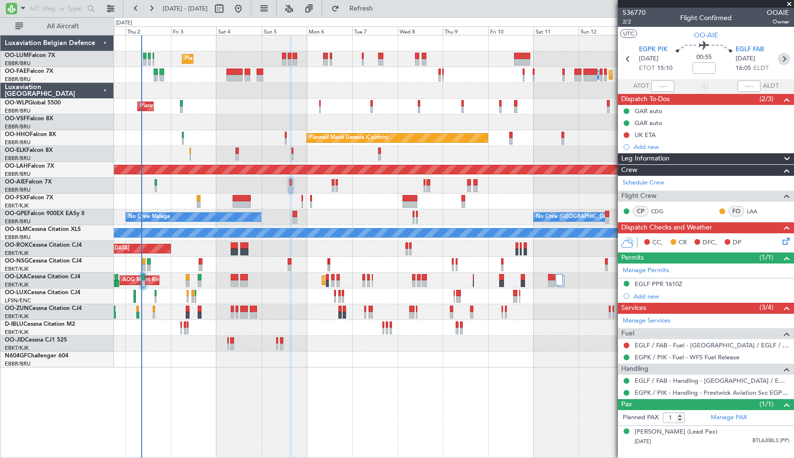
click at [782, 54] on icon at bounding box center [784, 59] width 12 height 12
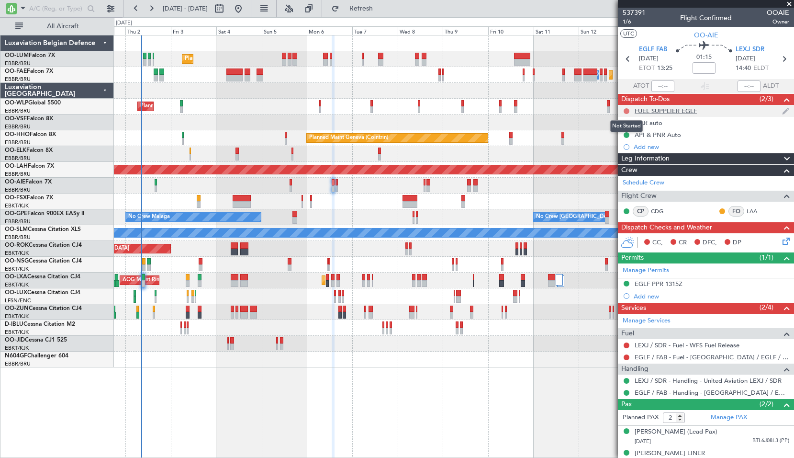
click at [624, 111] on button at bounding box center [627, 111] width 6 height 6
click at [772, 55] on div "LEXJ SDR 06/10/2025 14:40 ELDT" at bounding box center [757, 59] width 42 height 28
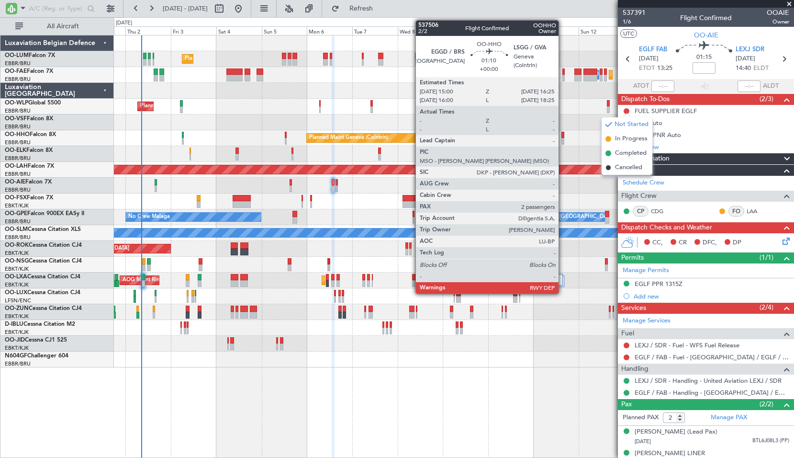
click at [563, 138] on div at bounding box center [563, 141] width 3 height 7
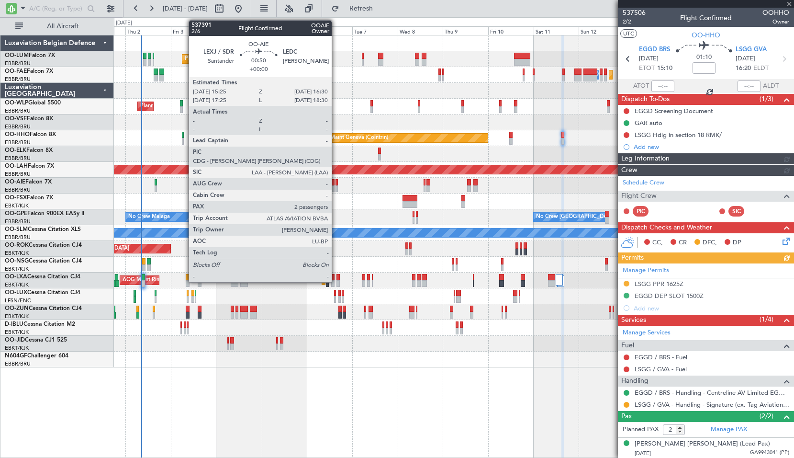
click at [336, 189] on div at bounding box center [337, 188] width 2 height 7
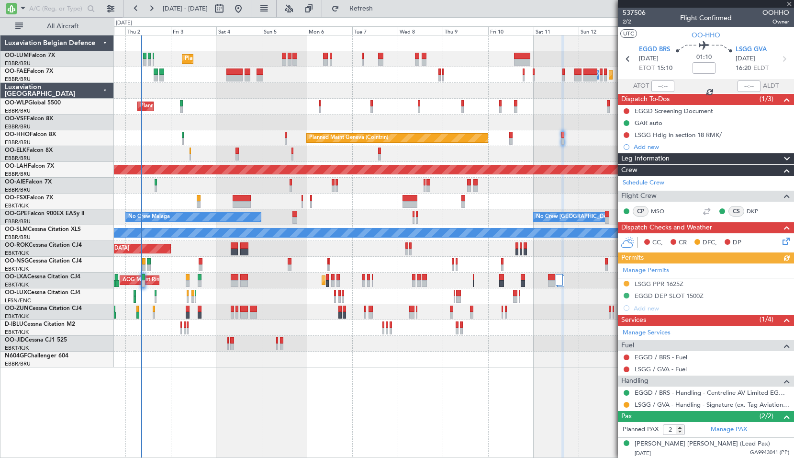
click at [344, 198] on div at bounding box center [454, 201] width 680 height 16
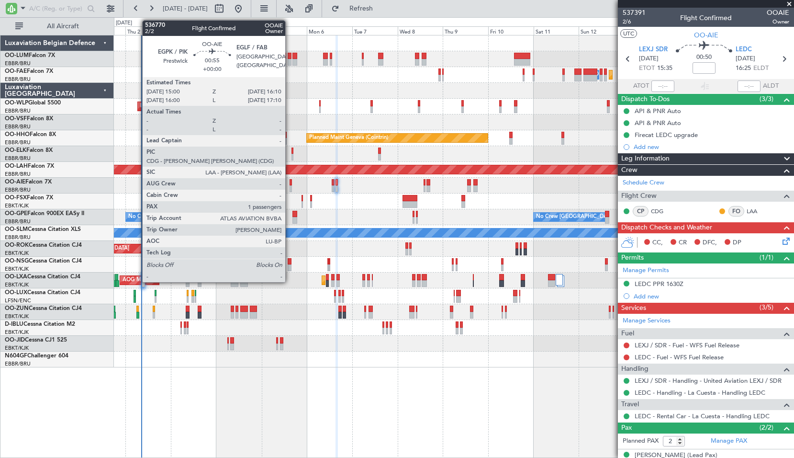
click at [290, 186] on div at bounding box center [291, 188] width 2 height 7
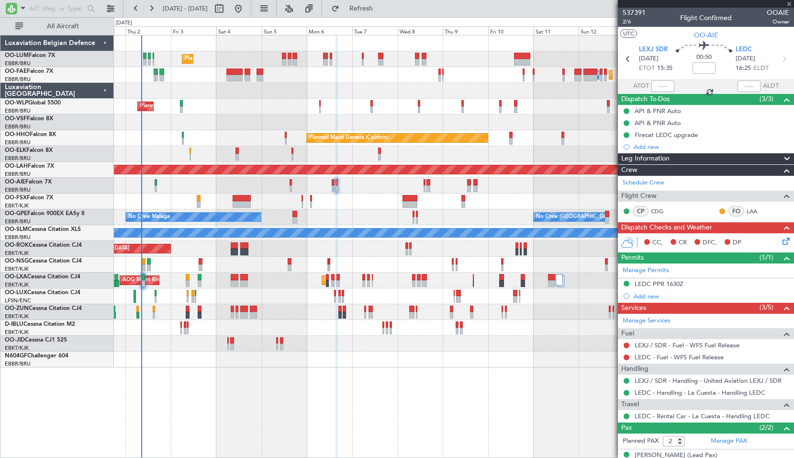
click at [359, 200] on div at bounding box center [454, 201] width 680 height 16
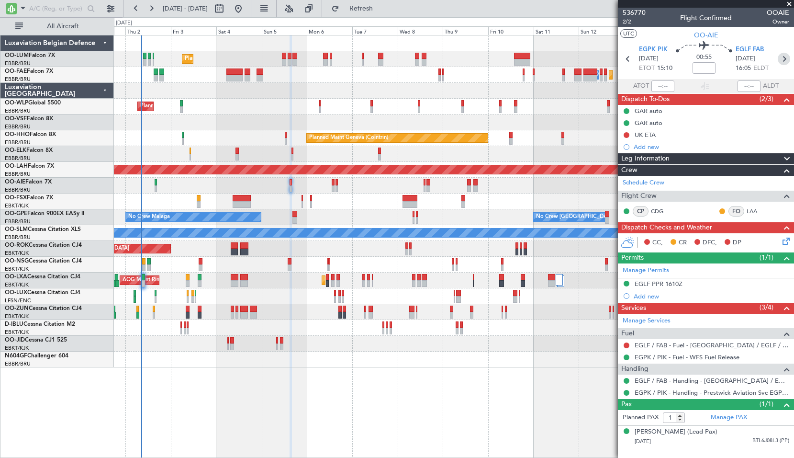
click at [787, 60] on icon at bounding box center [784, 59] width 12 height 12
click at [778, 60] on icon at bounding box center [784, 59] width 12 height 12
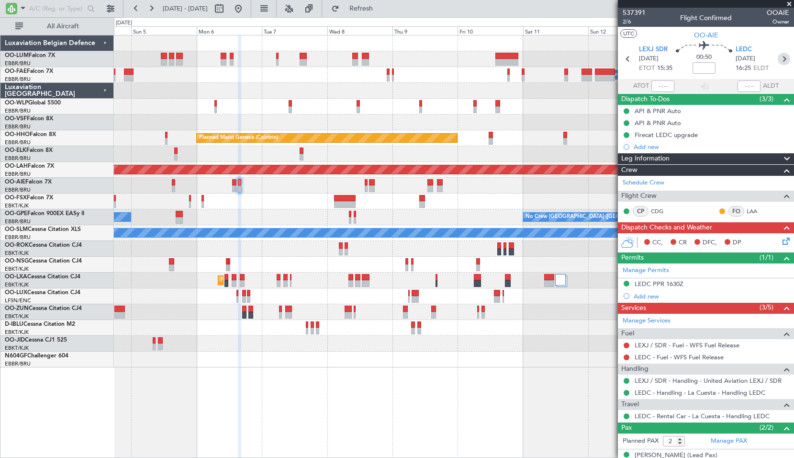
click at [778, 63] on icon at bounding box center [784, 59] width 12 height 12
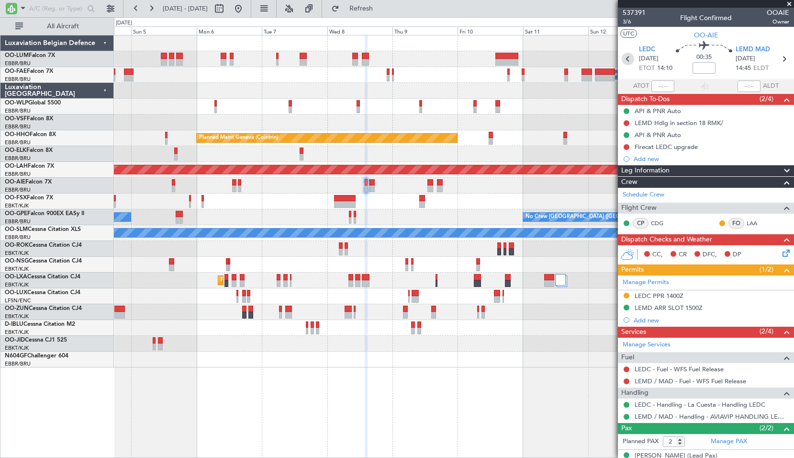
click at [628, 62] on icon at bounding box center [628, 59] width 12 height 12
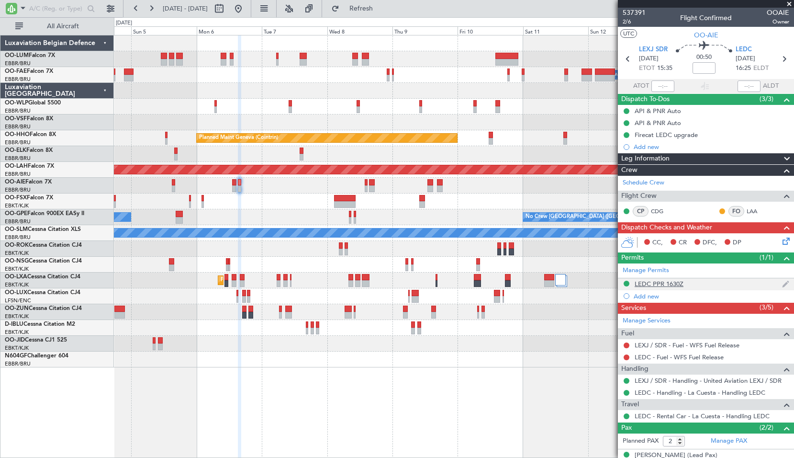
click at [670, 283] on div "LEDC PPR 1630Z" at bounding box center [659, 284] width 49 height 8
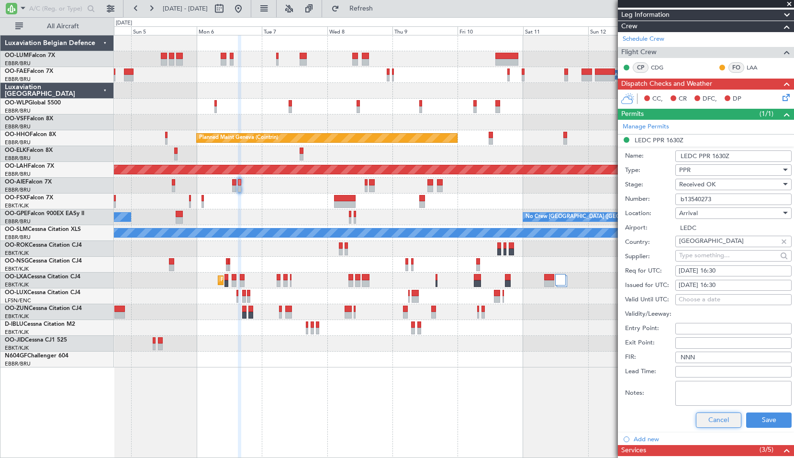
click at [718, 424] on button "Cancel" at bounding box center [718, 419] width 45 height 15
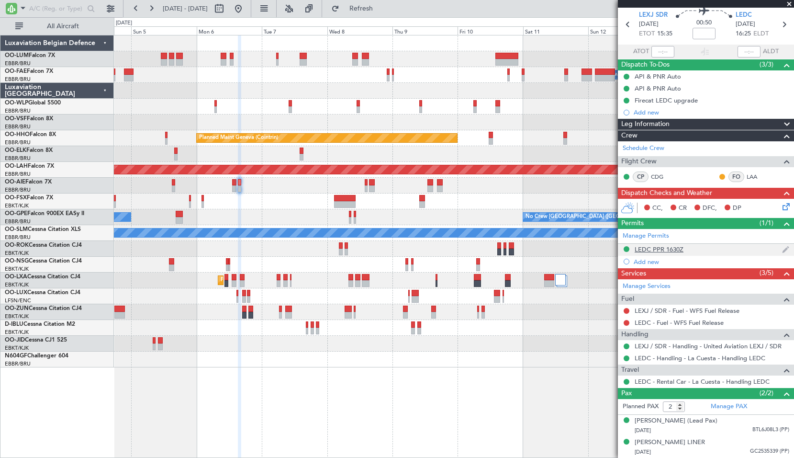
click at [656, 245] on div "LEDC PPR 1630Z" at bounding box center [659, 249] width 49 height 8
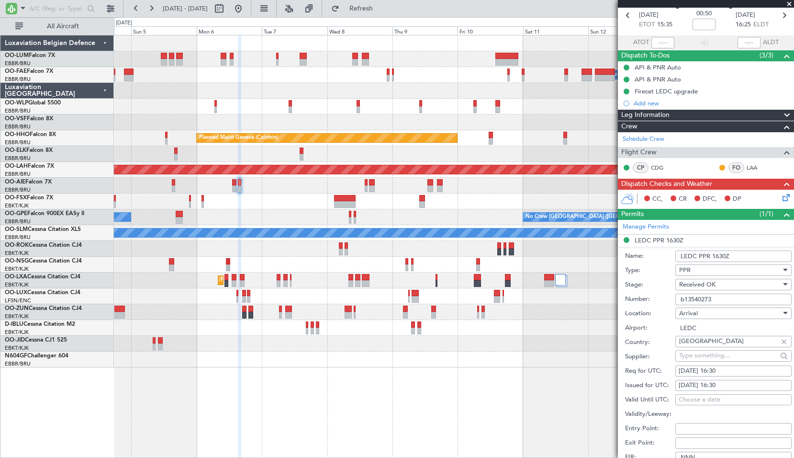
scroll to position [144, 0]
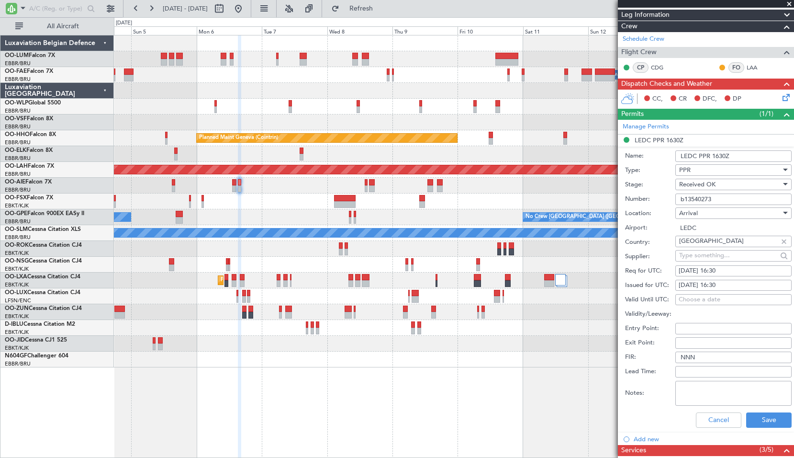
click at [719, 196] on input "b13540273" at bounding box center [734, 198] width 116 height 11
drag, startPoint x: 722, startPoint y: 423, endPoint x: 783, endPoint y: 374, distance: 78.1
click at [720, 422] on button "Cancel" at bounding box center [718, 419] width 45 height 15
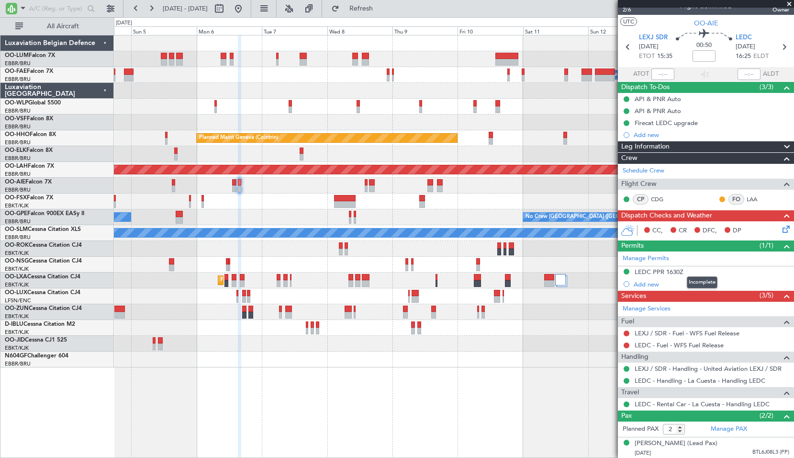
scroll to position [0, 0]
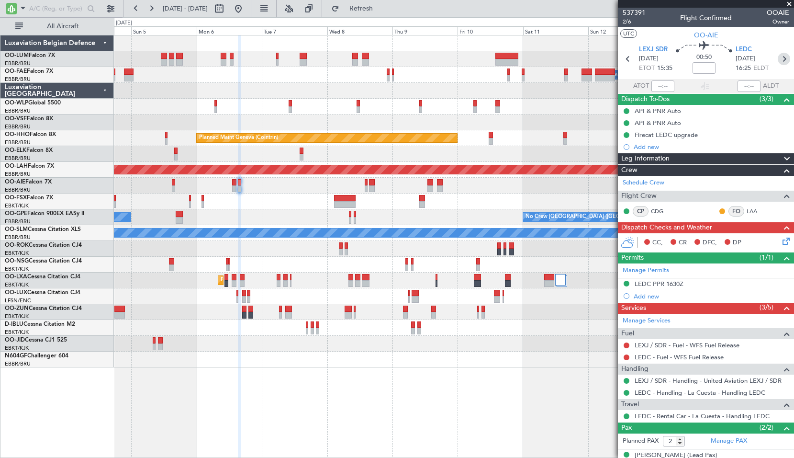
click at [778, 62] on icon at bounding box center [784, 59] width 12 height 12
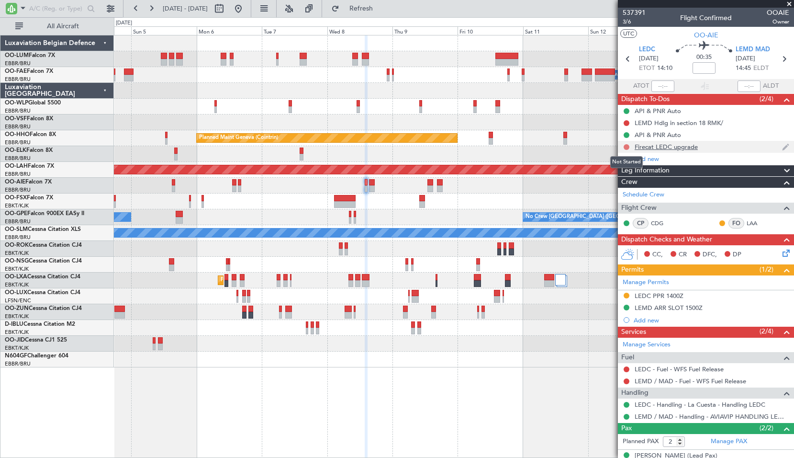
click at [625, 147] on button at bounding box center [627, 147] width 6 height 6
click at [627, 185] on span "Completed" at bounding box center [631, 189] width 32 height 10
click at [778, 63] on icon at bounding box center [784, 59] width 12 height 12
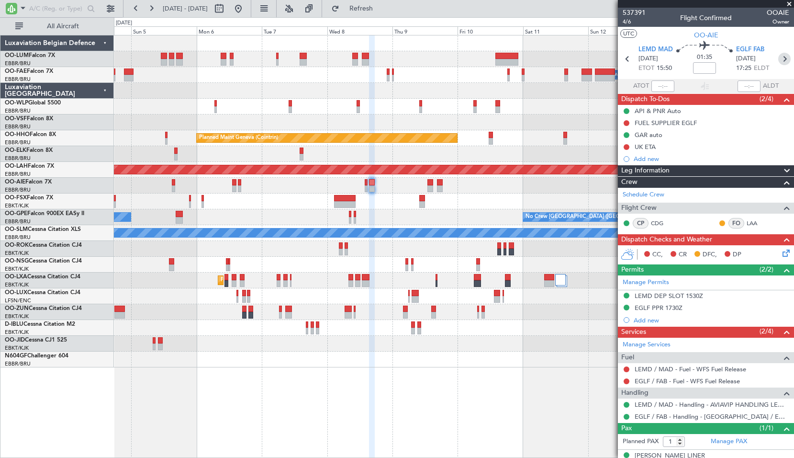
click at [779, 57] on icon at bounding box center [785, 59] width 12 height 12
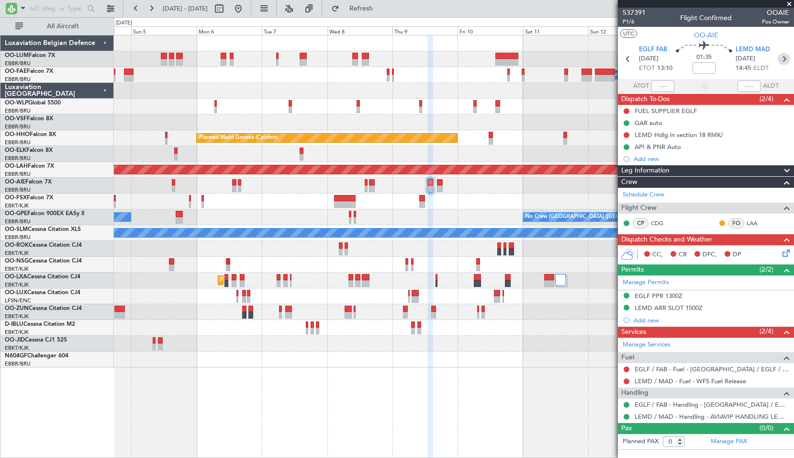
click at [785, 56] on icon at bounding box center [784, 59] width 12 height 12
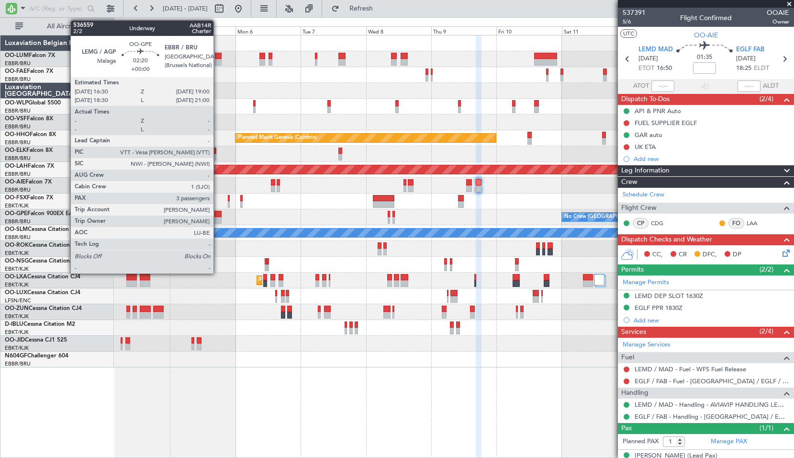
click at [218, 215] on div at bounding box center [218, 214] width 7 height 7
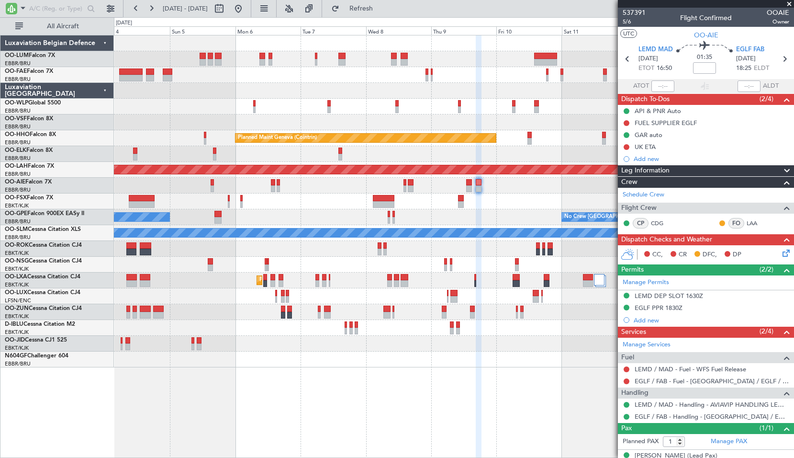
click at [276, 213] on div "No Crew Malaga No Crew Brussels (Brussels National)" at bounding box center [454, 217] width 680 height 16
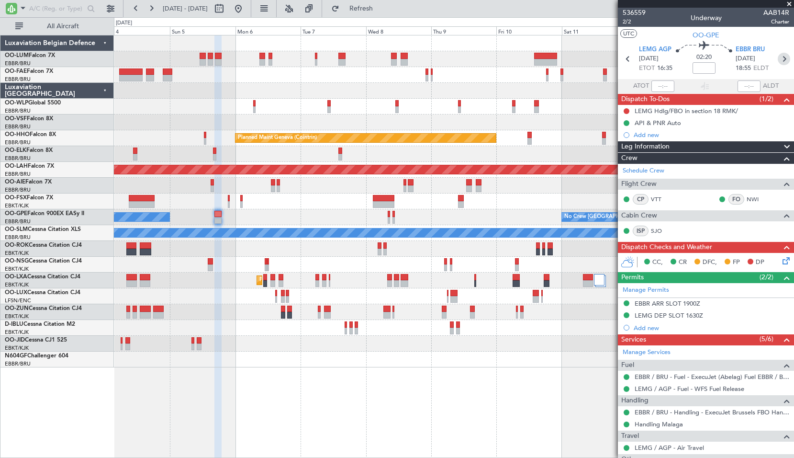
click at [778, 58] on icon at bounding box center [784, 59] width 12 height 12
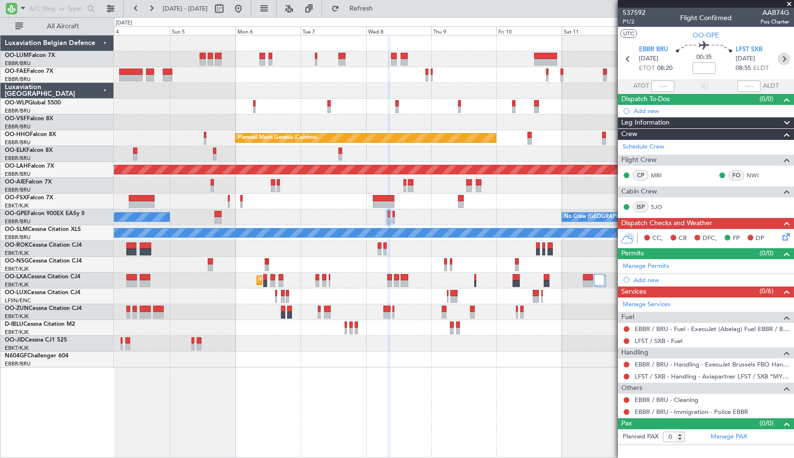
click at [787, 57] on icon at bounding box center [784, 59] width 12 height 12
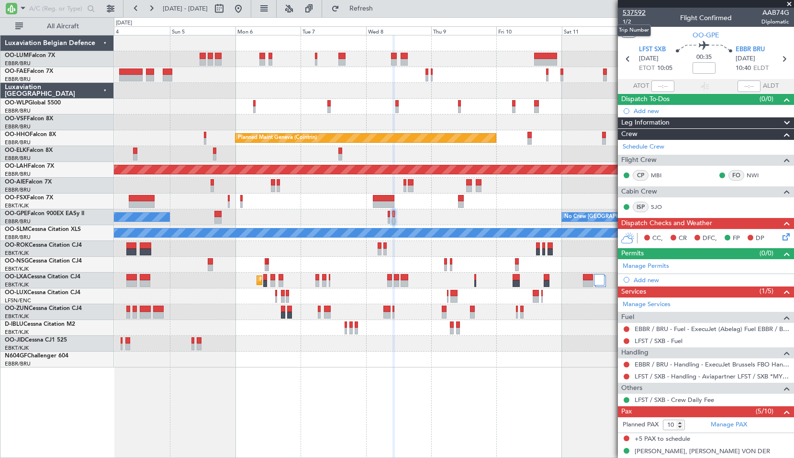
click at [632, 12] on span "537592" at bounding box center [634, 13] width 23 height 10
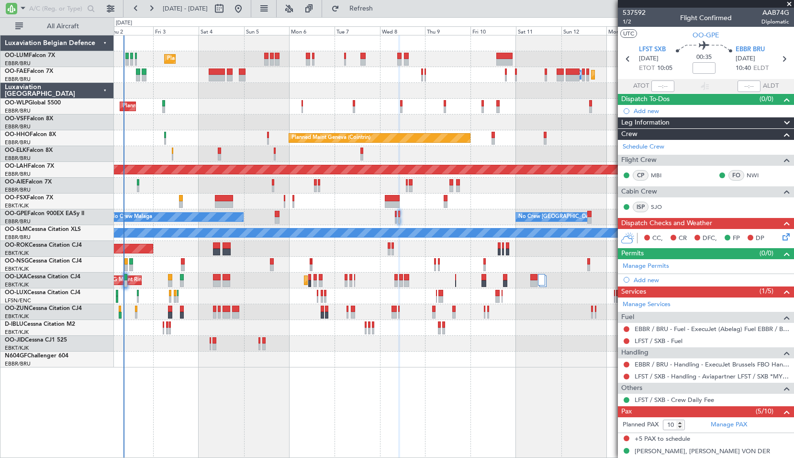
click at [340, 255] on div "AOG Maint Kortrijk-[GEOGRAPHIC_DATA]" at bounding box center [454, 249] width 680 height 16
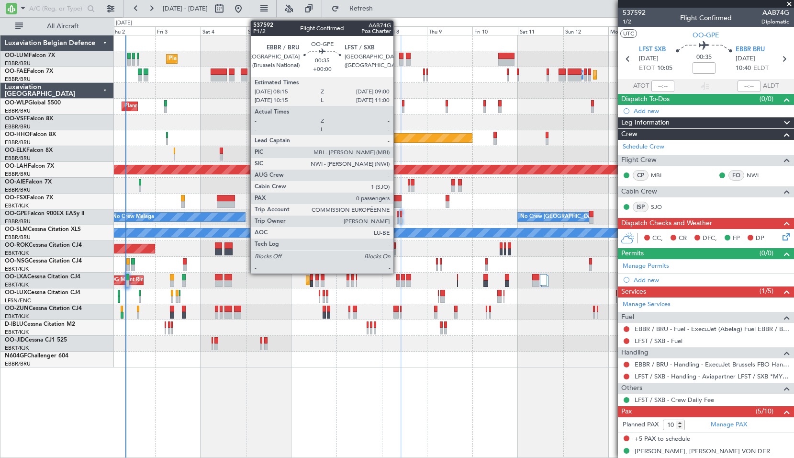
click at [398, 217] on div at bounding box center [397, 220] width 1 height 7
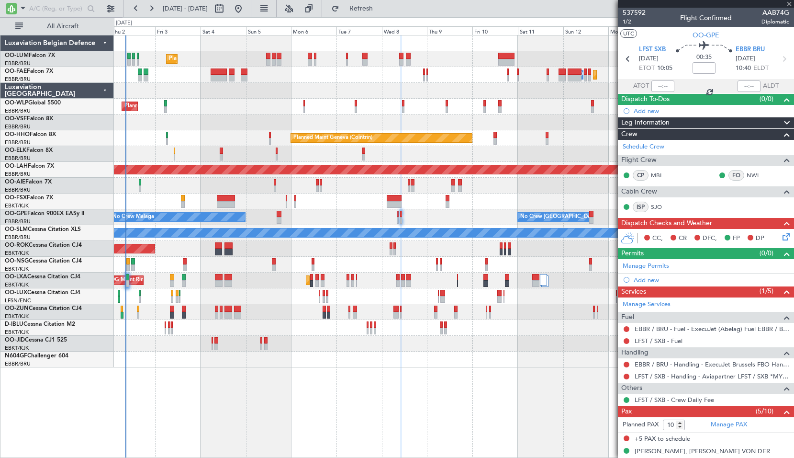
click at [414, 215] on div "No Crew Malaga No Crew Brussels (Brussels National) No Crew Brussels (Brussels …" at bounding box center [454, 217] width 680 height 16
type input "0"
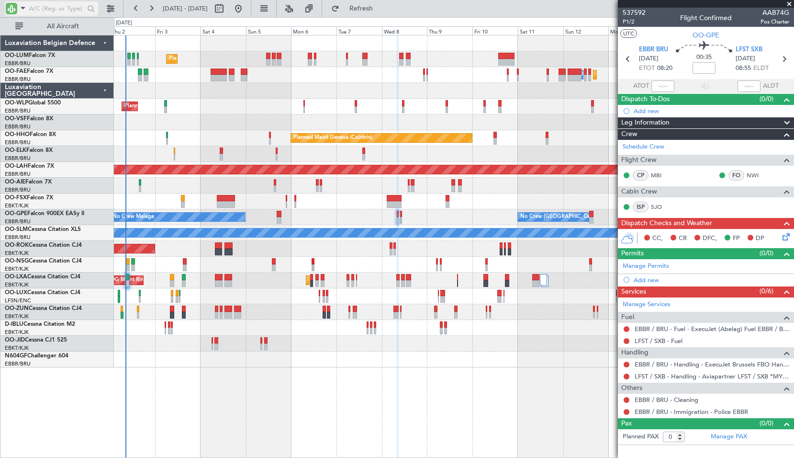
click at [52, 11] on input "text" at bounding box center [56, 8] width 55 height 14
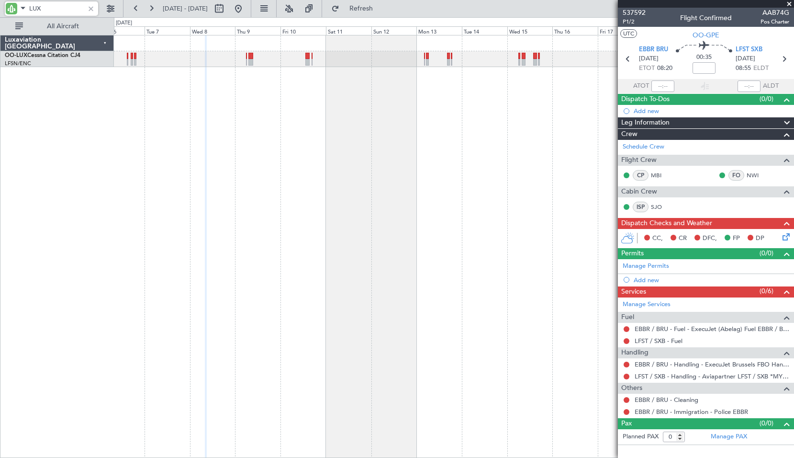
click at [279, 155] on div at bounding box center [454, 246] width 680 height 423
type input "LUX"
click at [91, 11] on div at bounding box center [91, 8] width 11 height 11
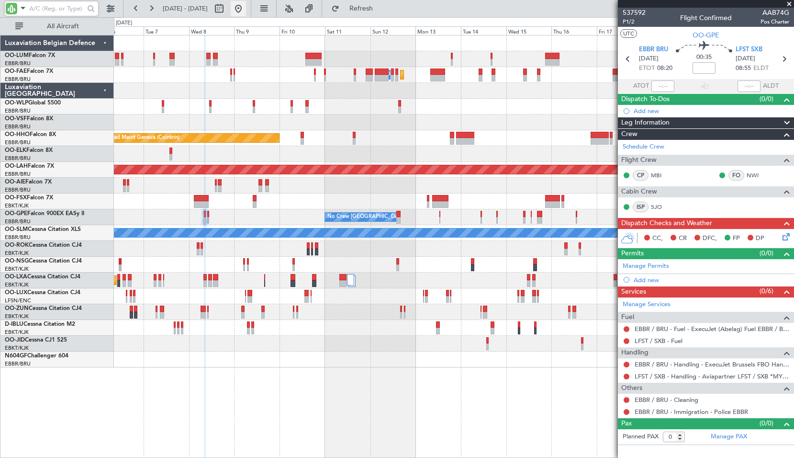
click at [246, 11] on button at bounding box center [238, 8] width 15 height 15
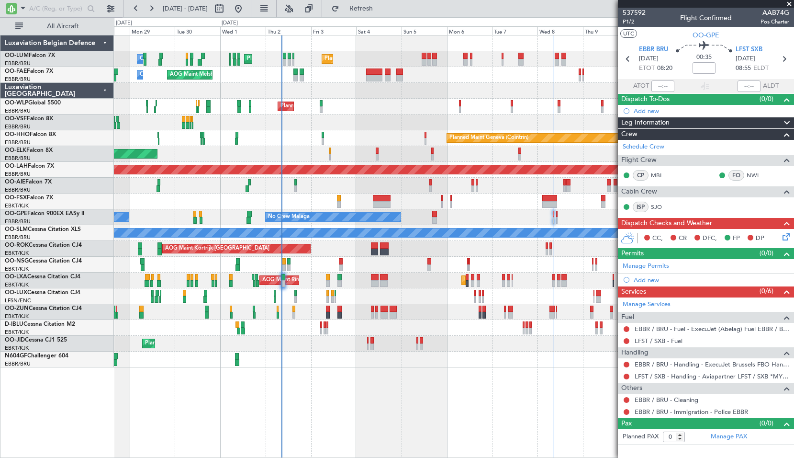
click at [342, 380] on div "Owner Melsbroek Air Base Planned Maint Brussels (Brussels National) Planned Mai…" at bounding box center [454, 246] width 680 height 423
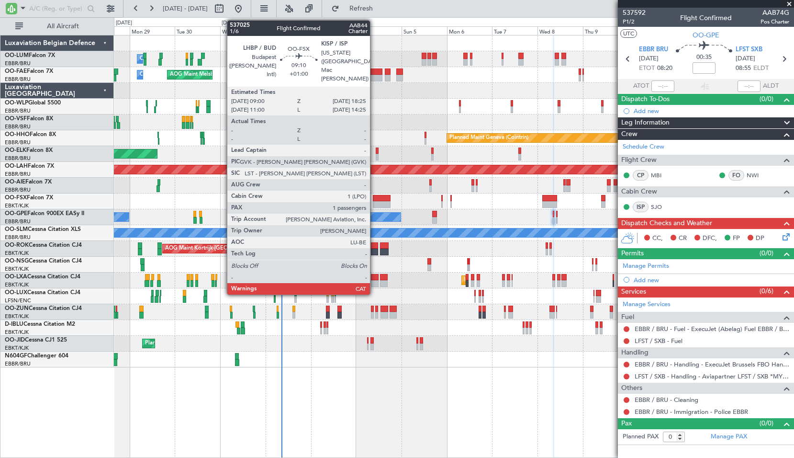
click at [374, 204] on div at bounding box center [382, 204] width 18 height 7
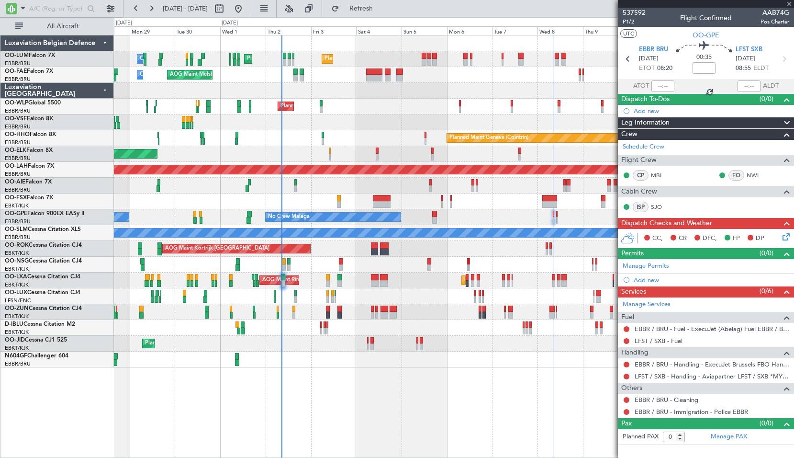
type input "+01:00"
type input "1"
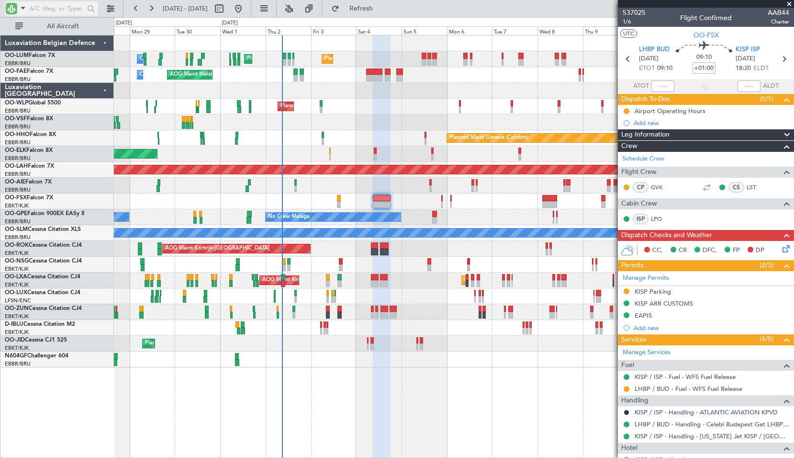
click at [43, 6] on input "text" at bounding box center [56, 8] width 55 height 14
type input "AIE"
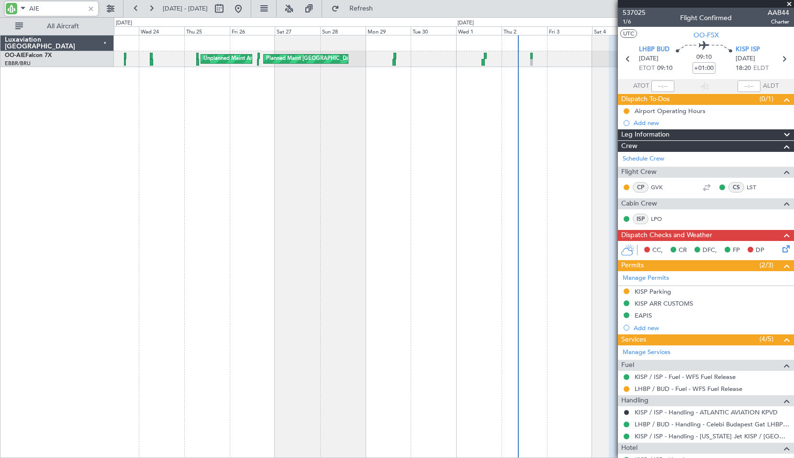
click at [538, 144] on div "Planned Maint [GEOGRAPHIC_DATA] ([GEOGRAPHIC_DATA]) Unplanned Maint Amsterdam (…" at bounding box center [454, 246] width 680 height 423
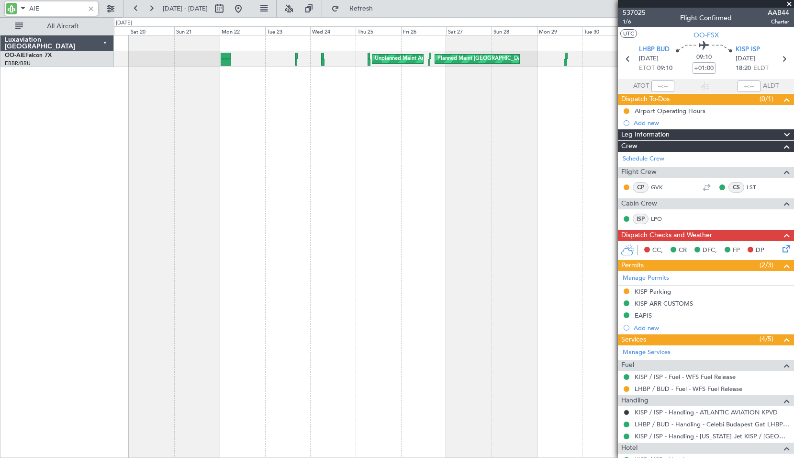
click at [489, 158] on div "Planned Maint [GEOGRAPHIC_DATA] ([GEOGRAPHIC_DATA]) Unplanned Maint Amsterdam (…" at bounding box center [454, 246] width 680 height 423
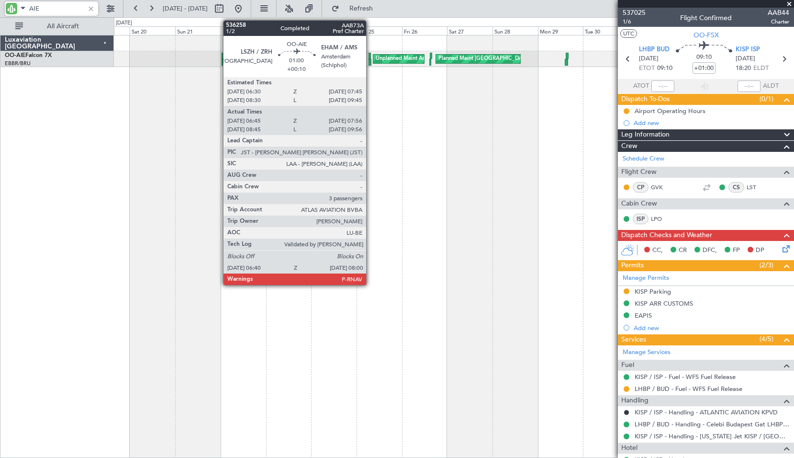
click at [371, 64] on div at bounding box center [370, 62] width 3 height 7
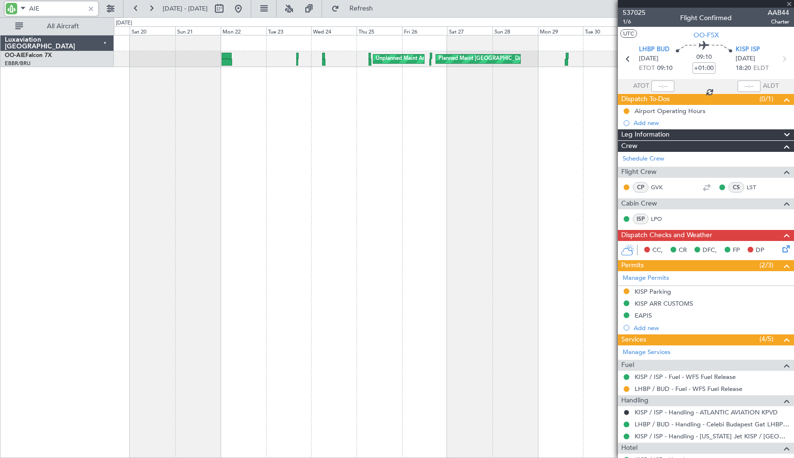
type input "+00:10"
type input "06:55"
type input "07:51"
type input "3"
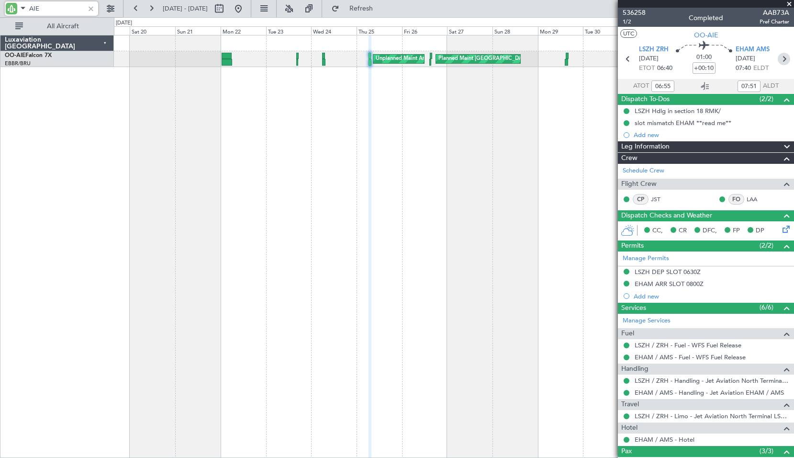
type input "AIE"
click at [778, 60] on icon at bounding box center [784, 59] width 12 height 12
type input "14:52"
type input "15:36"
type input "1"
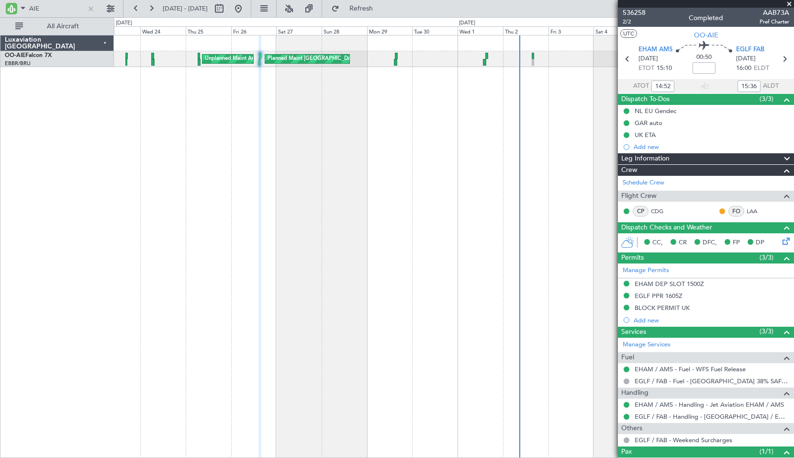
click at [390, 232] on div "Planned Maint [GEOGRAPHIC_DATA] ([GEOGRAPHIC_DATA]) Unplanned Maint Amsterdam (…" at bounding box center [454, 246] width 680 height 423
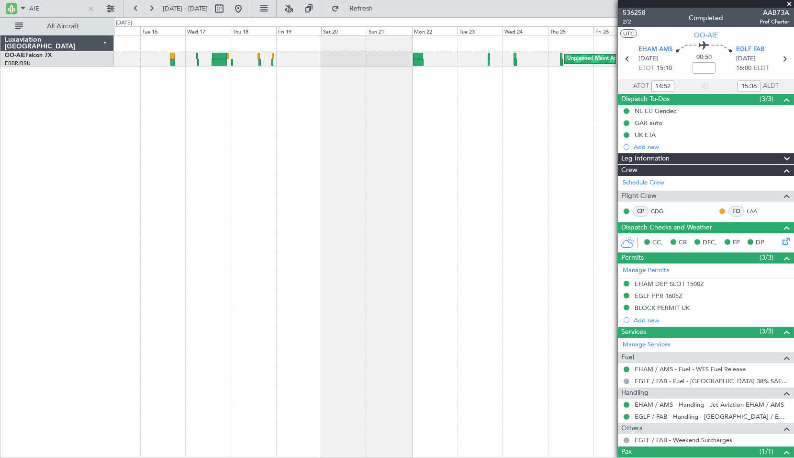
click at [556, 204] on div "Planned Maint [GEOGRAPHIC_DATA] ([GEOGRAPHIC_DATA]) Unplanned Maint Amsterdam (…" at bounding box center [454, 246] width 680 height 423
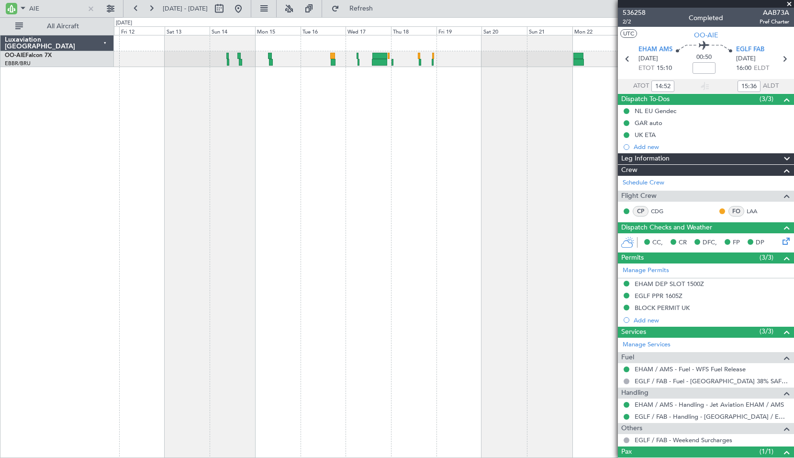
click at [376, 215] on div "Planned Maint London (Farnborough) Unplanned Maint Amsterdam (Schiphol) Planned…" at bounding box center [454, 246] width 680 height 423
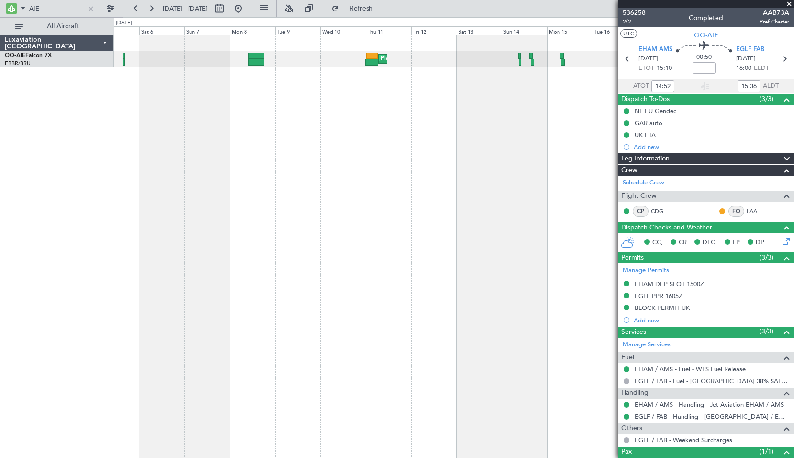
click at [566, 285] on div "Planned Maint London (Farnborough) Unplanned Maint Brussels (Brussels National)" at bounding box center [454, 246] width 680 height 423
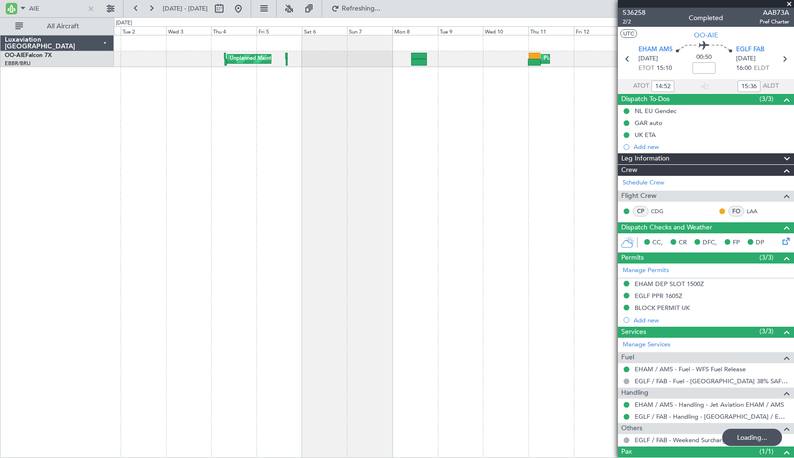
click at [513, 256] on div "Planned Maint London (Farnborough) Unplanned Maint Brussels (Brussels National)" at bounding box center [454, 246] width 680 height 423
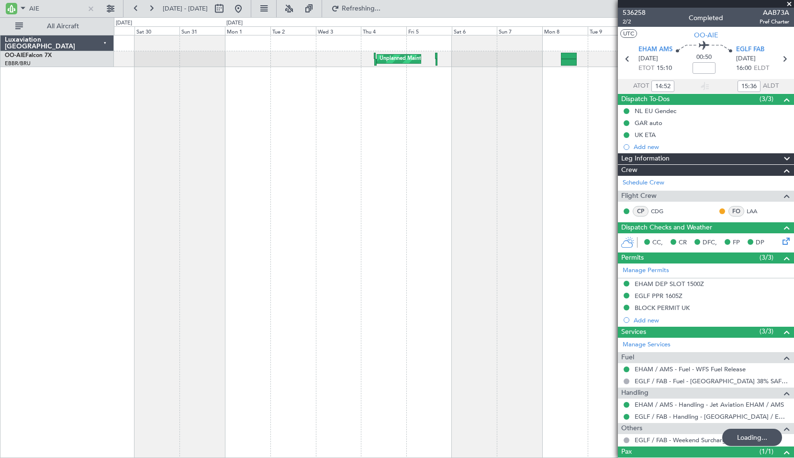
click at [598, 201] on div "Planned Maint London (Farnborough) Unplanned Maint Brussels (Brussels National)" at bounding box center [454, 246] width 680 height 423
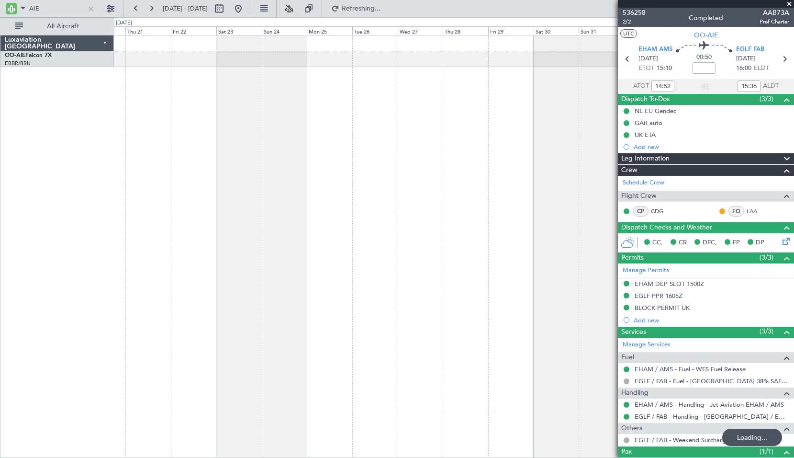
click at [479, 201] on div "Unplanned Maint Brussels (Brussels National)" at bounding box center [454, 246] width 680 height 423
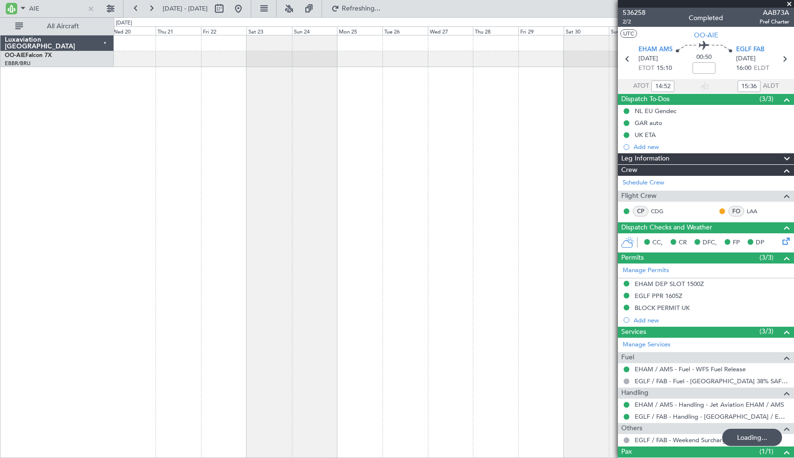
click at [551, 179] on div "Planned Maint London (Farnborough) Unplanned Maint Brussels (Brussels National)" at bounding box center [454, 246] width 680 height 423
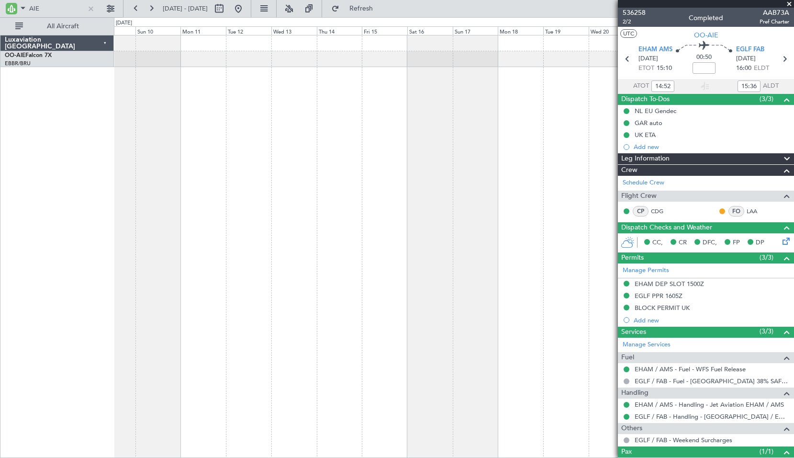
click at [499, 168] on div at bounding box center [454, 246] width 680 height 423
click at [509, 163] on div at bounding box center [454, 246] width 680 height 423
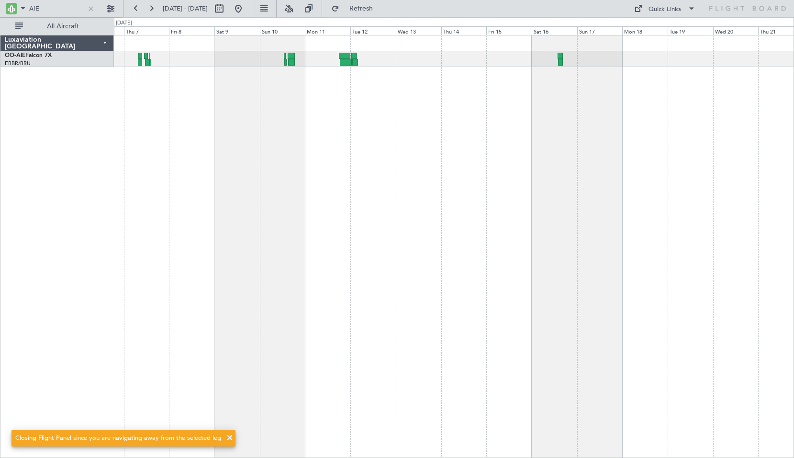
click at [319, 236] on div at bounding box center [454, 246] width 680 height 423
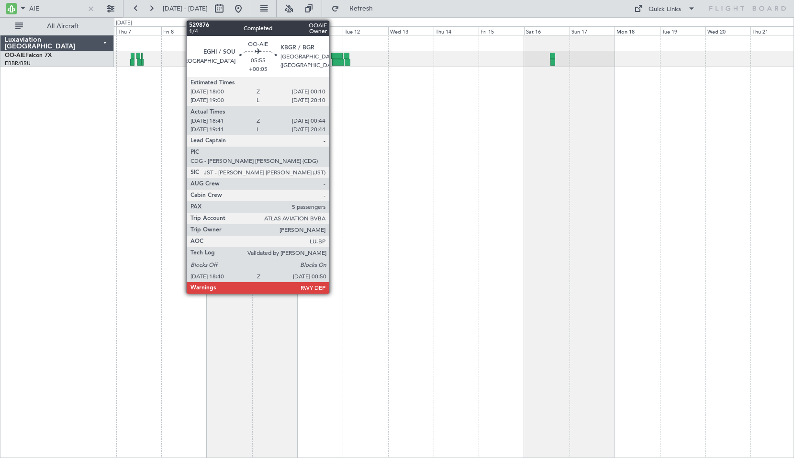
click at [334, 63] on div at bounding box center [338, 62] width 12 height 7
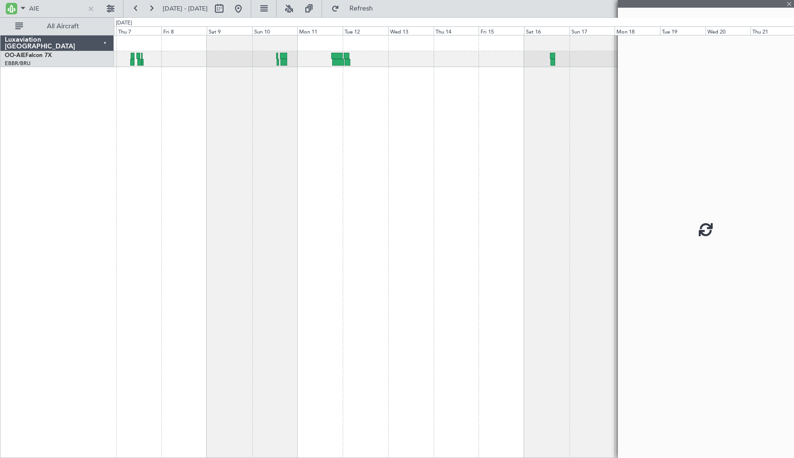
click at [343, 127] on div at bounding box center [454, 246] width 680 height 423
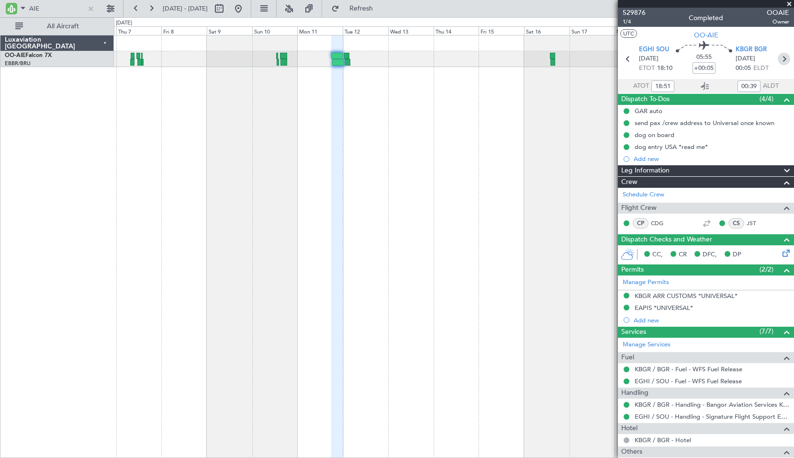
click at [779, 60] on icon at bounding box center [784, 59] width 12 height 12
type input "01:24"
type input "04:07"
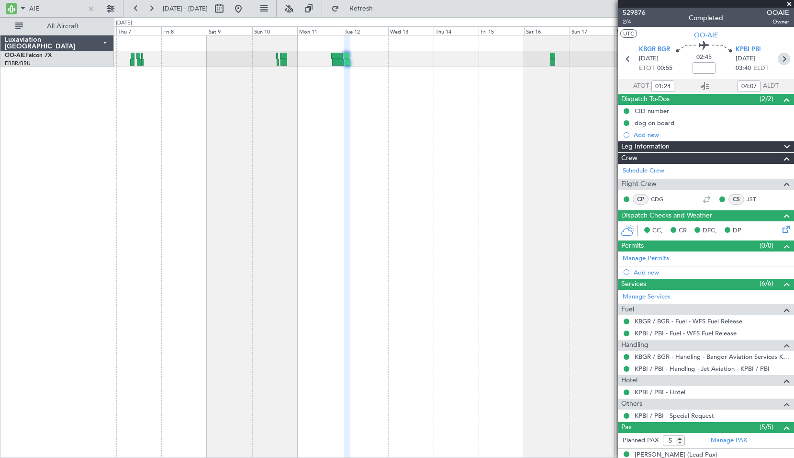
click at [783, 59] on icon at bounding box center [784, 59] width 12 height 12
type input "14:25"
type input "16:32"
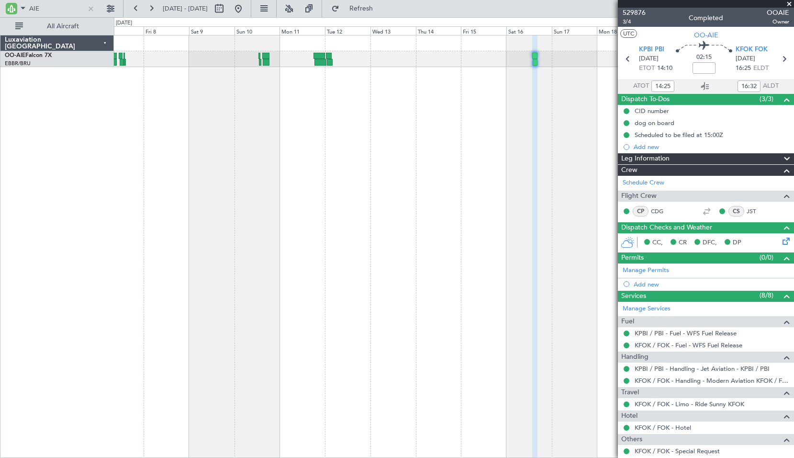
click at [313, 214] on div at bounding box center [454, 246] width 680 height 423
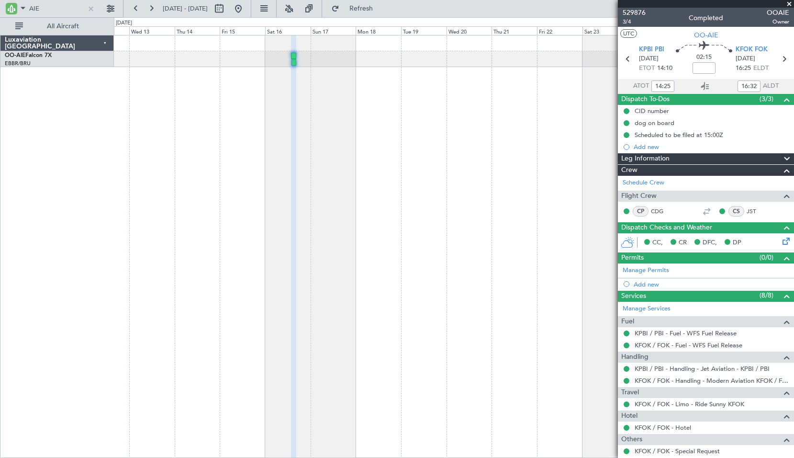
click at [309, 211] on div at bounding box center [454, 246] width 680 height 423
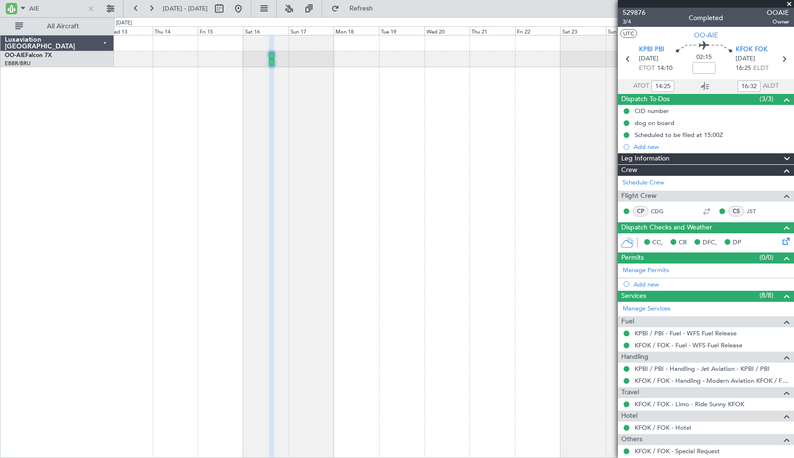
click at [292, 207] on div at bounding box center [454, 246] width 680 height 423
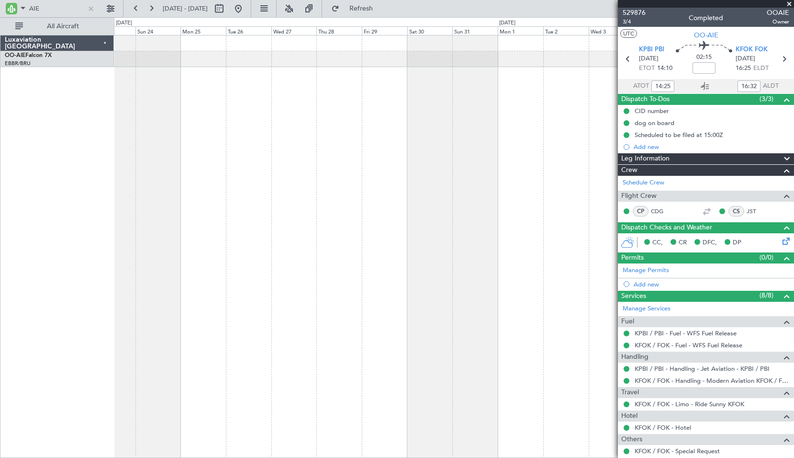
click at [267, 198] on div at bounding box center [454, 246] width 680 height 423
click at [74, 206] on div "Luxaviation Belgium OO-AIE Falcon 7X EBBR/BRU Brussels (Brussels National) 0 0 …" at bounding box center [397, 237] width 794 height 441
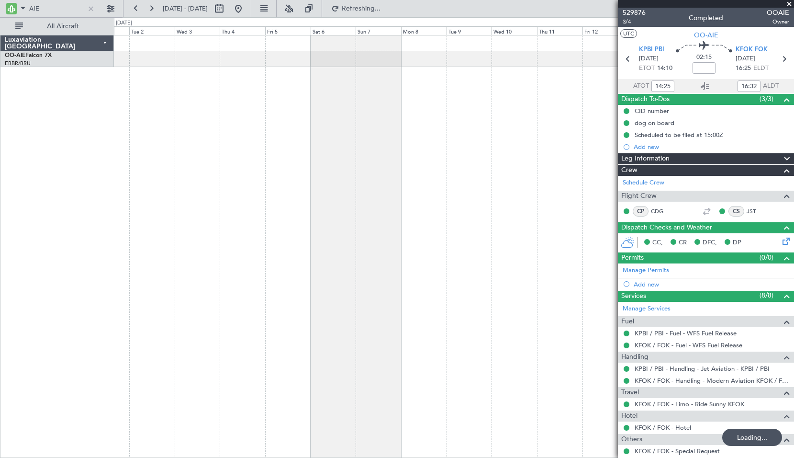
click at [216, 163] on div at bounding box center [454, 246] width 680 height 423
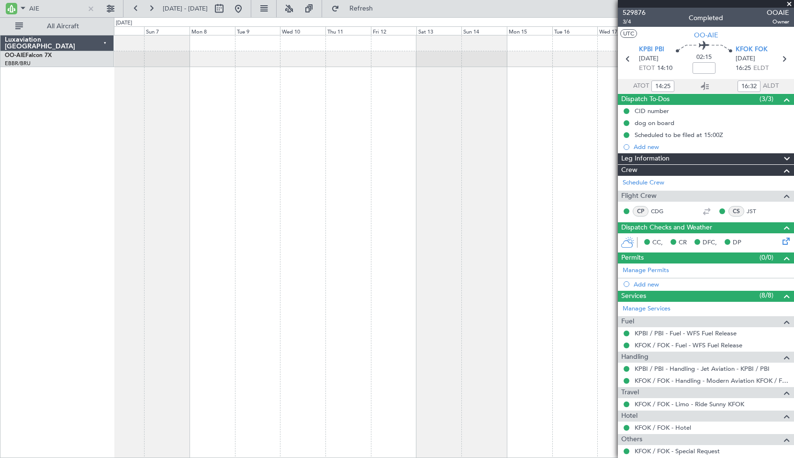
click at [128, 178] on div "Unplanned Maint Brussels (Brussels National) Planned Maint London (Farnborough)" at bounding box center [454, 246] width 680 height 423
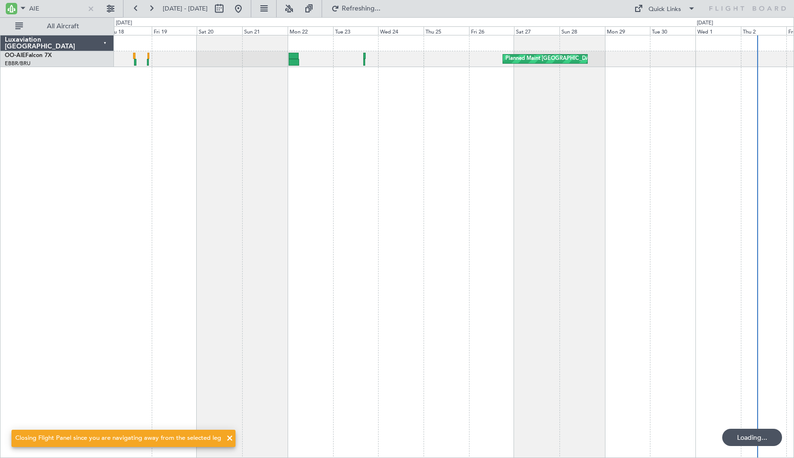
click at [340, 207] on div "Planned Maint [GEOGRAPHIC_DATA] ([GEOGRAPHIC_DATA])" at bounding box center [454, 246] width 680 height 423
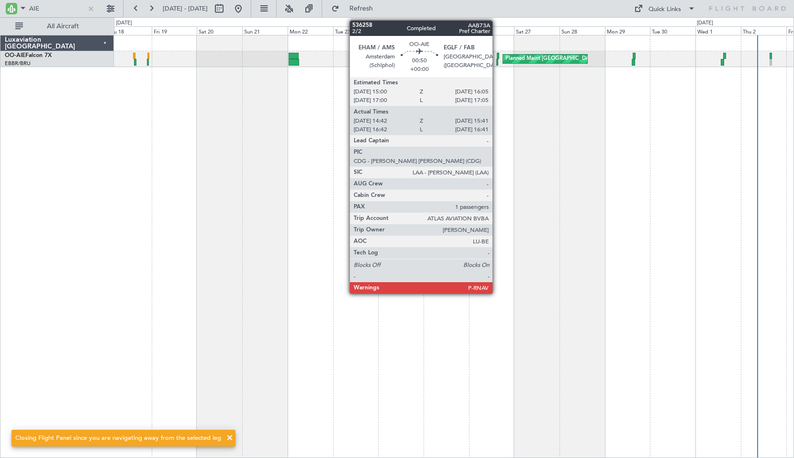
click at [497, 63] on div at bounding box center [498, 62] width 2 height 7
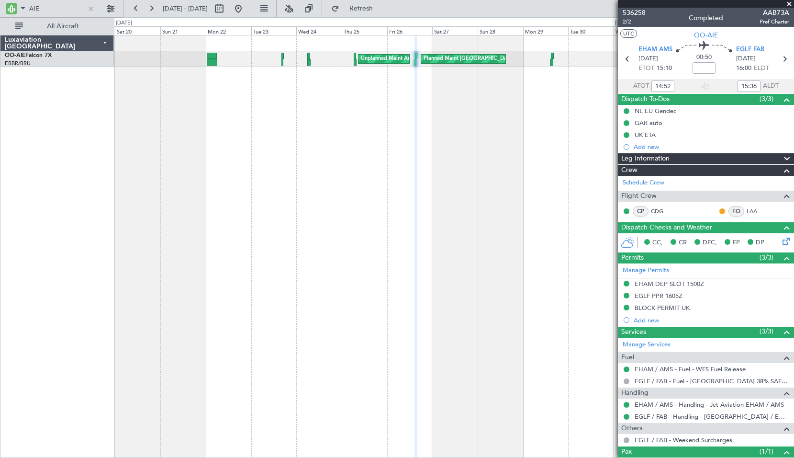
click at [468, 174] on div "Planned Maint London (Farnborough) Unplanned Maint Amsterdam (Schiphol)" at bounding box center [454, 246] width 680 height 423
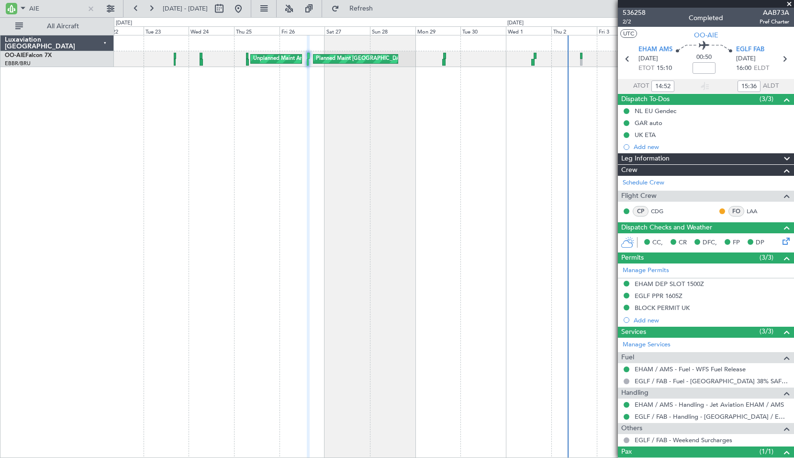
click at [381, 232] on div "Planned Maint London (Farnborough) Unplanned Maint Amsterdam (Schiphol)" at bounding box center [454, 246] width 680 height 423
click at [207, 108] on div "Planned Maint London (Farnborough) Unplanned Maint Amsterdam (Schiphol)" at bounding box center [454, 246] width 680 height 423
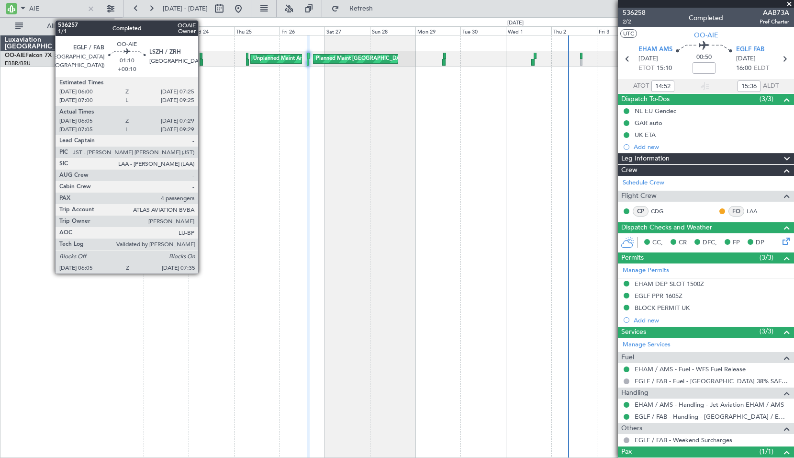
click at [203, 57] on div at bounding box center [201, 56] width 3 height 7
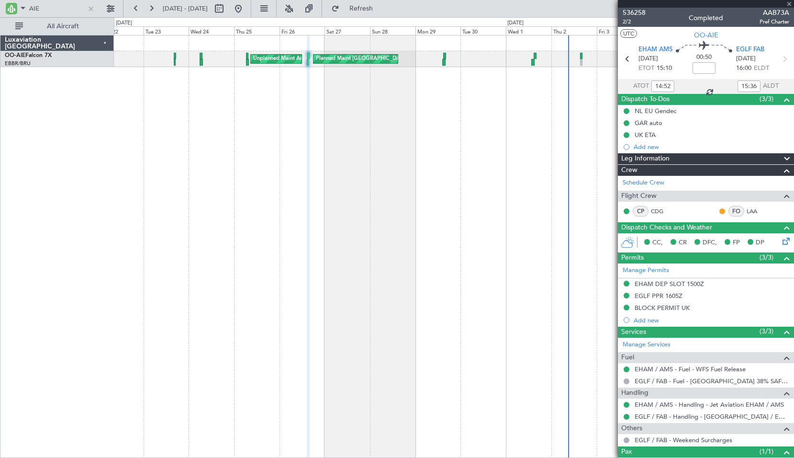
type input "+00:10"
type input "06:15"
type input "07:24"
type input "4"
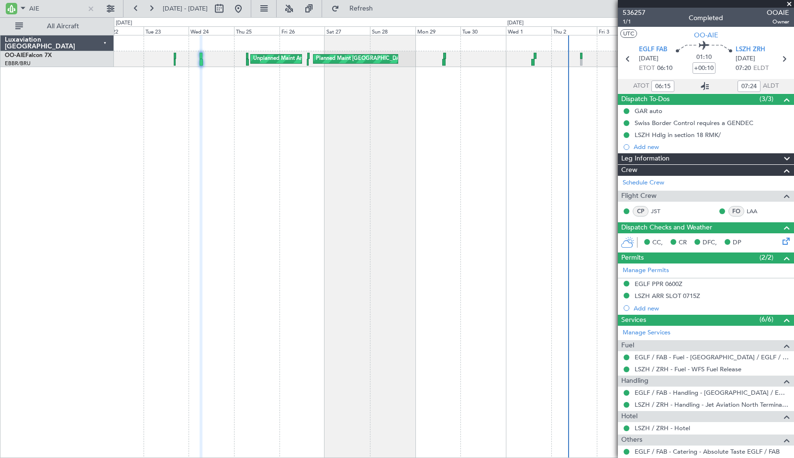
click at [705, 83] on icon at bounding box center [705, 85] width 11 height 11
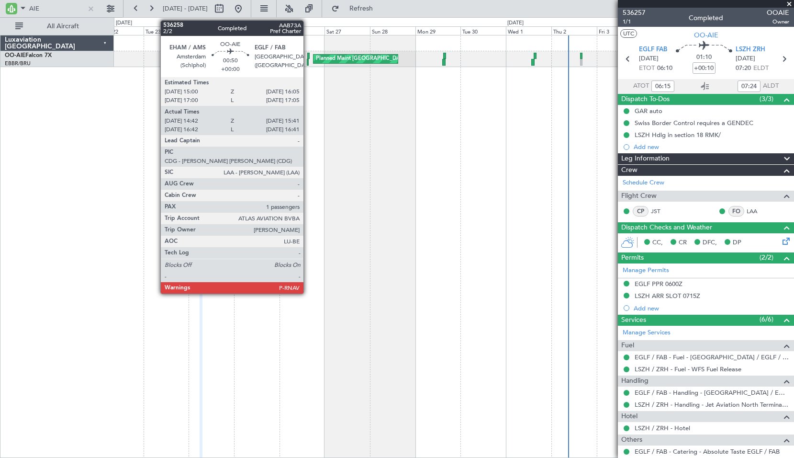
click at [308, 53] on div at bounding box center [308, 56] width 2 height 7
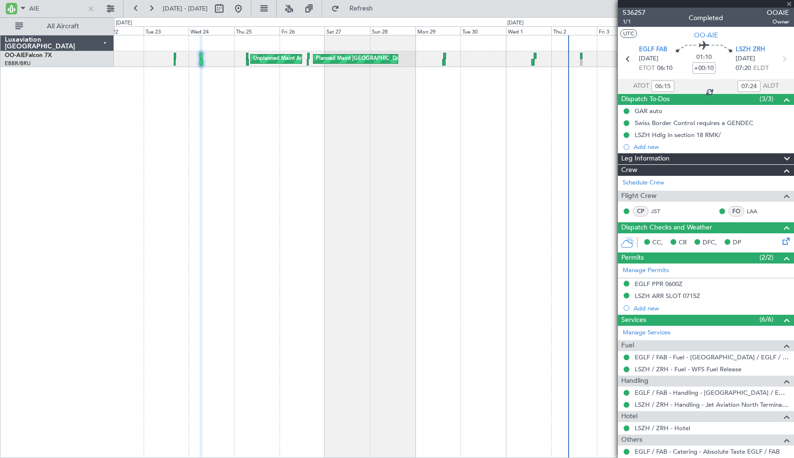
type input "14:52"
type input "15:36"
type input "1"
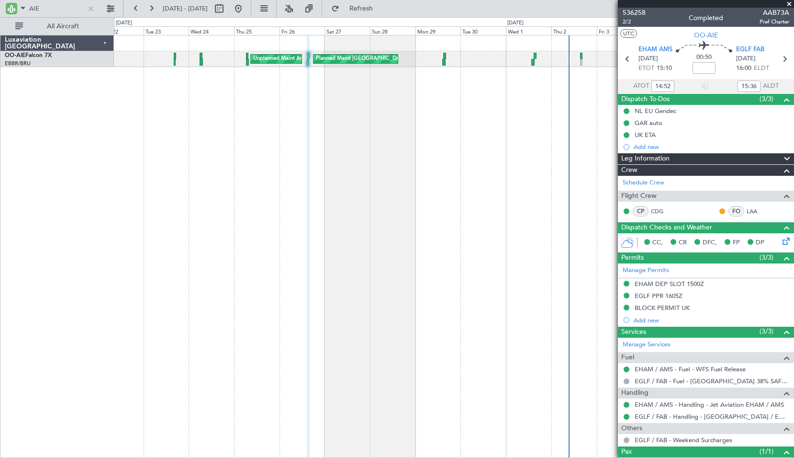
click at [577, 81] on div "Planned Maint London (Farnborough) Unplanned Maint Amsterdam (Schiphol)" at bounding box center [454, 246] width 680 height 423
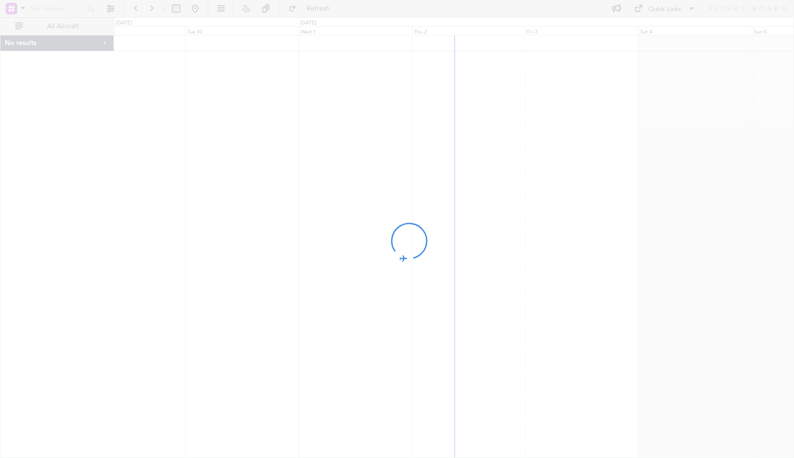
drag, startPoint x: 611, startPoint y: 342, endPoint x: 387, endPoint y: 350, distance: 223.8
click at [387, 350] on div at bounding box center [397, 229] width 794 height 458
drag, startPoint x: 539, startPoint y: 363, endPoint x: 485, endPoint y: 363, distance: 54.1
click at [485, 363] on div at bounding box center [397, 229] width 794 height 458
